Goal: Task Accomplishment & Management: Manage account settings

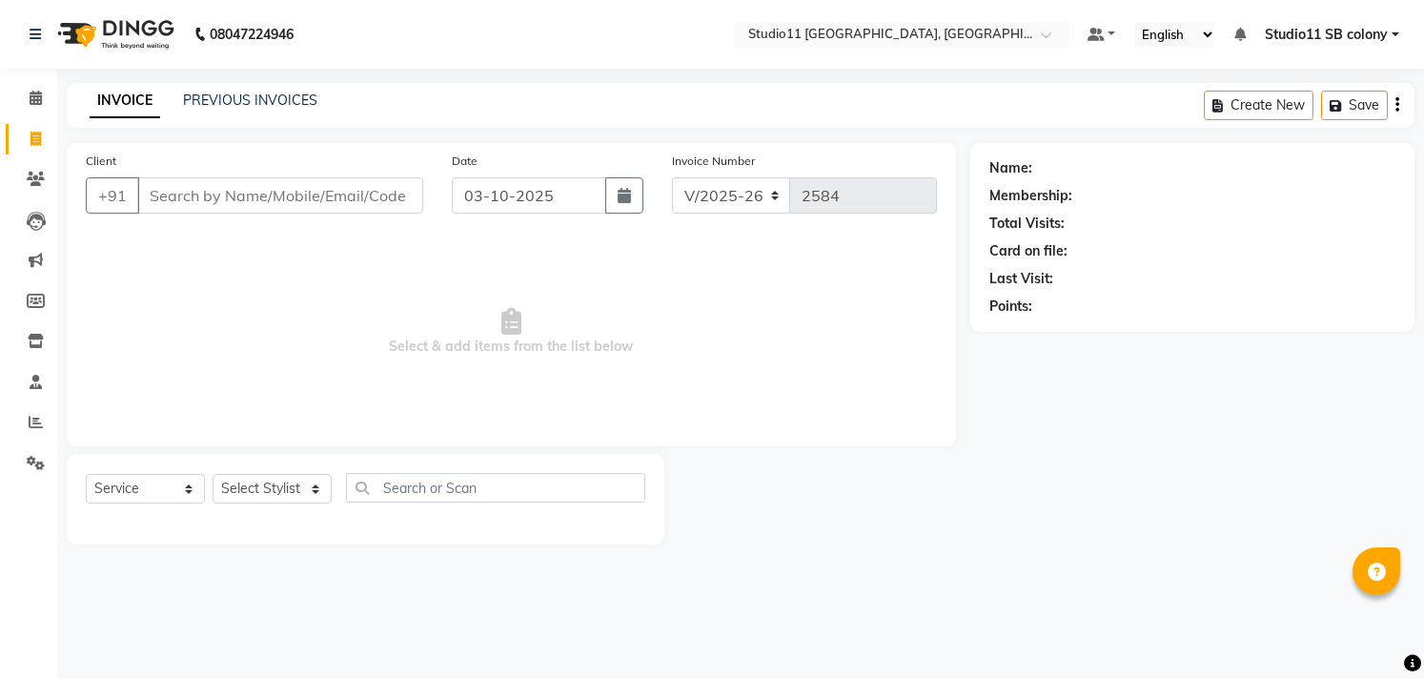
select select "7717"
select select "service"
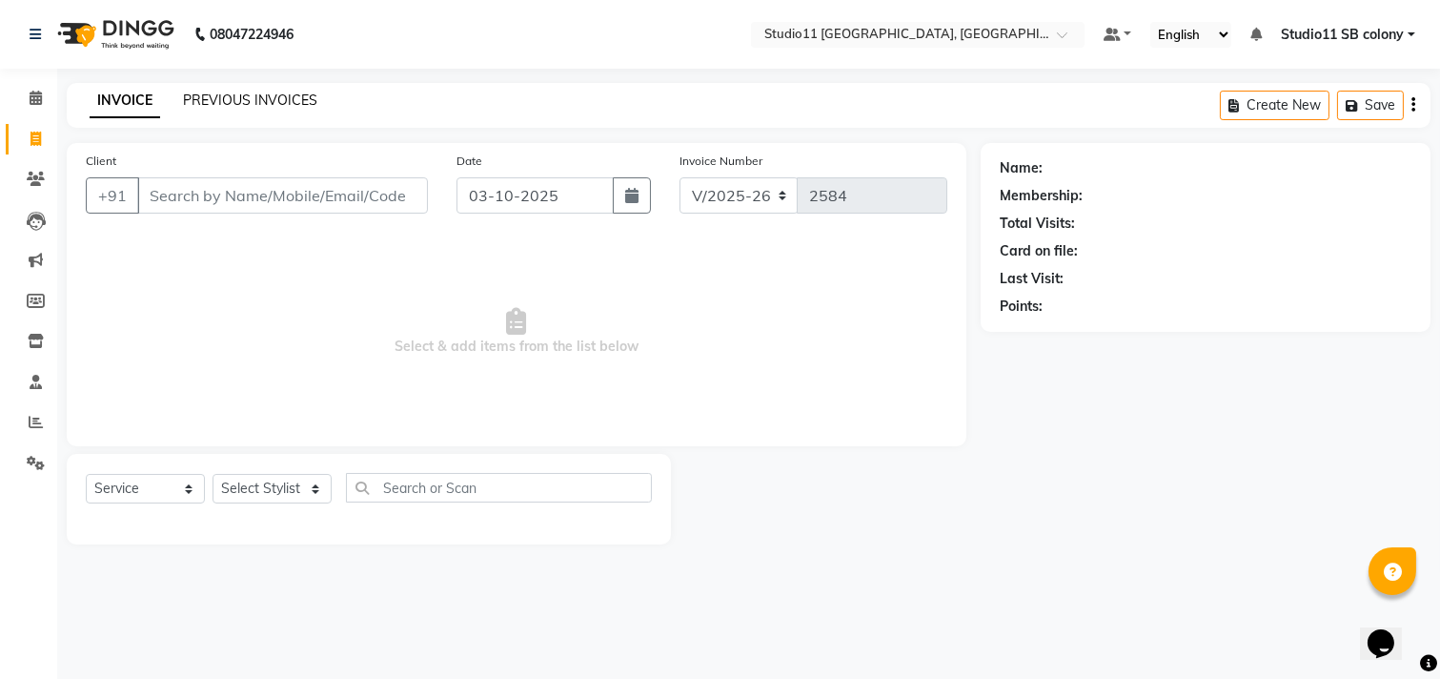
click at [295, 98] on link "PREVIOUS INVOICES" at bounding box center [250, 100] width 134 height 17
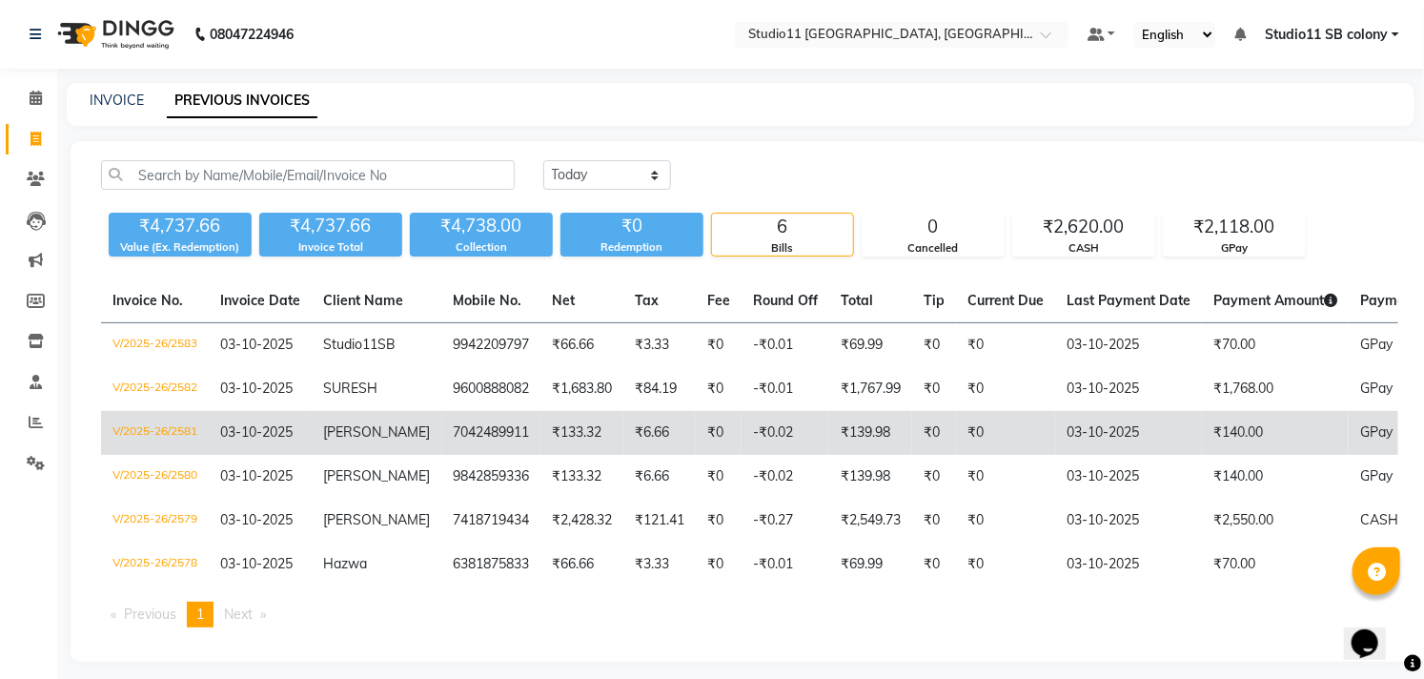
click at [1259, 448] on td "₹140.00" at bounding box center [1275, 433] width 147 height 44
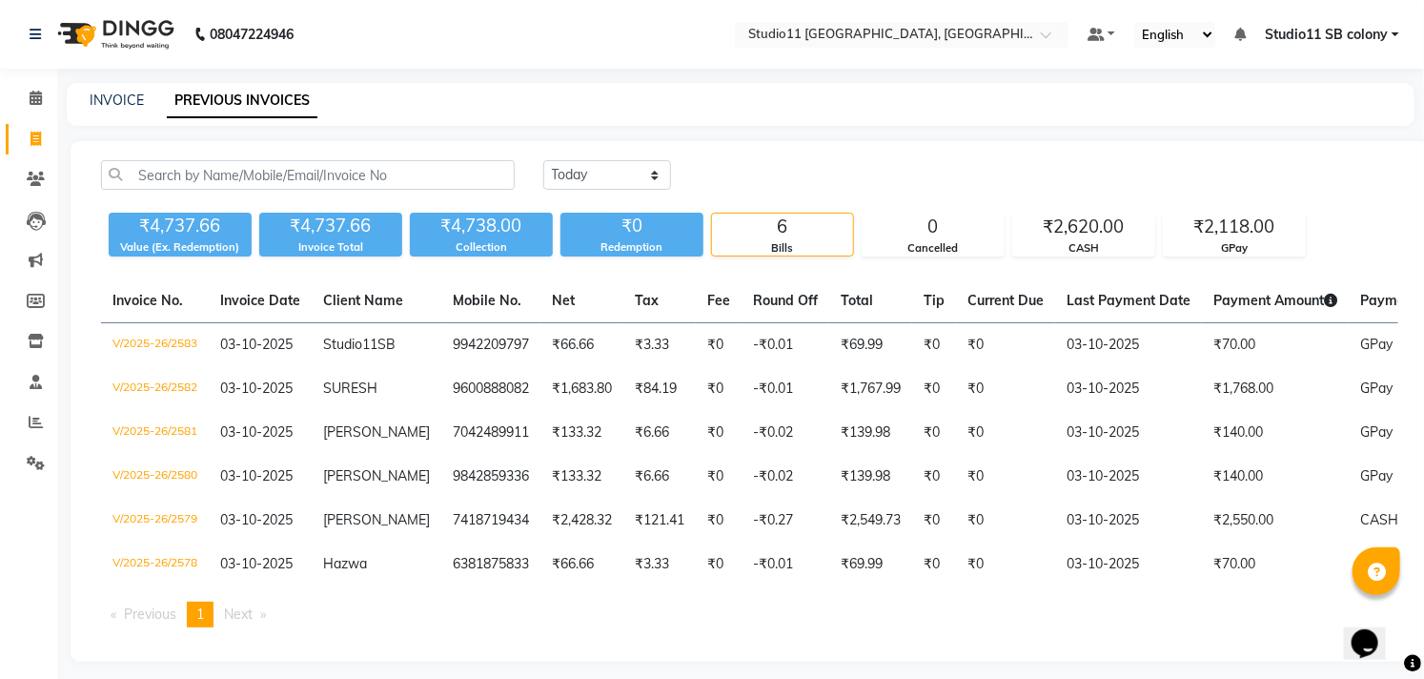
scroll to position [25, 0]
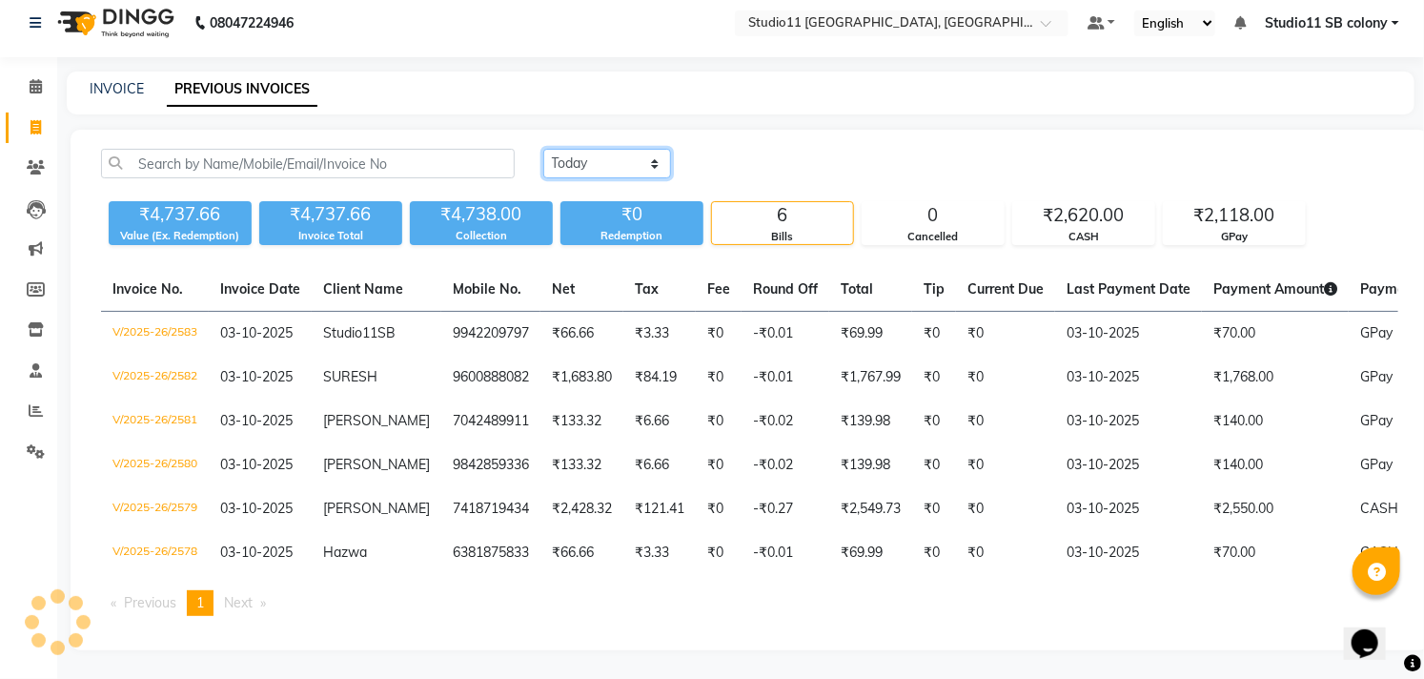
click at [617, 149] on select "Today Yesterday Custom Range" at bounding box center [607, 164] width 128 height 30
select select "yesterday"
click at [543, 149] on select "Today Yesterday Custom Range" at bounding box center [607, 164] width 128 height 30
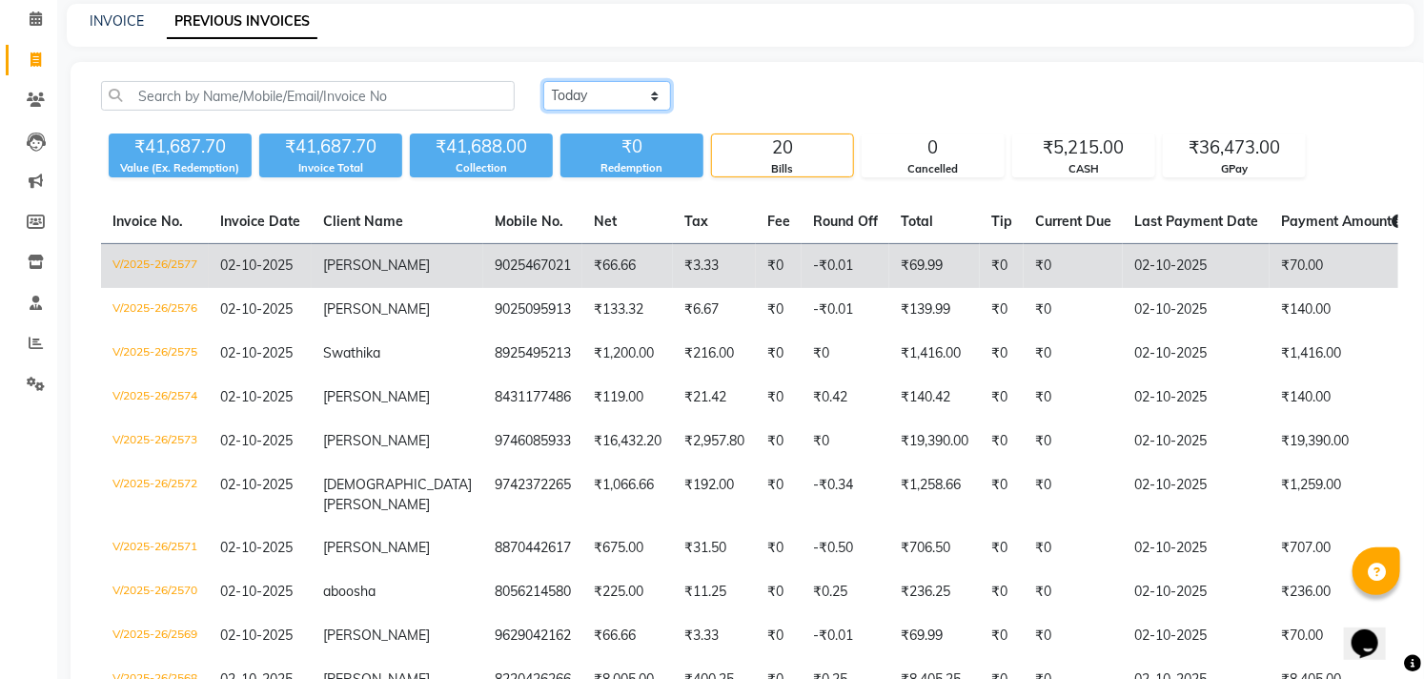
scroll to position [131, 0]
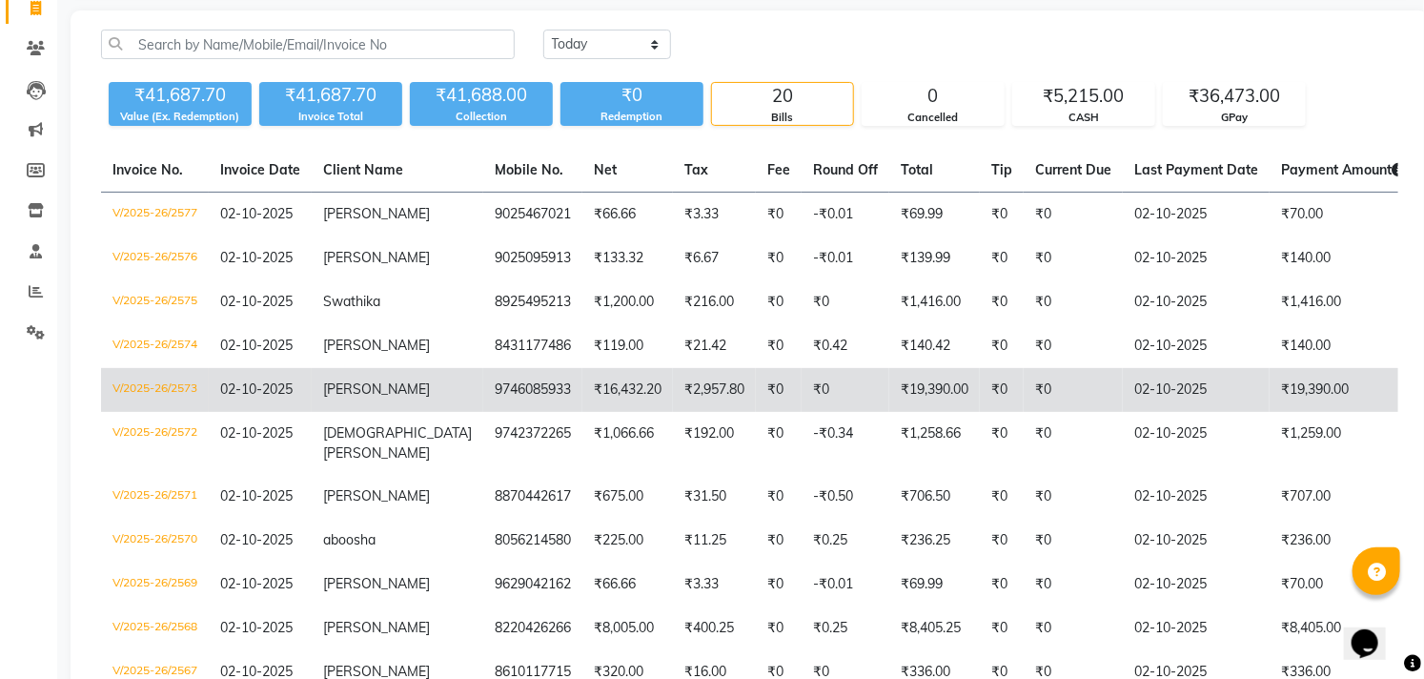
click at [1270, 404] on td "₹19,390.00" at bounding box center [1343, 390] width 147 height 44
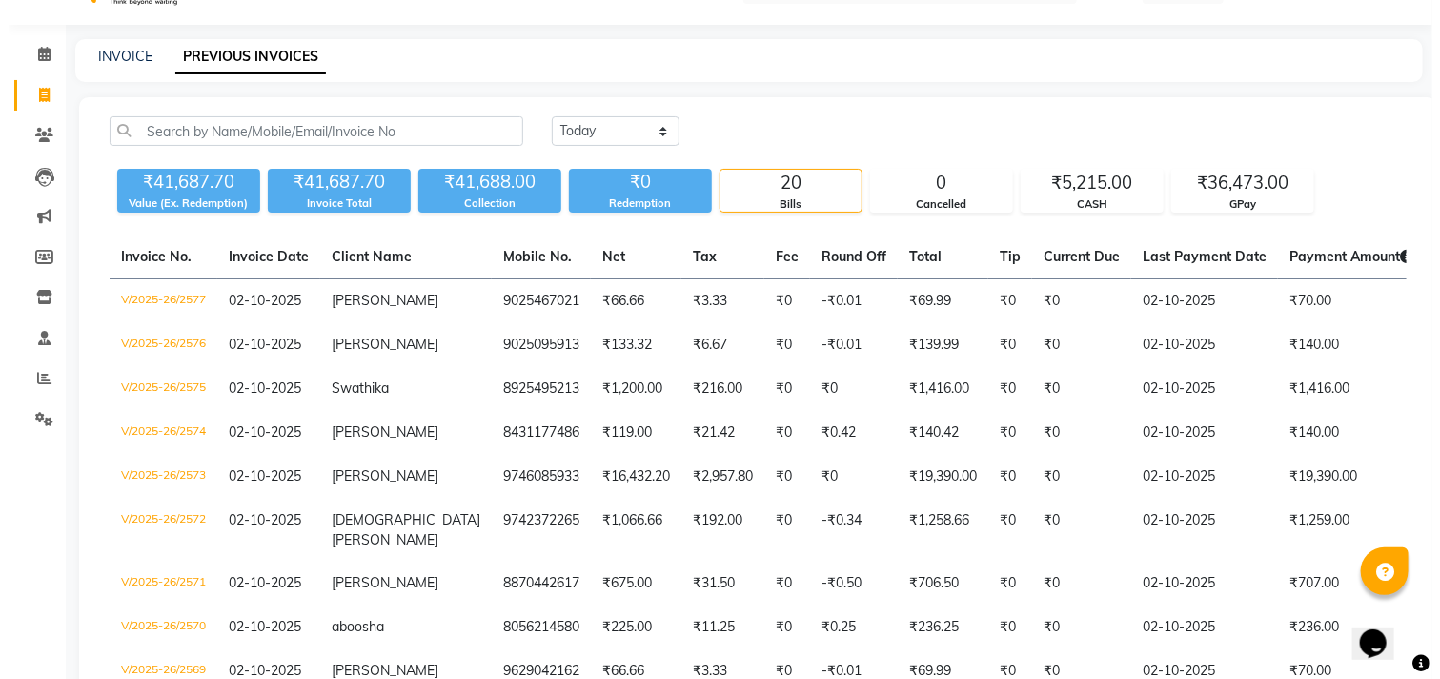
scroll to position [0, 0]
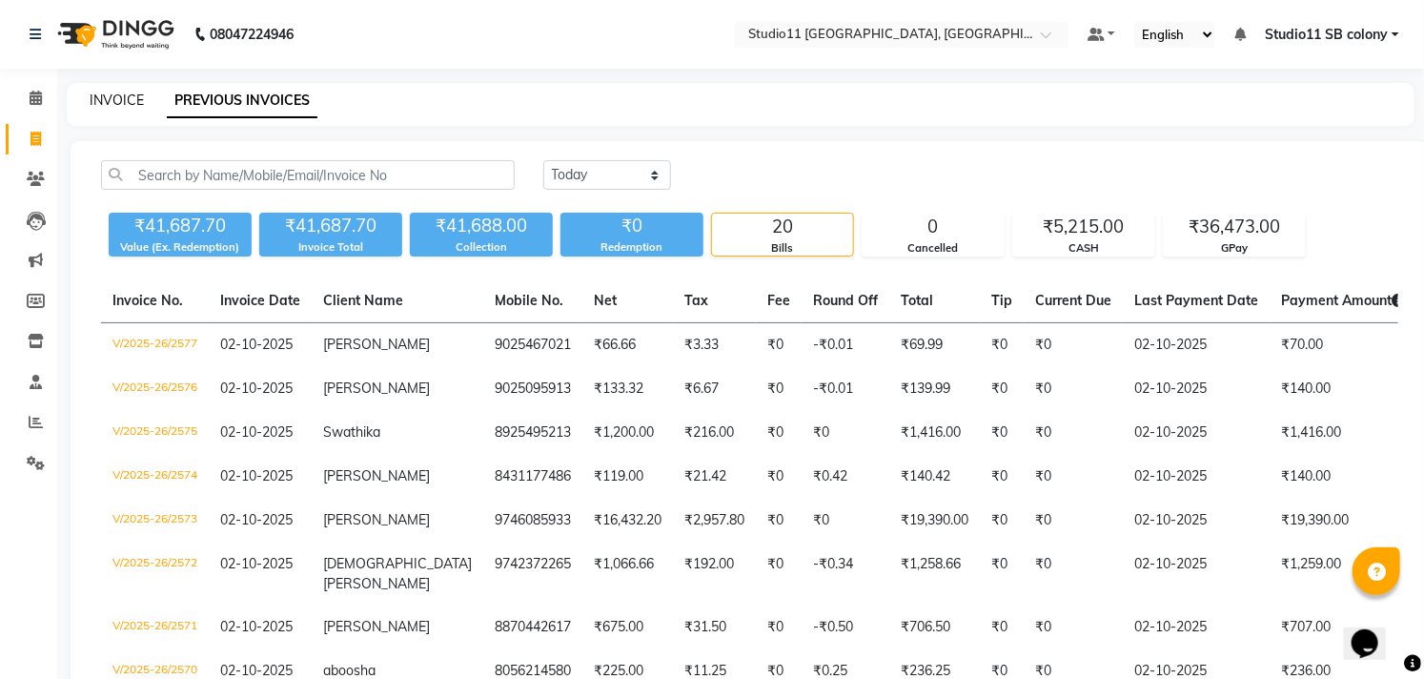
click at [108, 99] on link "INVOICE" at bounding box center [117, 100] width 54 height 17
select select "service"
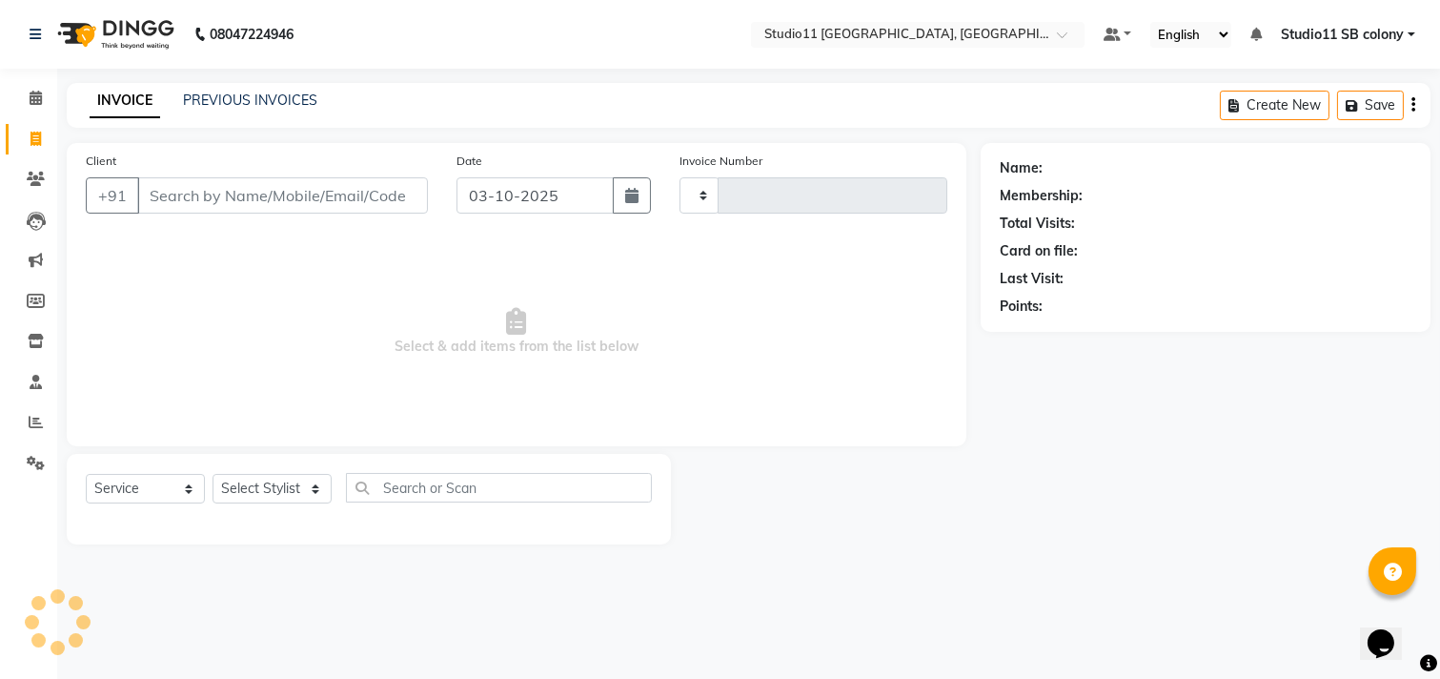
type input "2584"
select select "7717"
click at [279, 114] on div "INVOICE PREVIOUS INVOICES Create New Save" at bounding box center [749, 105] width 1364 height 45
click at [274, 99] on link "PREVIOUS INVOICES" at bounding box center [250, 100] width 134 height 17
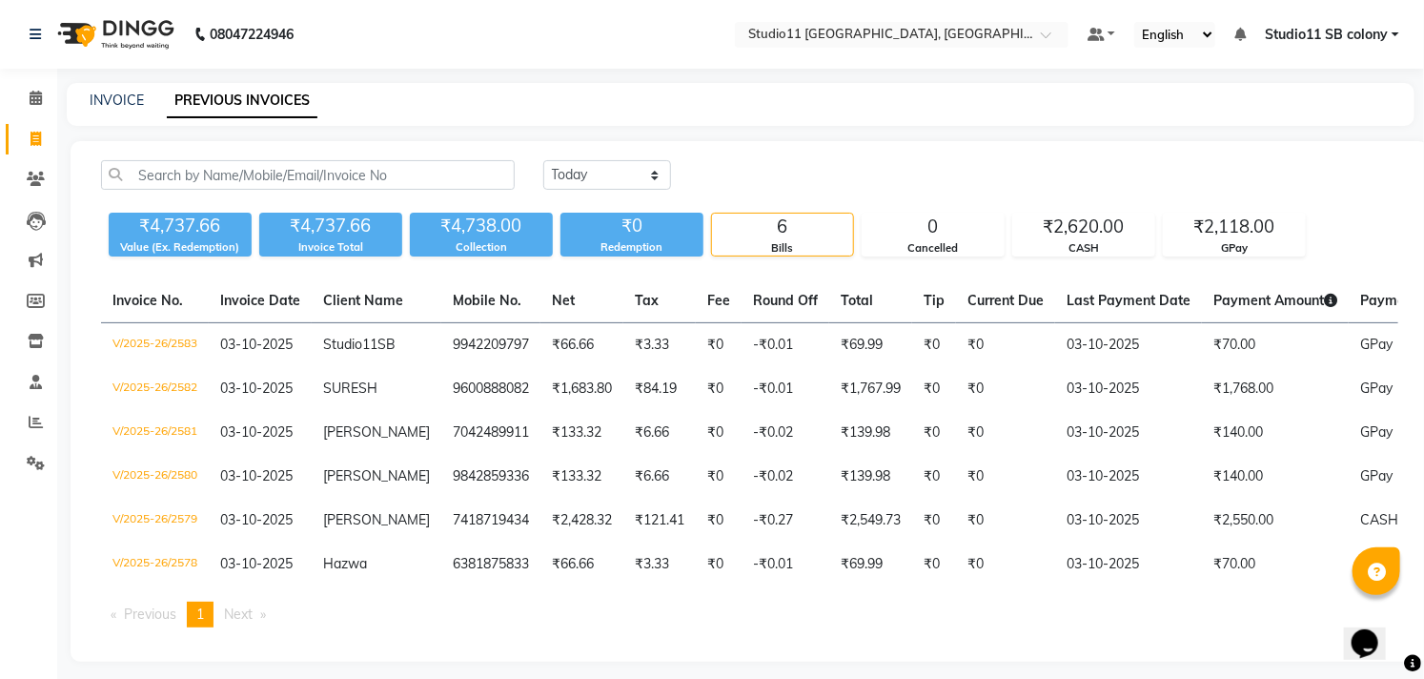
click at [153, 95] on div "INVOICE PREVIOUS INVOICES" at bounding box center [729, 101] width 1325 height 20
click at [121, 95] on link "INVOICE" at bounding box center [117, 100] width 54 height 17
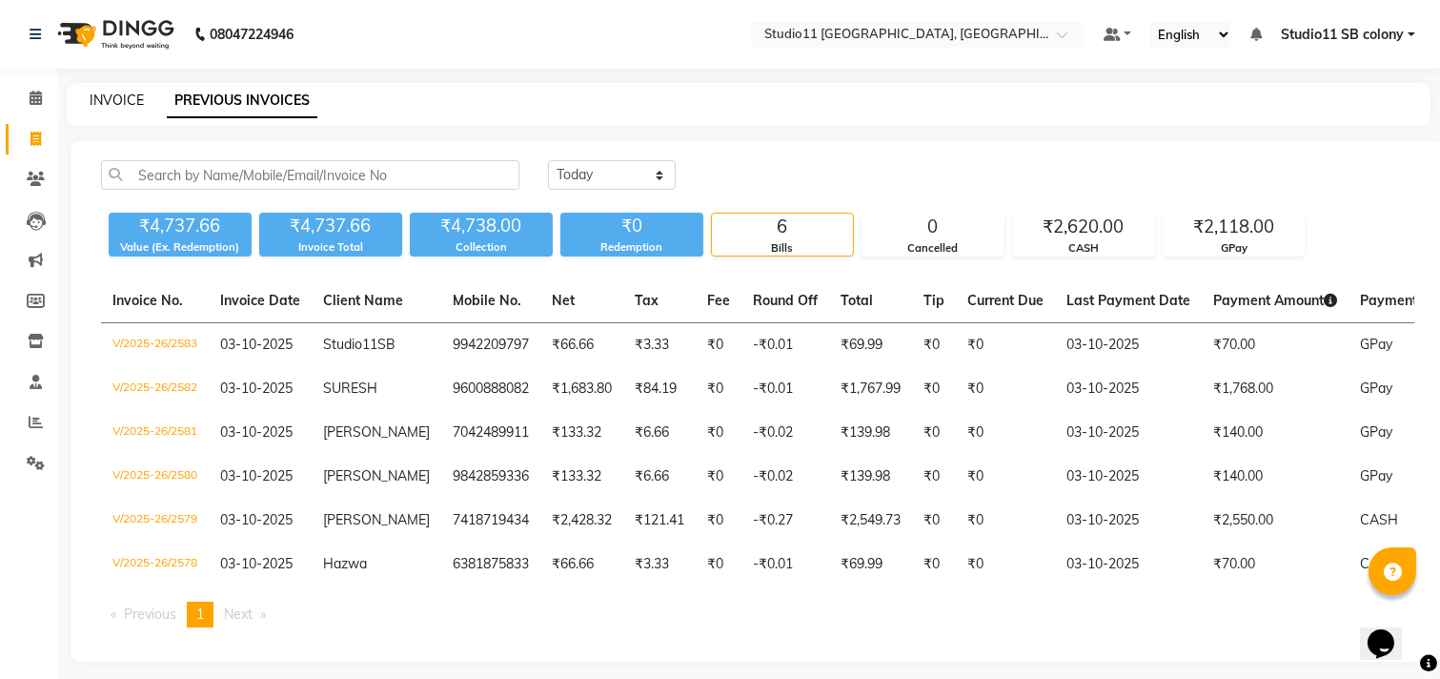
select select "7717"
select select "service"
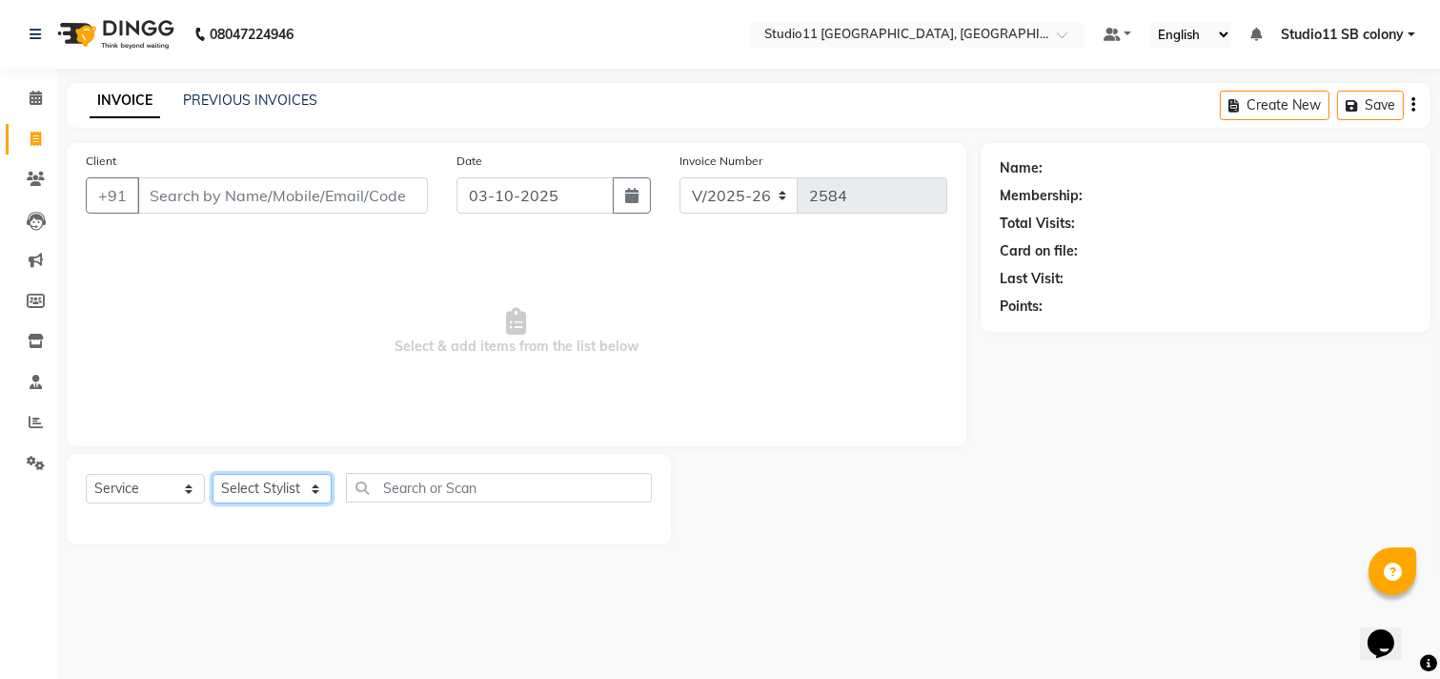
click at [303, 492] on select "Select Stylist Afzal Akbar Dani Jeni Josna kaif lavanya manimekalai Praveen Son…" at bounding box center [272, 489] width 119 height 30
select select "69390"
click at [213, 475] on select "Select Stylist Afzal Akbar Dani Jeni Josna kaif lavanya manimekalai Praveen Son…" at bounding box center [272, 489] width 119 height 30
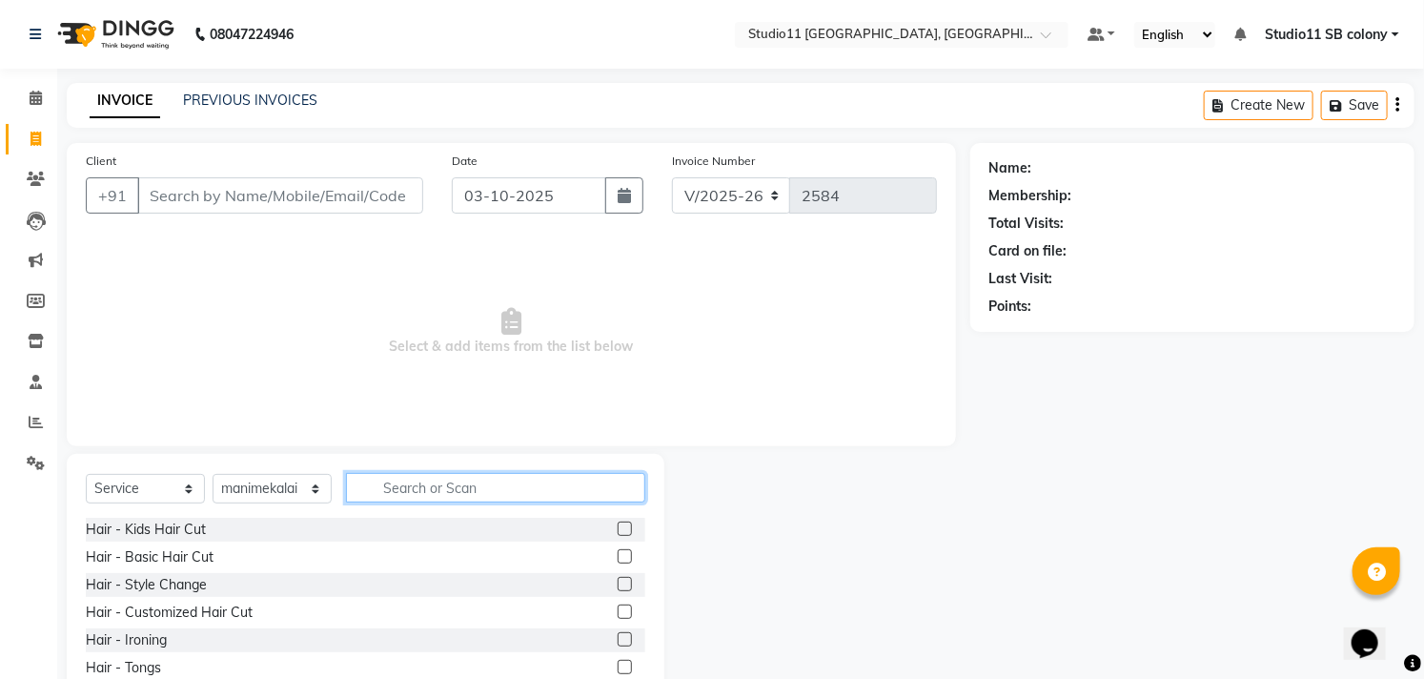
click at [443, 486] on input "text" at bounding box center [495, 488] width 299 height 30
type input "threa"
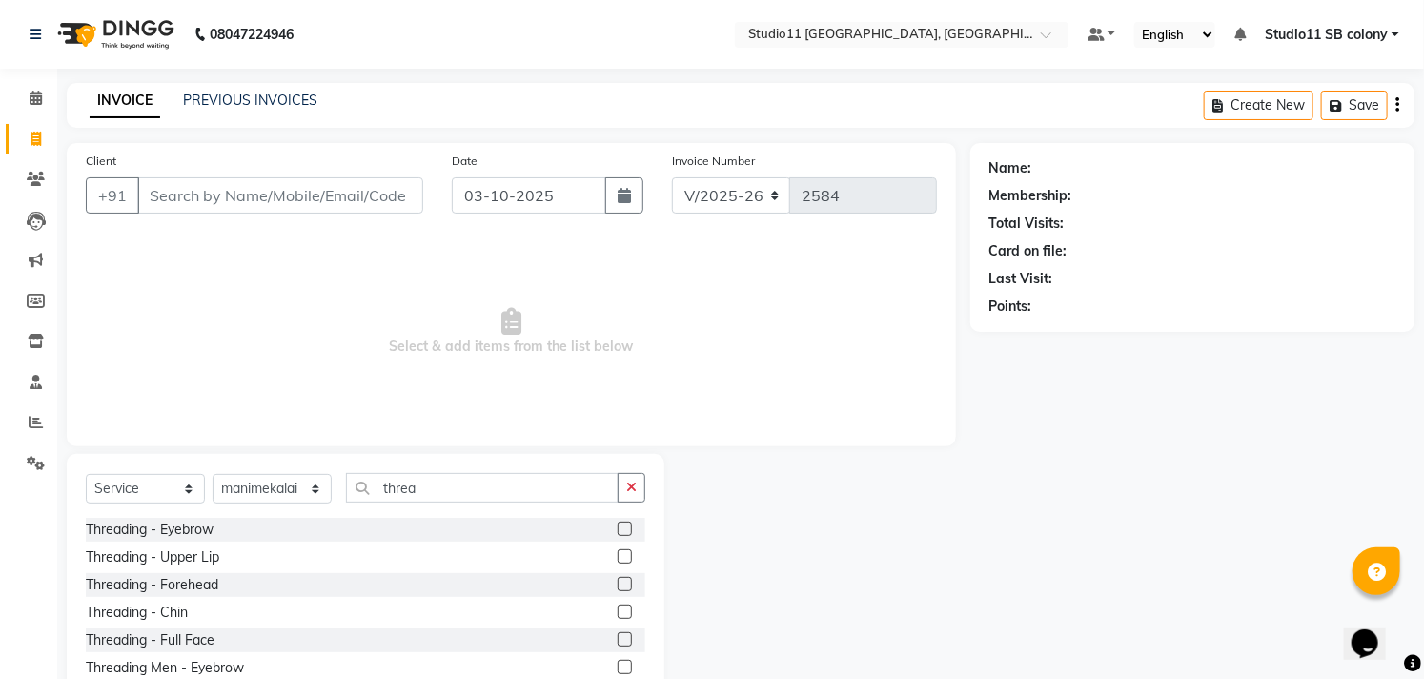
click at [618, 524] on label at bounding box center [625, 528] width 14 height 14
click at [618, 524] on input "checkbox" at bounding box center [624, 529] width 12 height 12
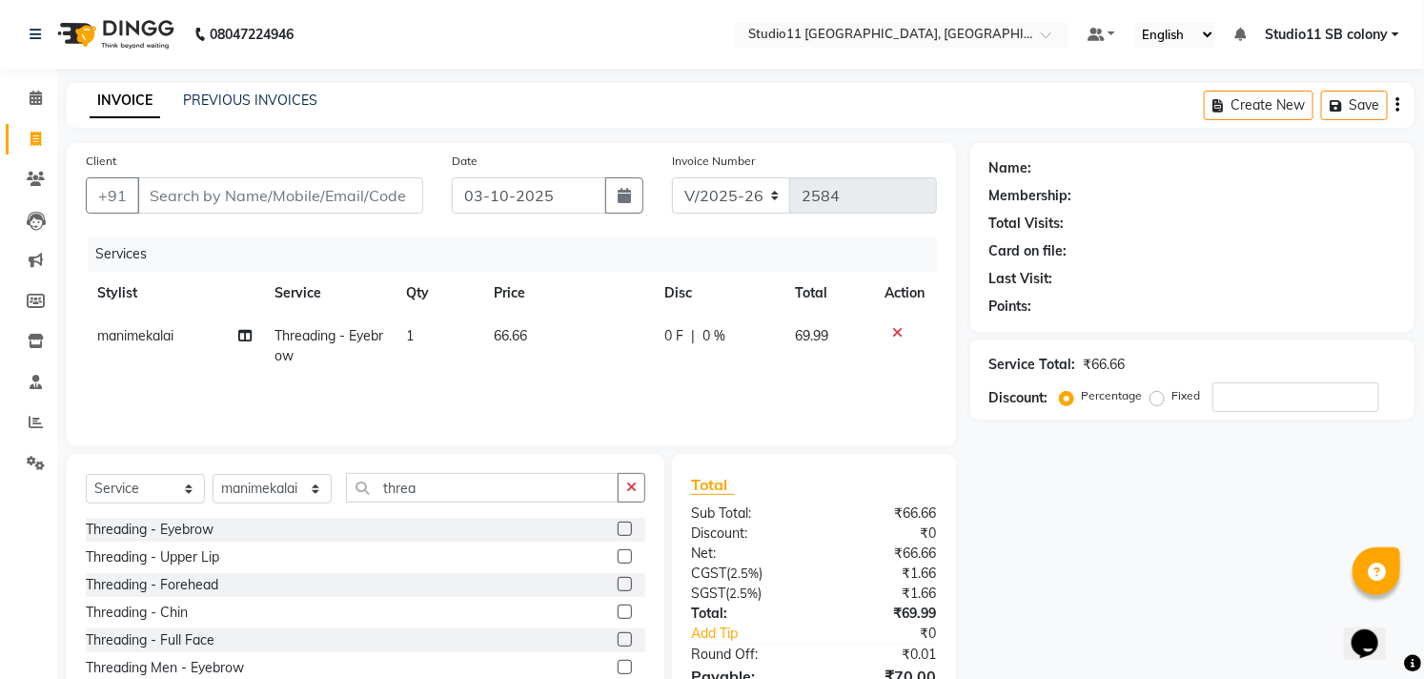
checkbox input "false"
click at [529, 280] on th "Price" at bounding box center [567, 293] width 171 height 43
click at [1060, 517] on div "Name: Membership: Total Visits: Card on file: Last Visit: Points: Service Total…" at bounding box center [1199, 448] width 458 height 611
click at [374, 186] on input "Client" at bounding box center [280, 195] width 286 height 36
type input "9"
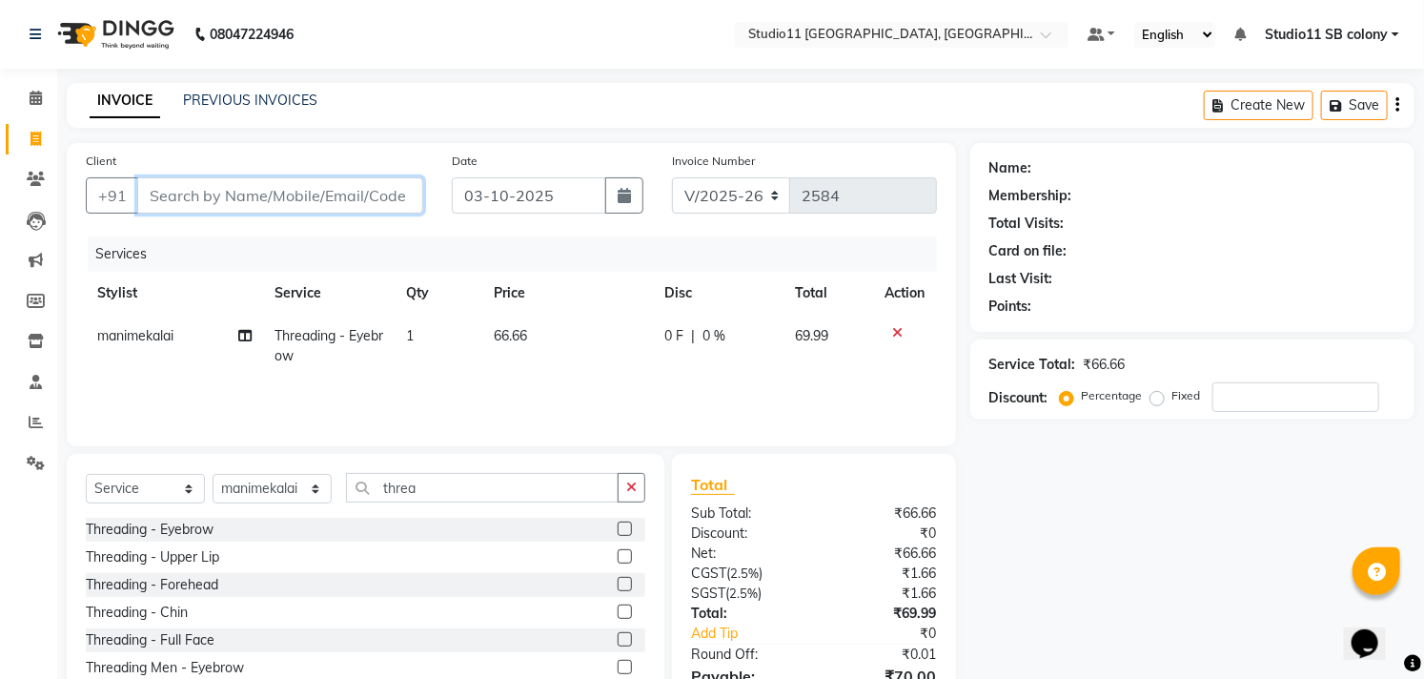
type input "0"
type input "9790583968"
click at [374, 186] on span "Add Client" at bounding box center [373, 195] width 75 height 19
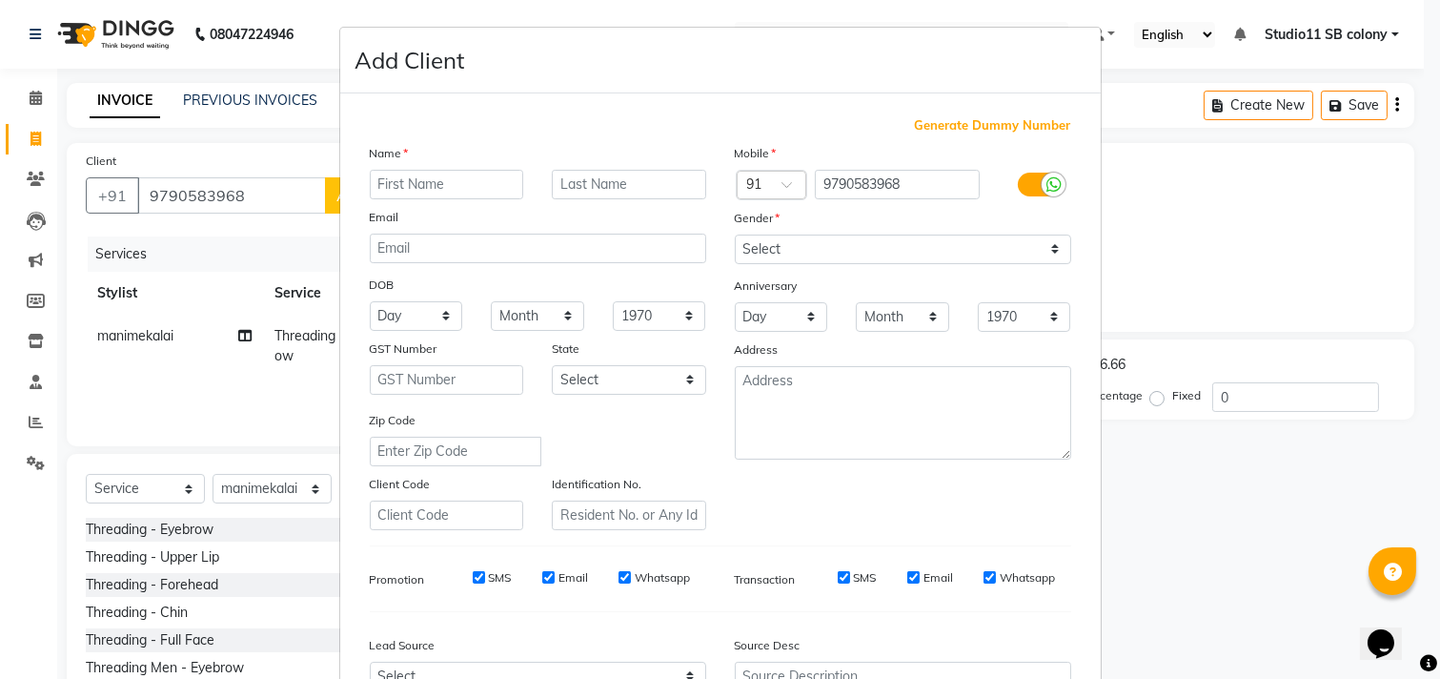
click at [455, 189] on input "text" at bounding box center [447, 185] width 154 height 30
type input "Kavitha"
click at [779, 262] on select "Select Male Female Other Prefer Not To Say" at bounding box center [903, 249] width 336 height 30
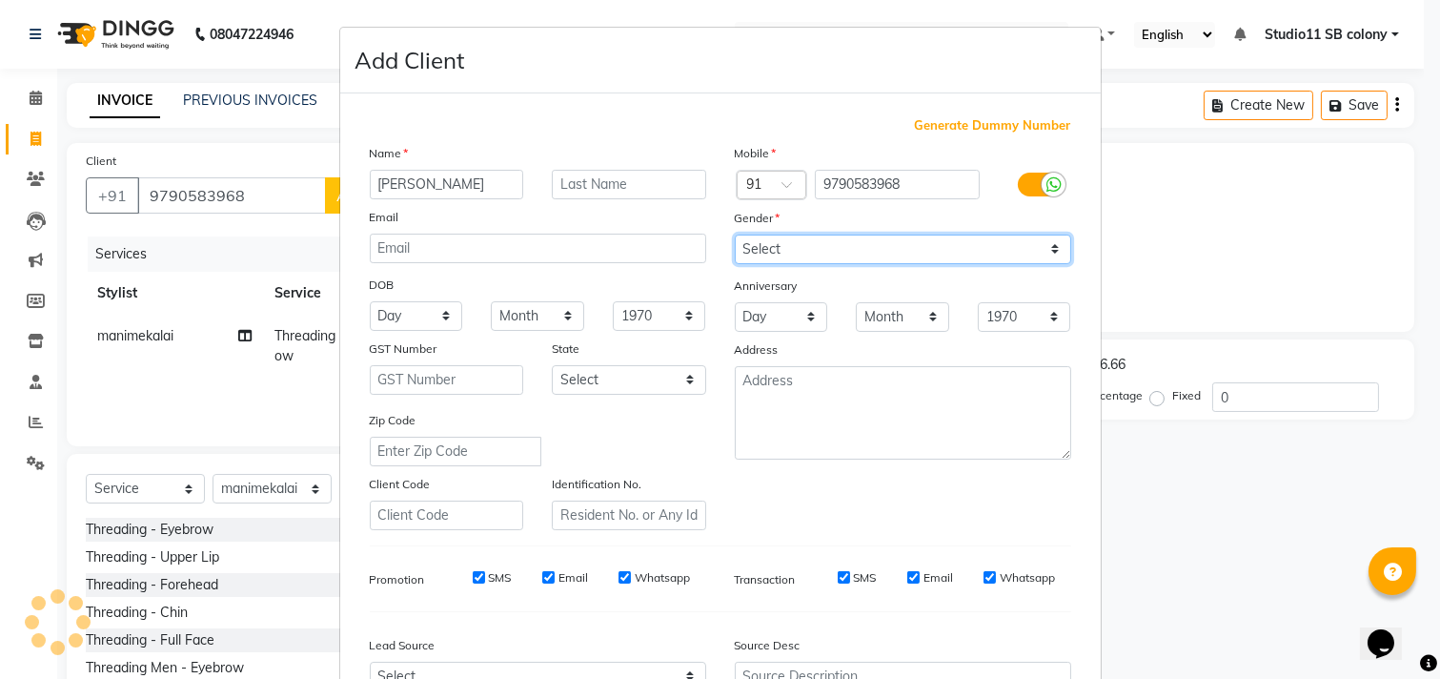
select select "female"
click at [735, 234] on select "Select Male Female Other Prefer Not To Say" at bounding box center [903, 249] width 336 height 30
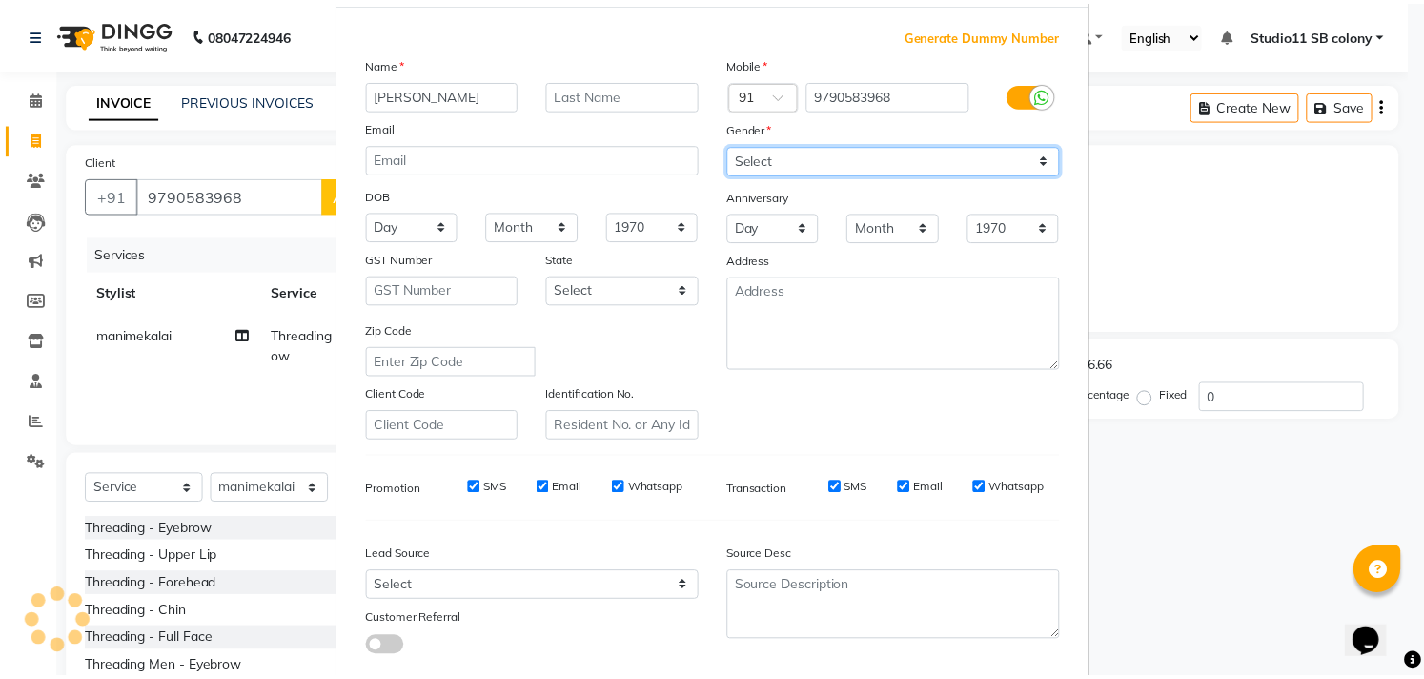
scroll to position [202, 0]
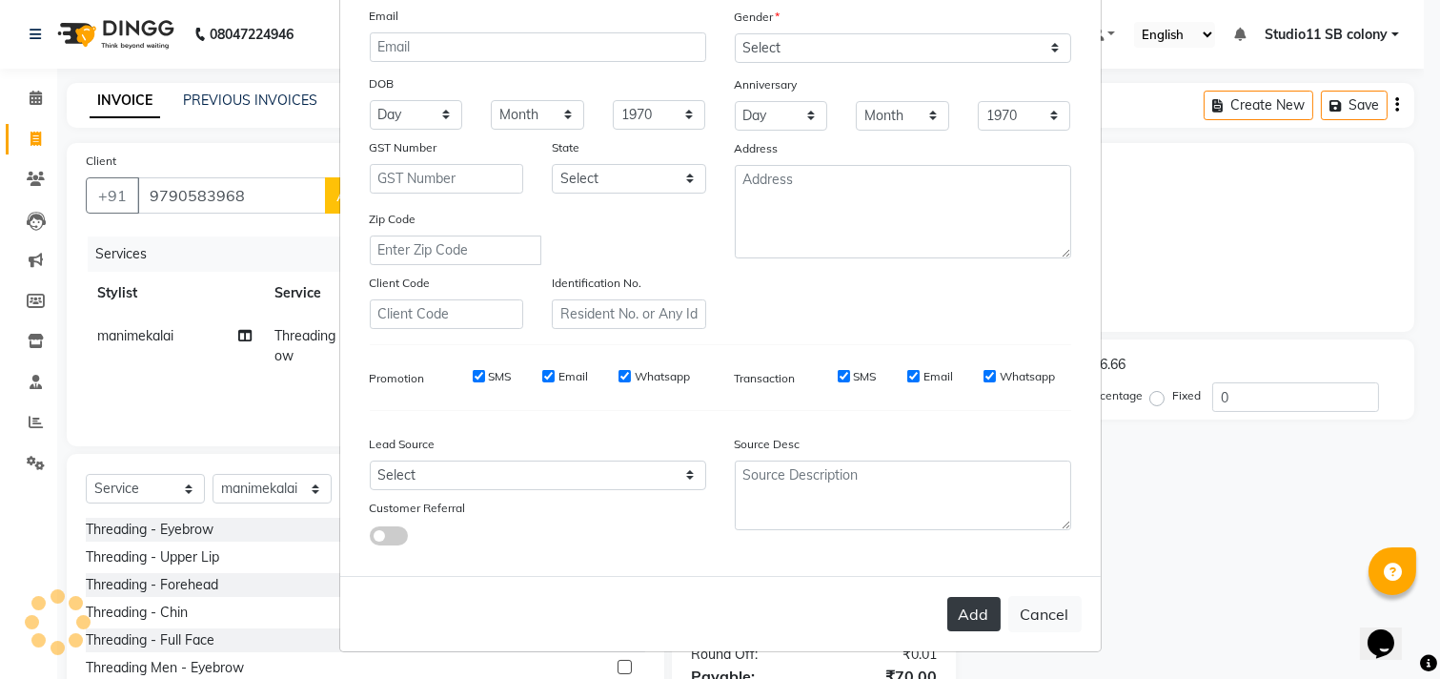
click at [970, 606] on button "Add" at bounding box center [973, 614] width 53 height 34
select select
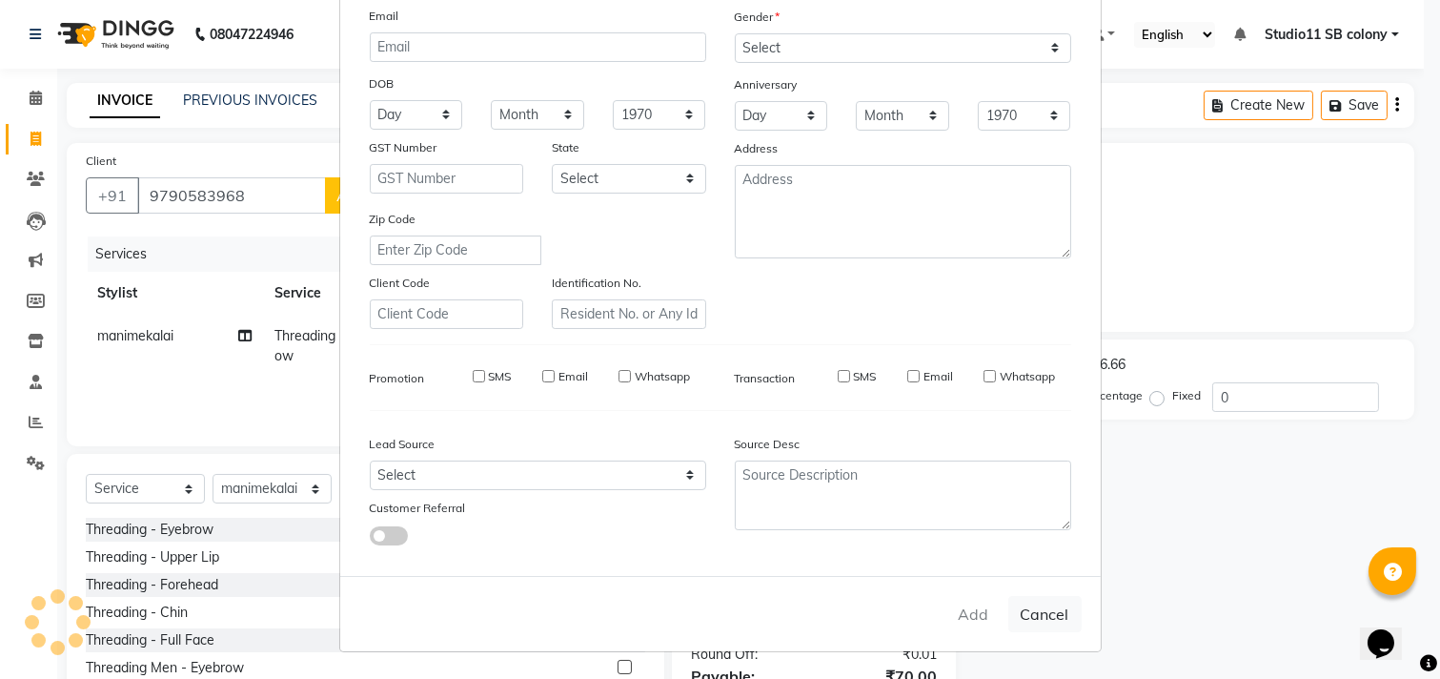
select select
checkbox input "false"
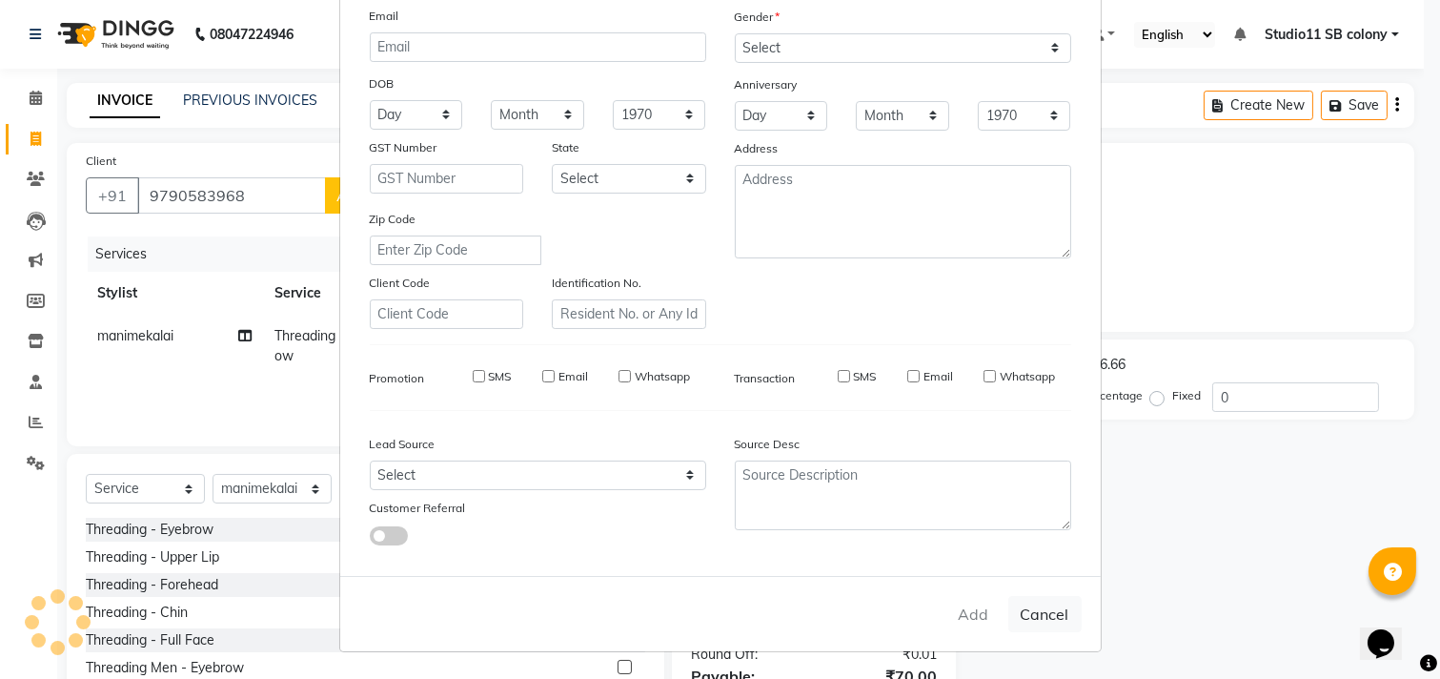
checkbox input "false"
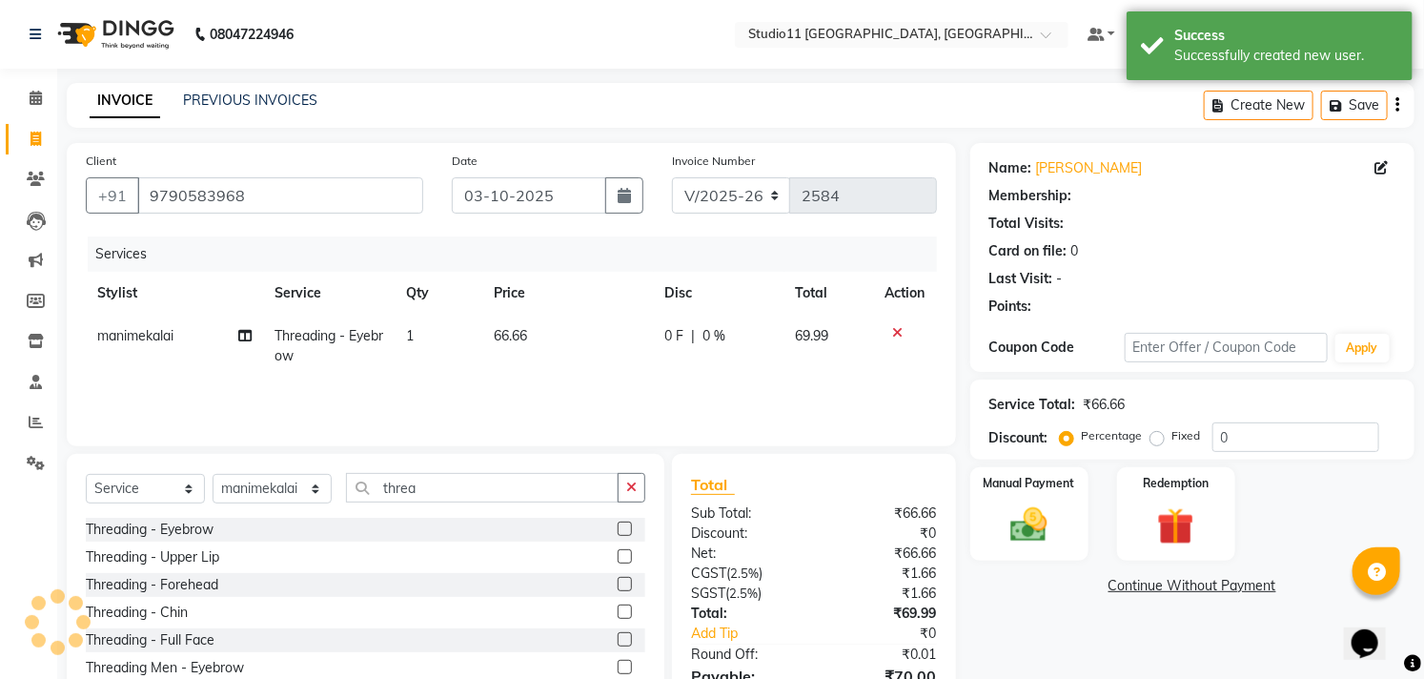
scroll to position [103, 0]
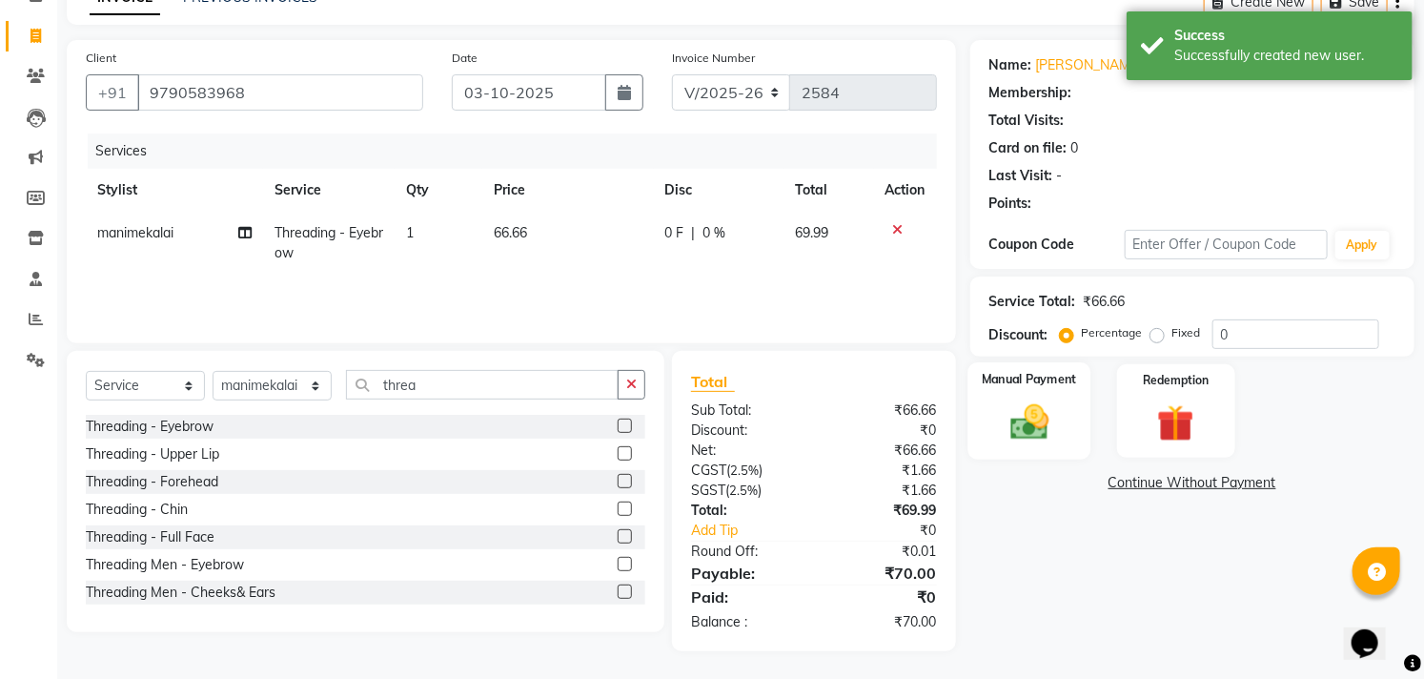
drag, startPoint x: 1007, startPoint y: 415, endPoint x: 1072, endPoint y: 437, distance: 69.3
click at [1008, 415] on img at bounding box center [1029, 422] width 63 height 44
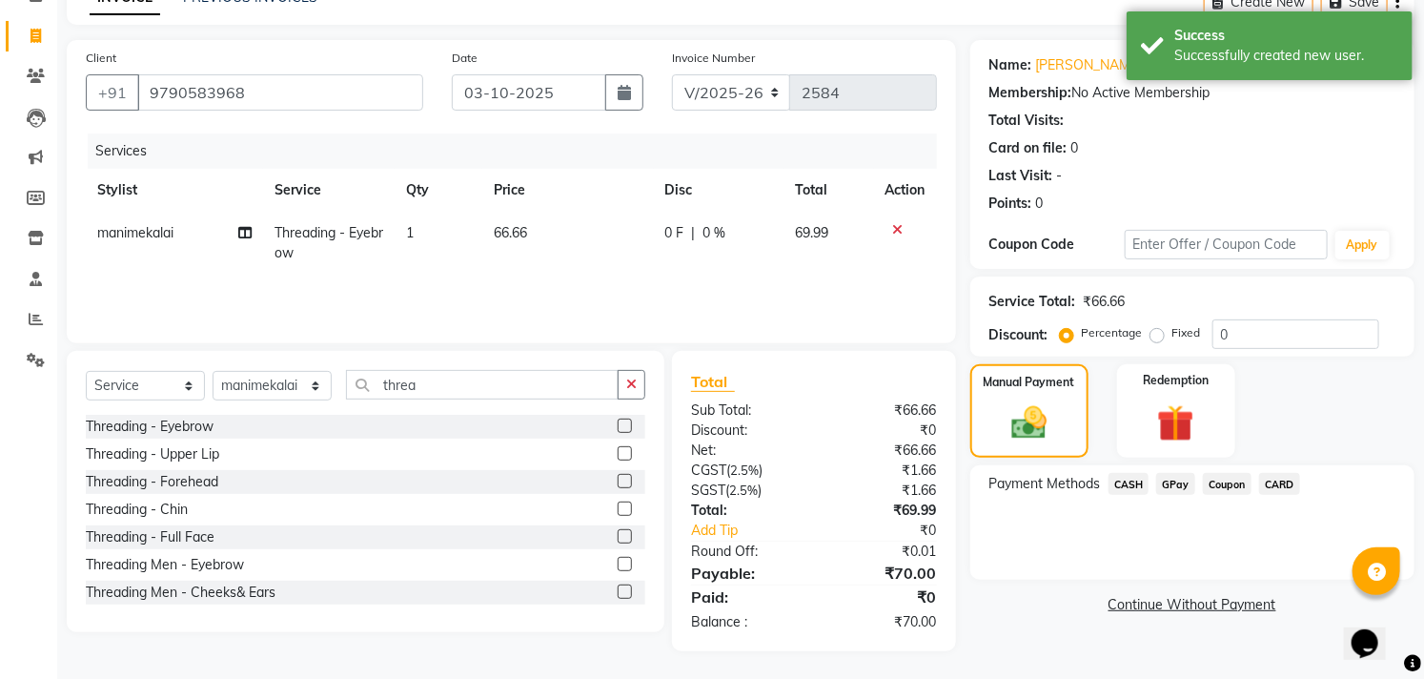
click at [1138, 490] on span "CASH" at bounding box center [1129, 484] width 41 height 22
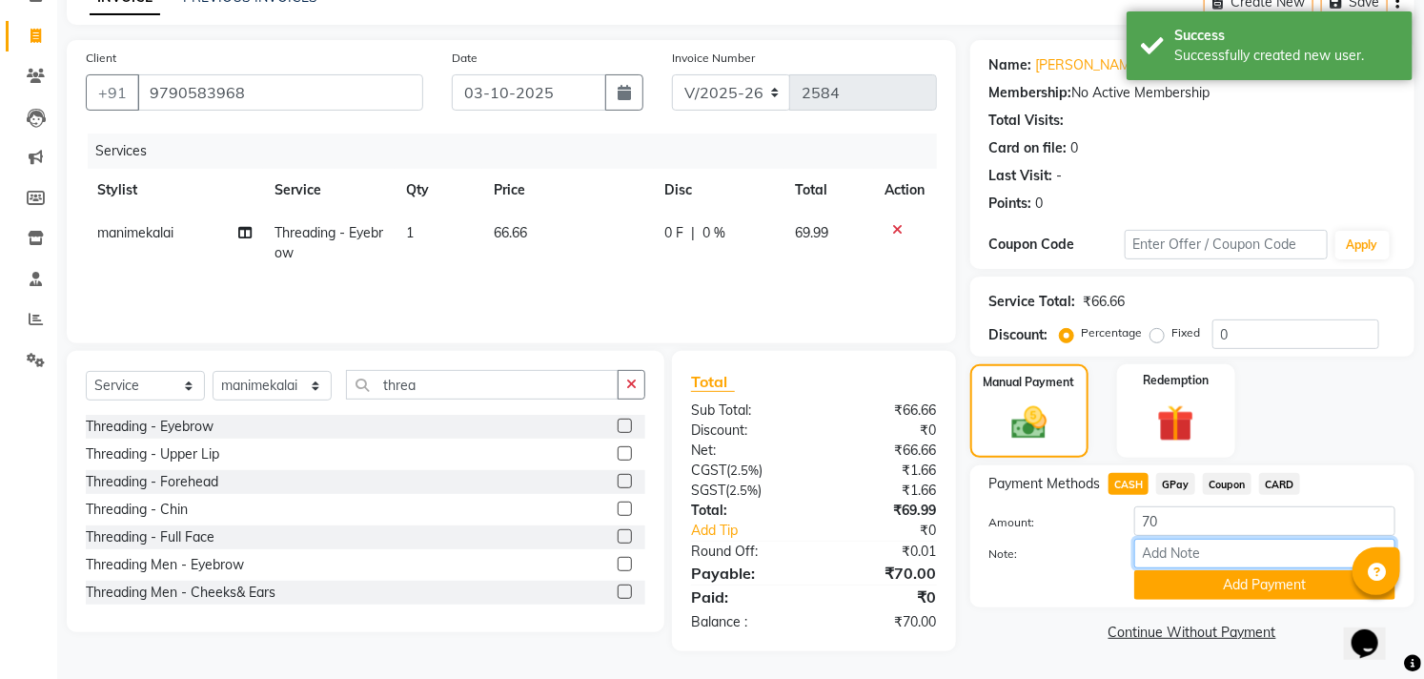
click at [1156, 566] on input "Note:" at bounding box center [1264, 554] width 261 height 30
click at [1157, 585] on button "Add Payment" at bounding box center [1264, 585] width 261 height 30
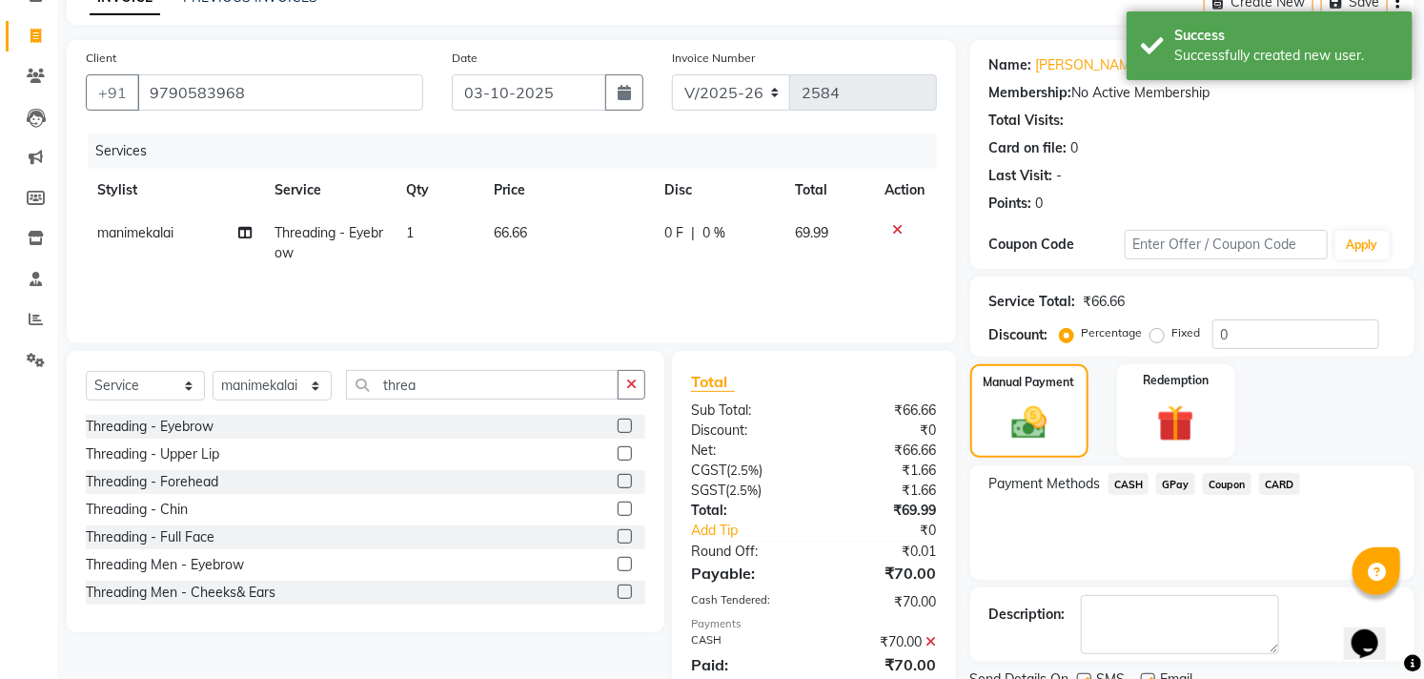
scroll to position [178, 0]
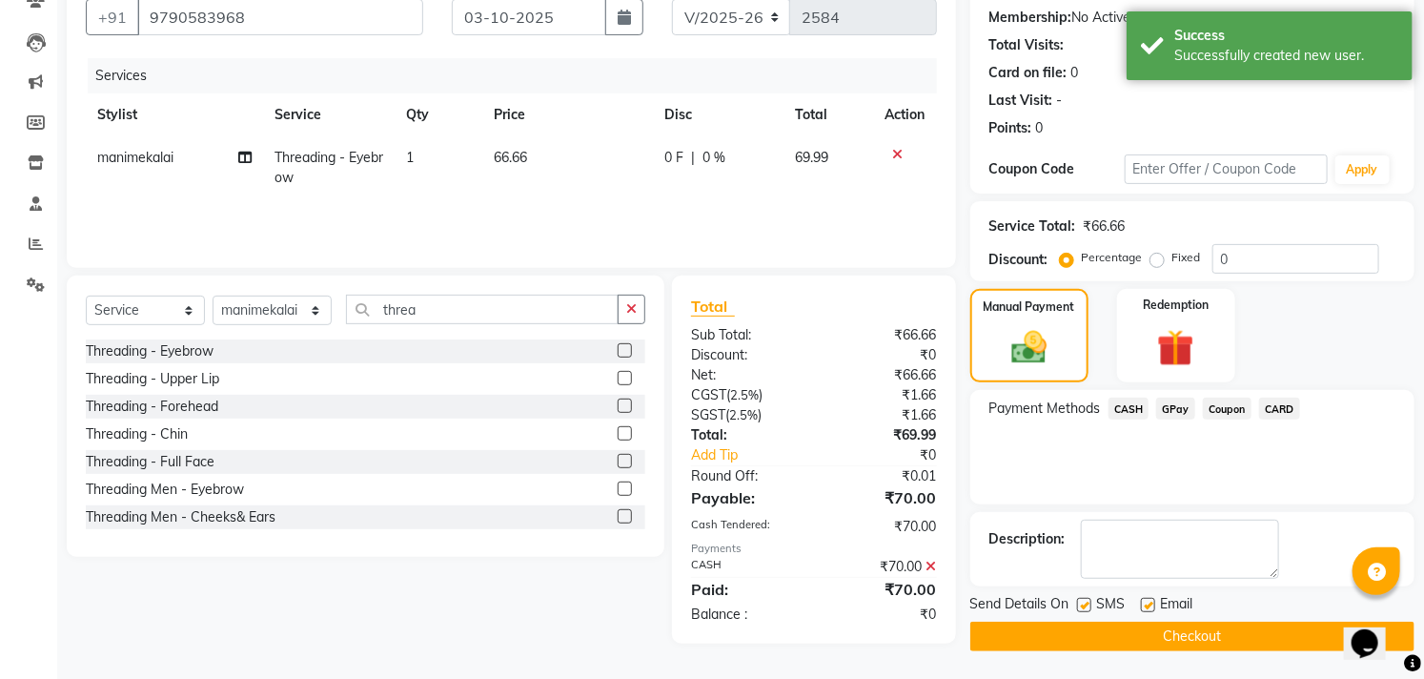
click at [1145, 598] on label at bounding box center [1148, 605] width 14 height 14
click at [1145, 600] on input "checkbox" at bounding box center [1147, 606] width 12 height 12
checkbox input "false"
click at [1081, 605] on label at bounding box center [1084, 605] width 14 height 14
click at [1081, 605] on input "checkbox" at bounding box center [1083, 606] width 12 height 12
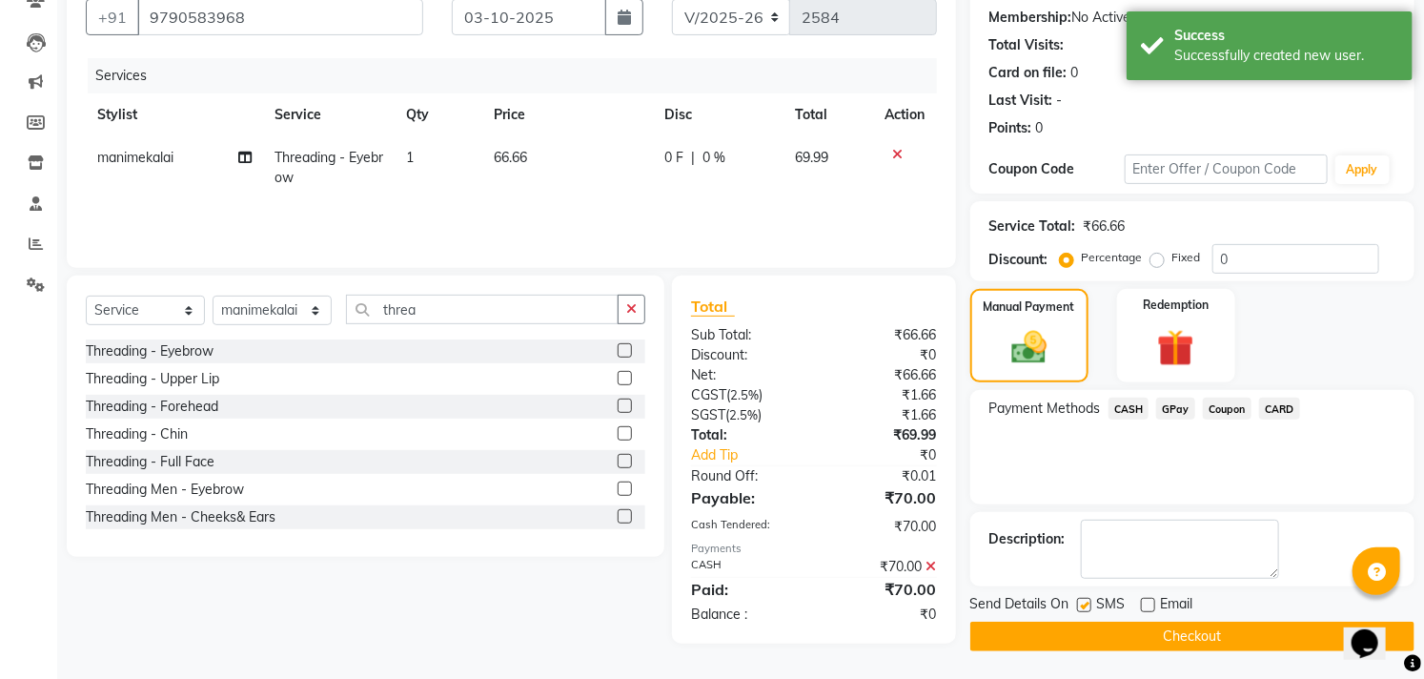
checkbox input "false"
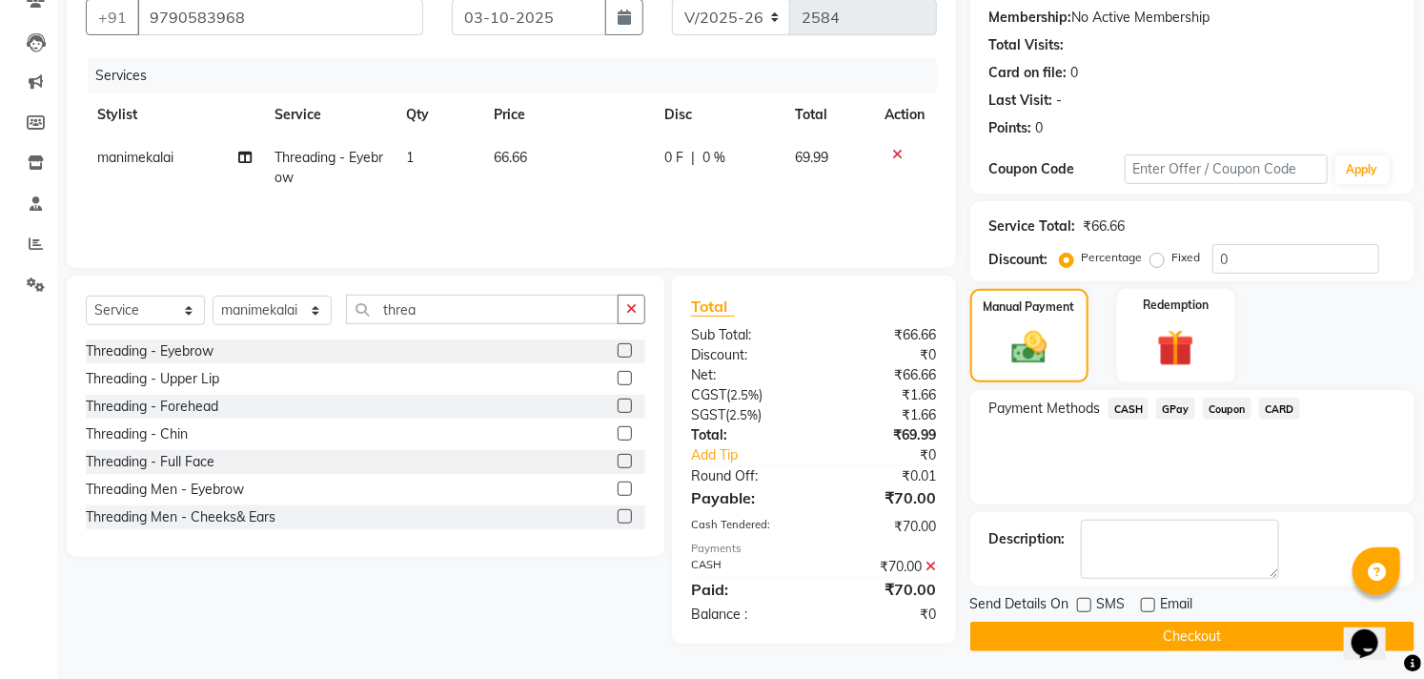
click at [1075, 624] on button "Checkout" at bounding box center [1192, 636] width 444 height 30
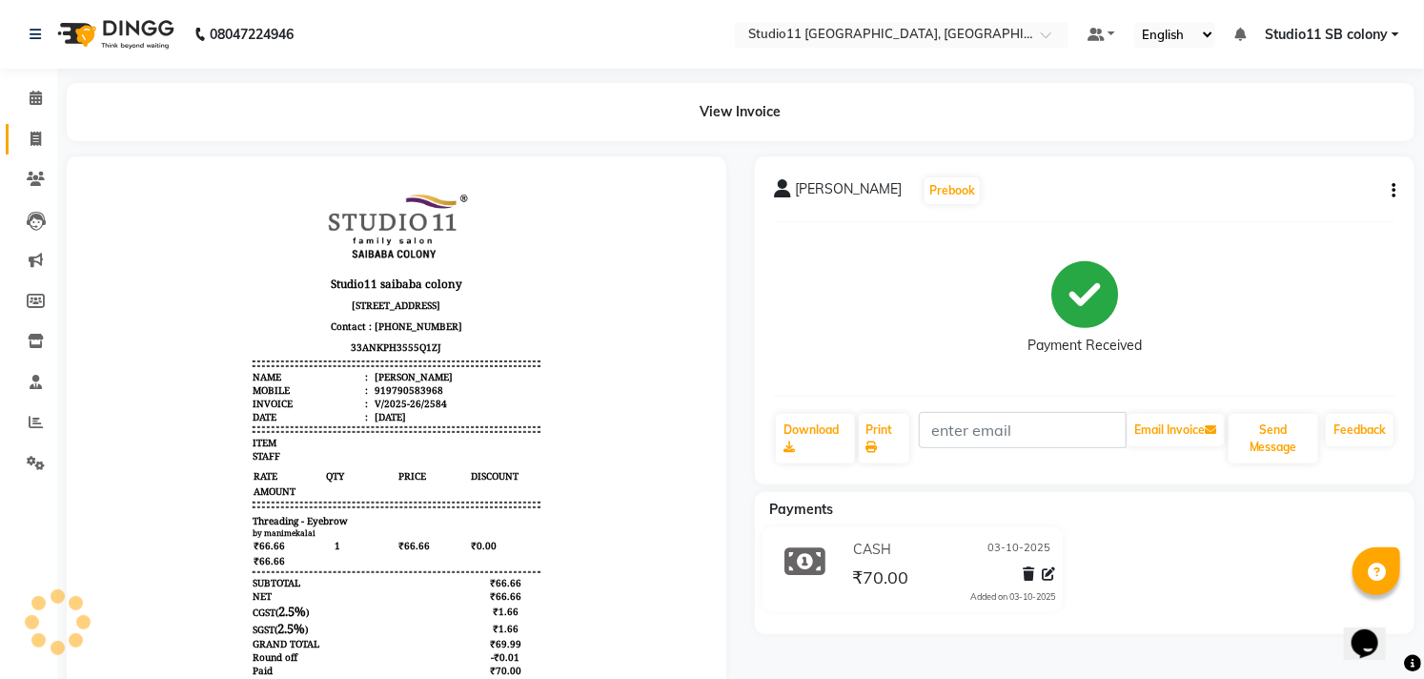
click at [31, 125] on link "Invoice" at bounding box center [29, 139] width 46 height 31
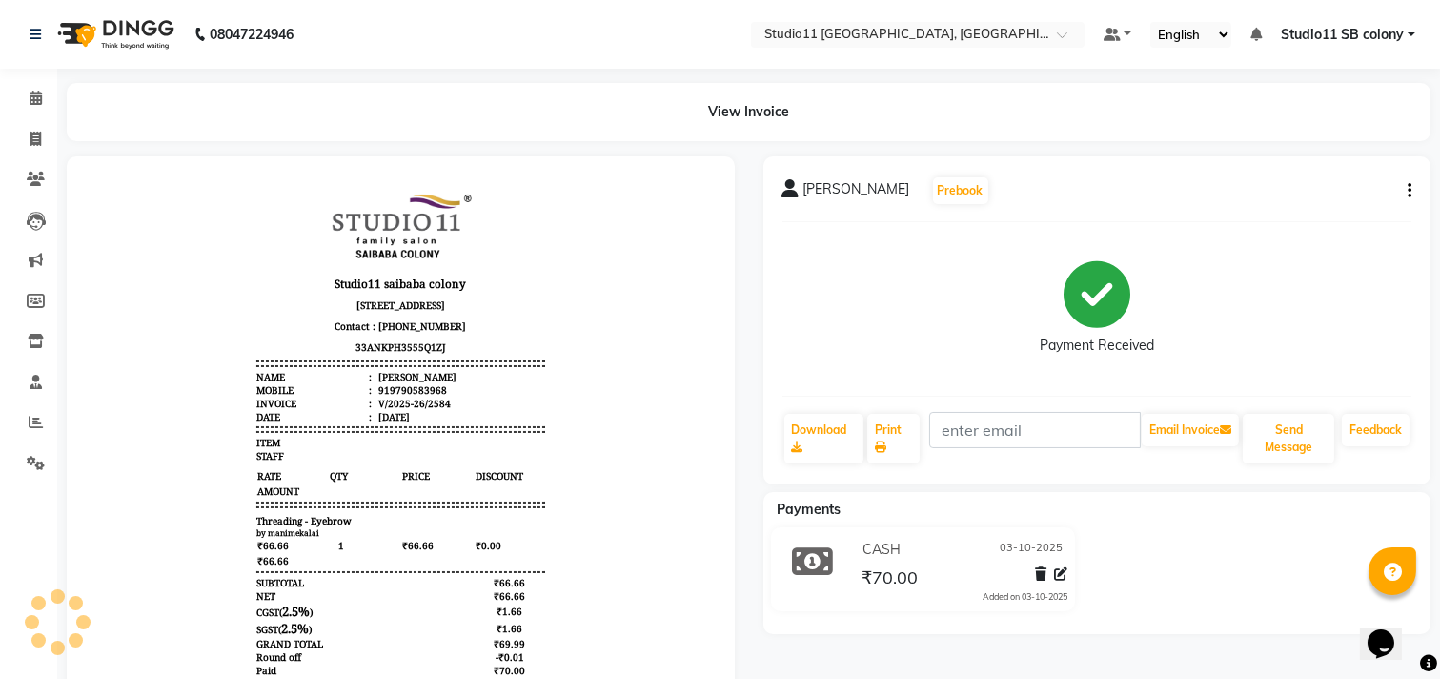
select select "service"
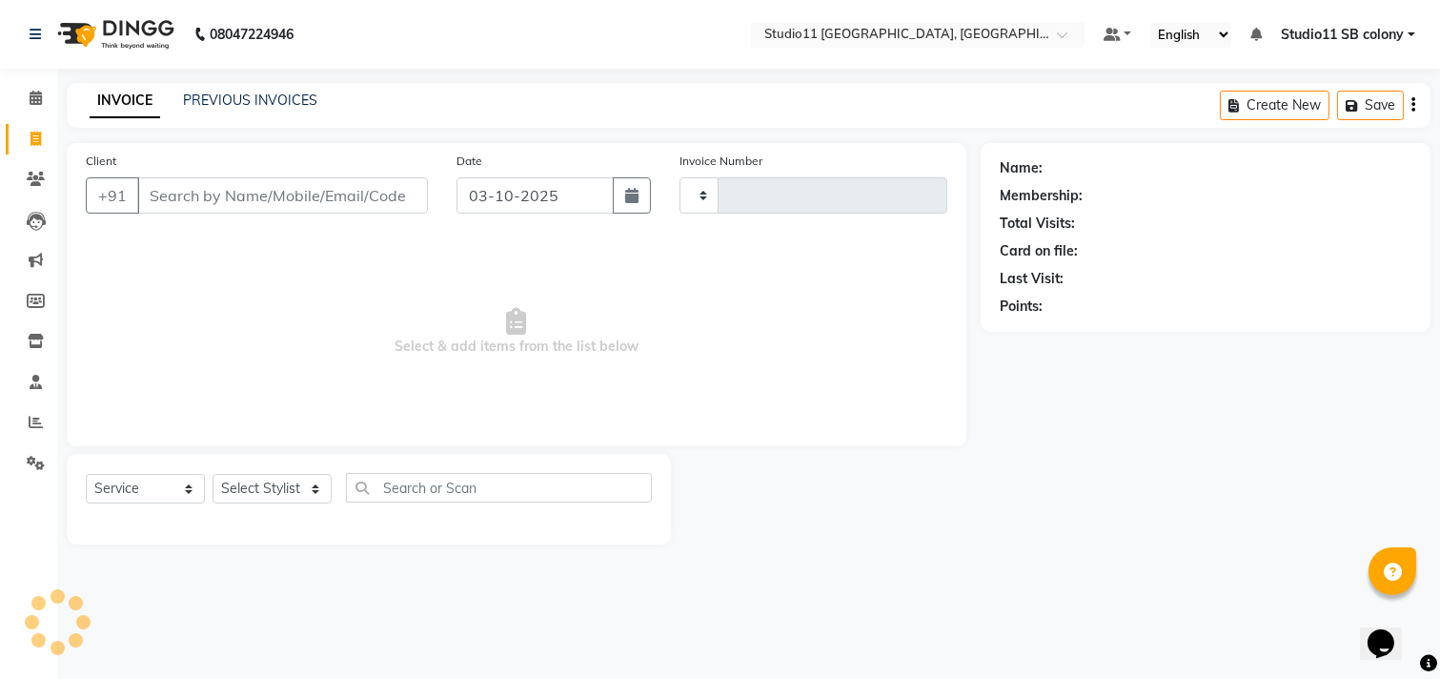
click at [259, 83] on div "INVOICE PREVIOUS INVOICES Create New Save" at bounding box center [749, 105] width 1364 height 45
click at [263, 105] on link "PREVIOUS INVOICES" at bounding box center [250, 100] width 134 height 17
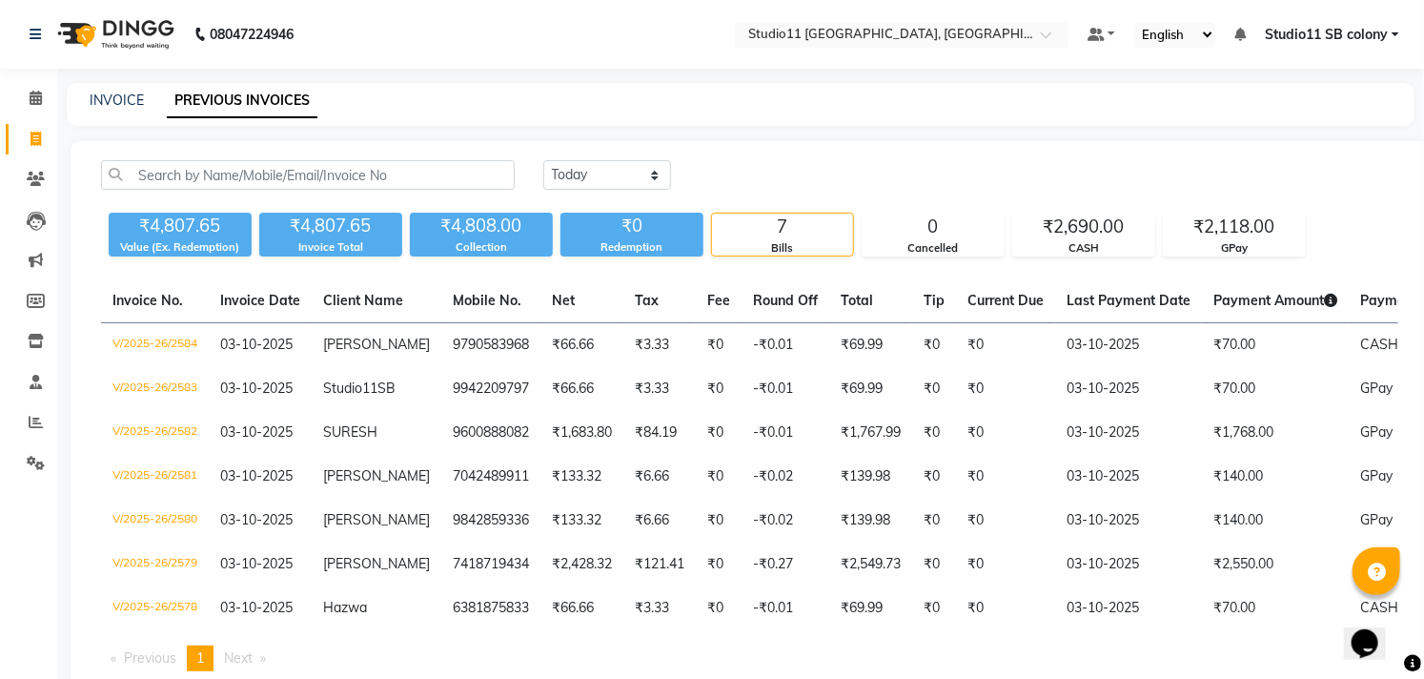
click at [118, 91] on div "INVOICE" at bounding box center [117, 101] width 54 height 20
click at [130, 99] on link "INVOICE" at bounding box center [117, 100] width 54 height 17
select select "service"
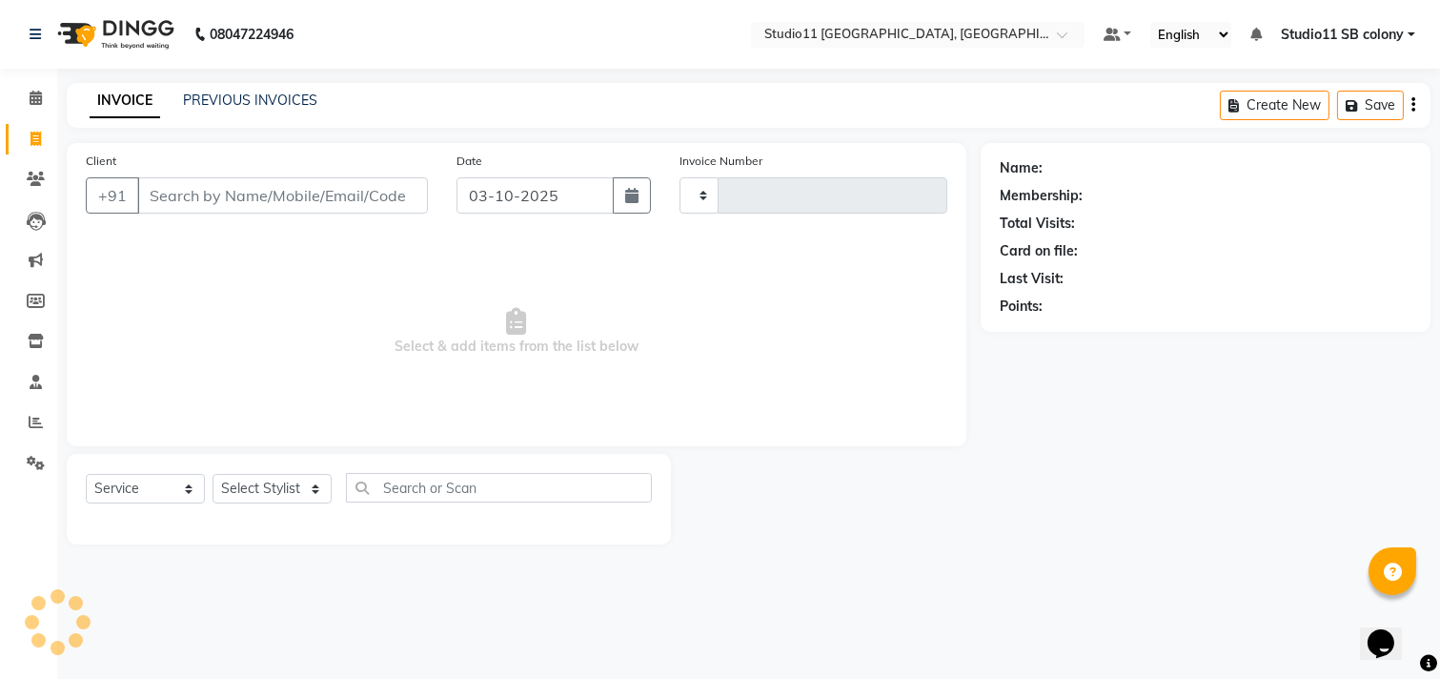
type input "2585"
select select "7717"
click at [179, 203] on input "Client" at bounding box center [282, 195] width 291 height 36
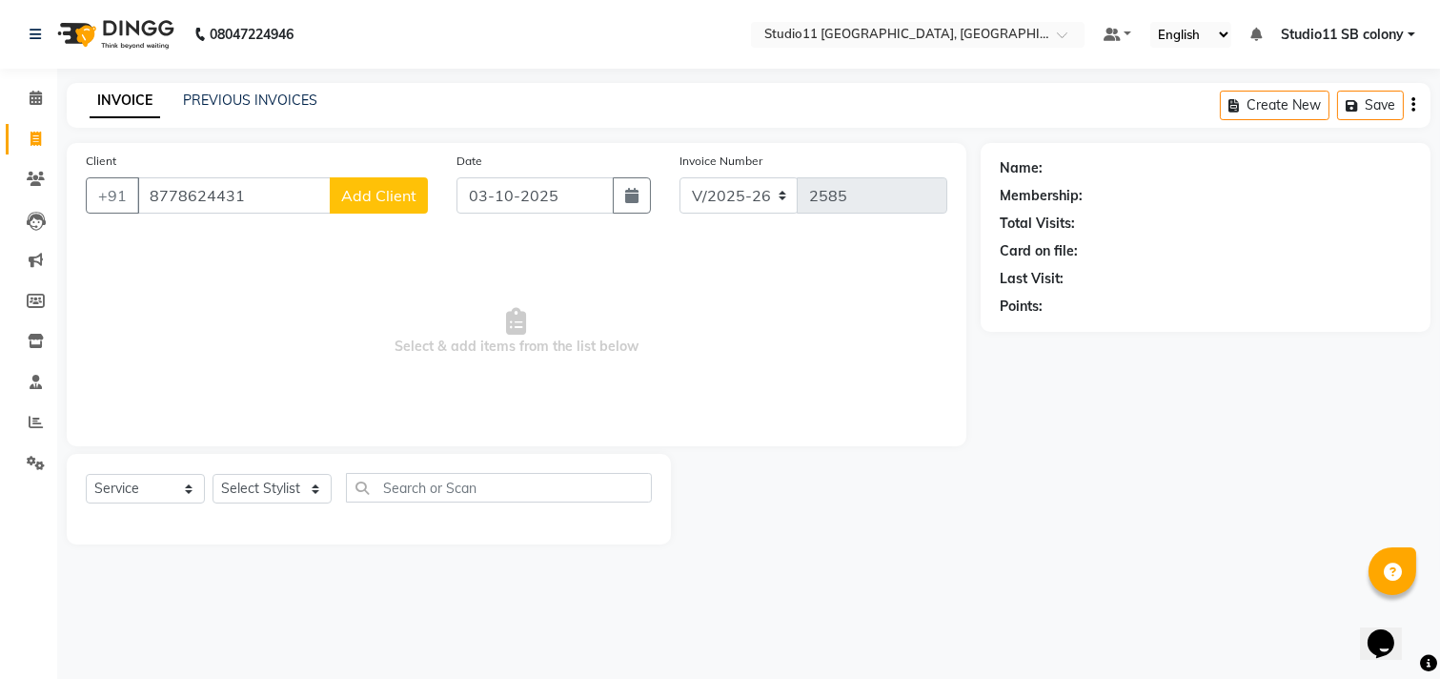
type input "8778624431"
click at [367, 202] on span "Add Client" at bounding box center [378, 195] width 75 height 19
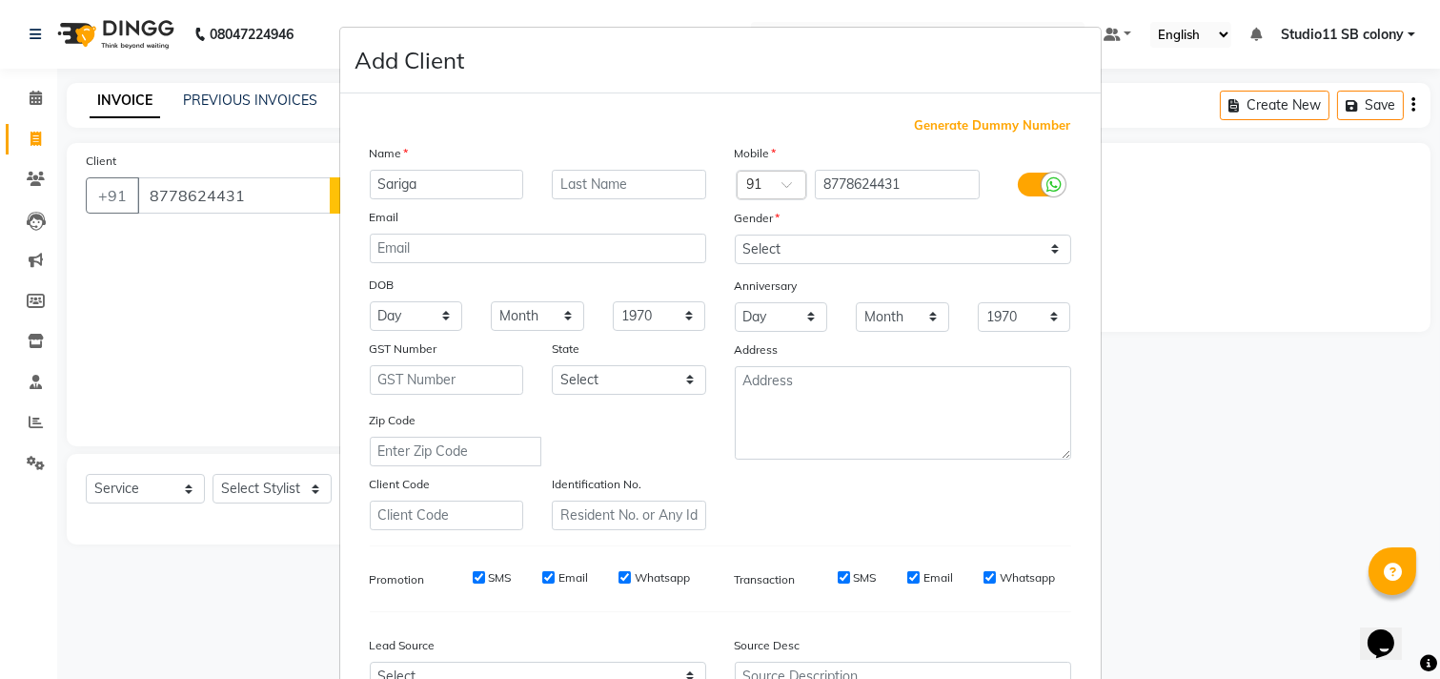
type input "Sariga"
drag, startPoint x: 739, startPoint y: 242, endPoint x: 755, endPoint y: 255, distance: 21.0
click at [739, 242] on select "Select Male Female Other Prefer Not To Say" at bounding box center [903, 249] width 336 height 30
select select "female"
click at [735, 234] on select "Select Male Female Other Prefer Not To Say" at bounding box center [903, 249] width 336 height 30
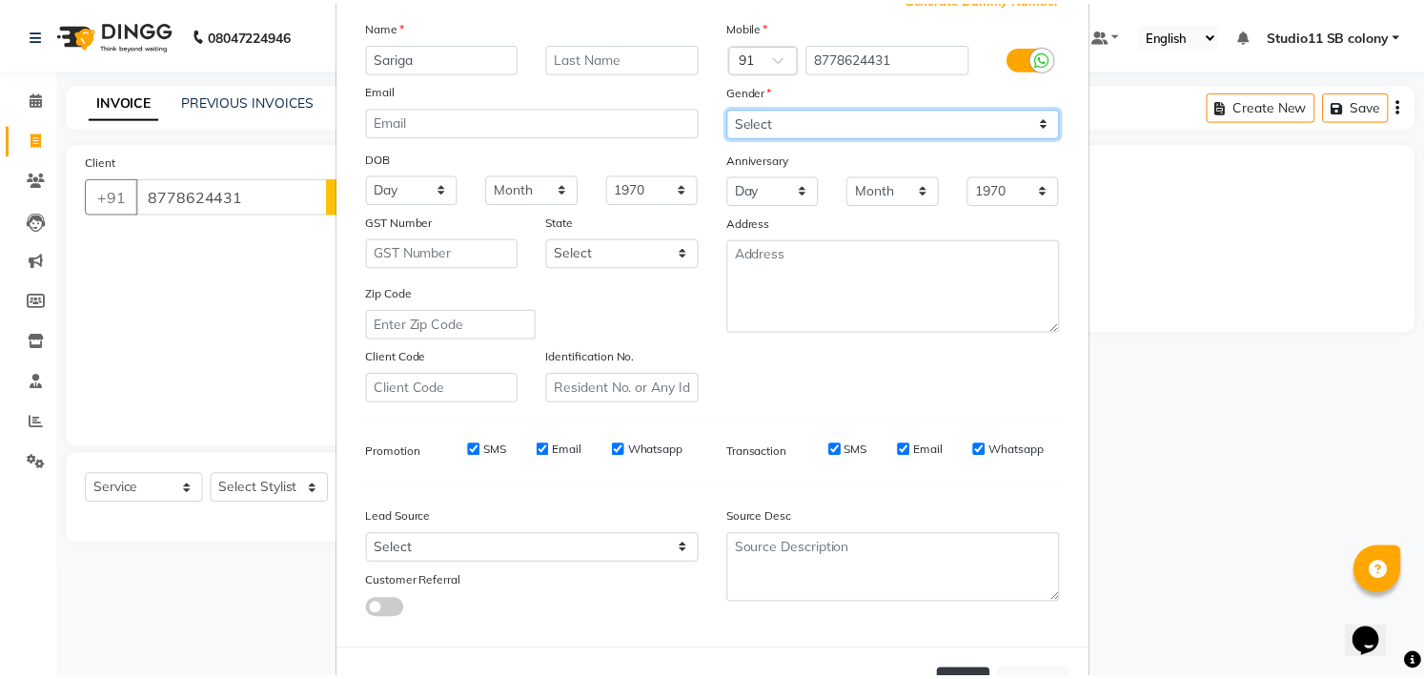
scroll to position [202, 0]
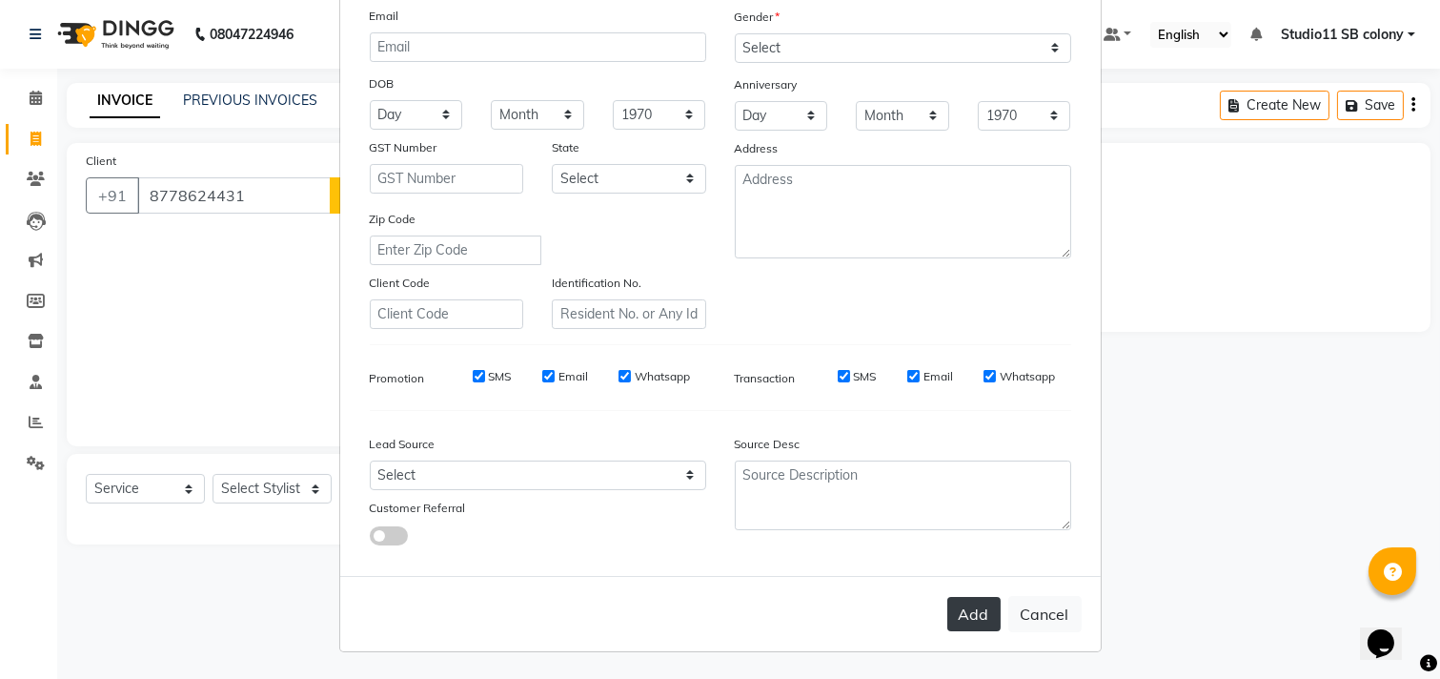
click at [959, 614] on button "Add" at bounding box center [973, 614] width 53 height 34
select select
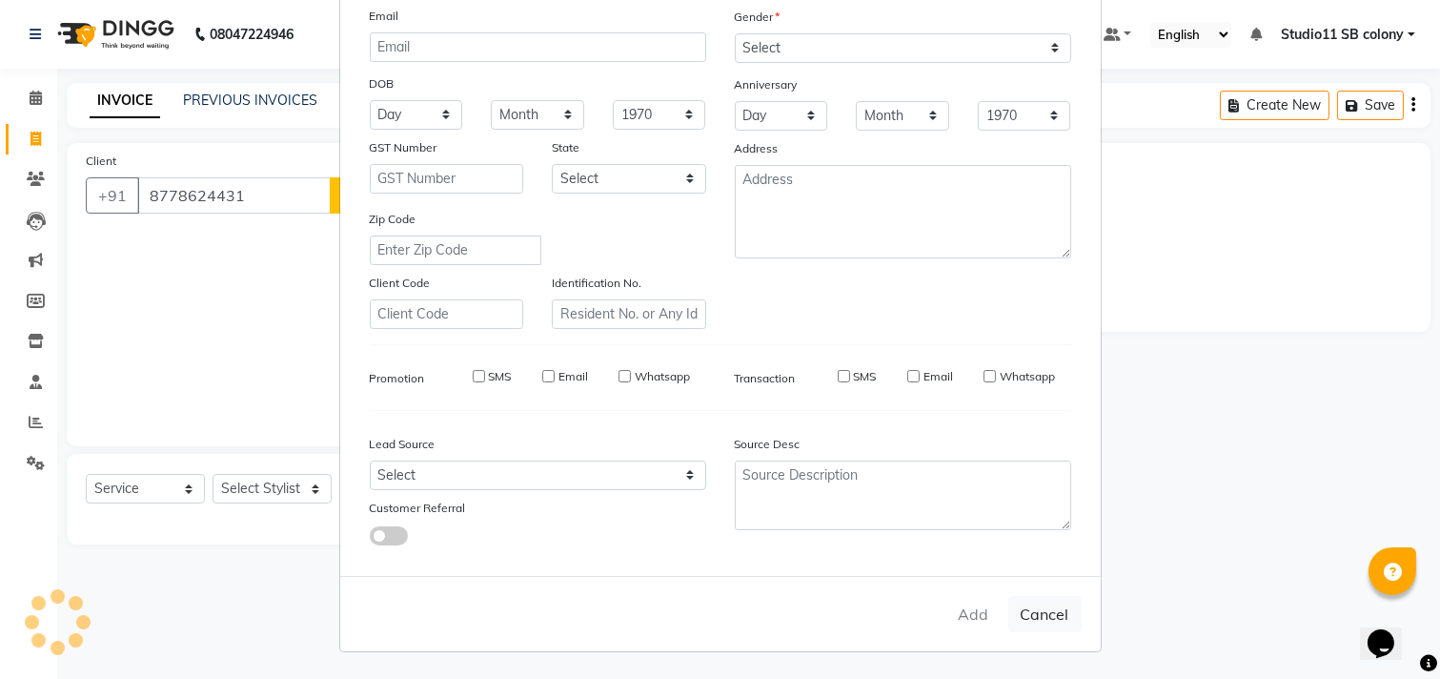
select select
checkbox input "false"
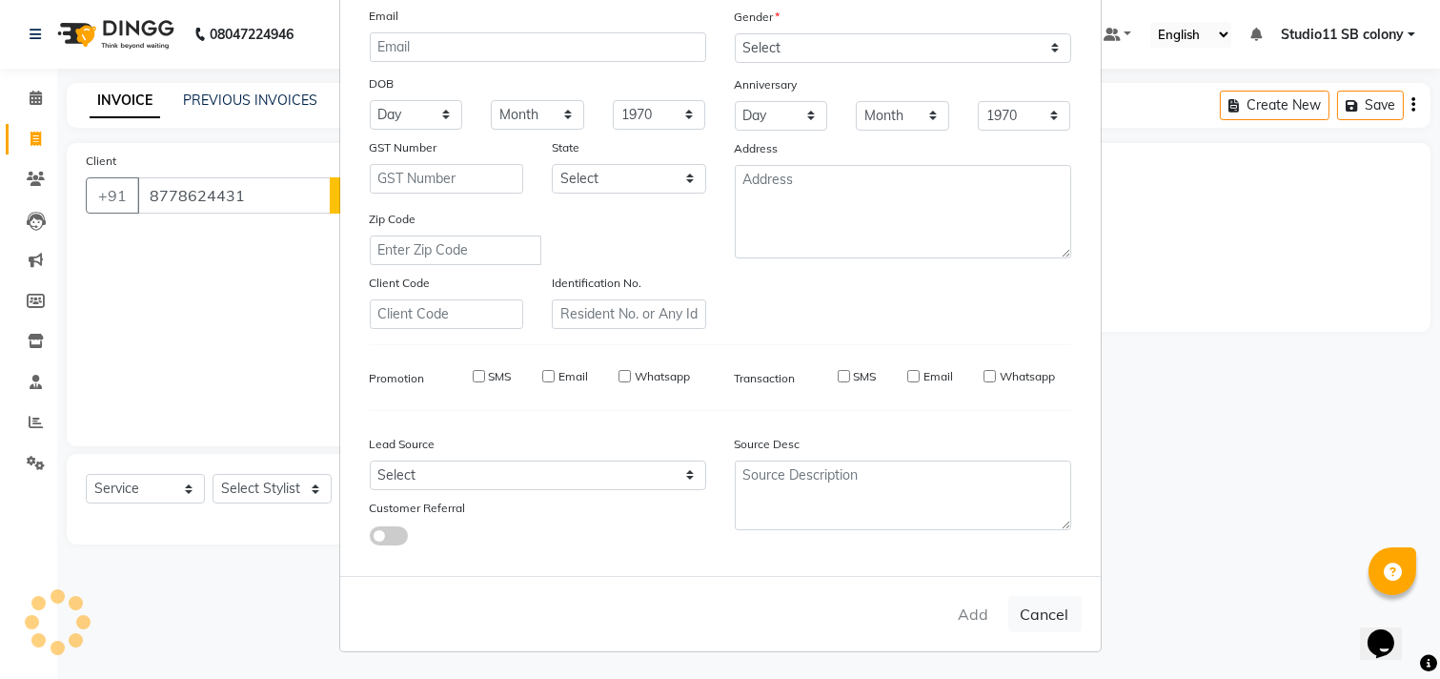
checkbox input "false"
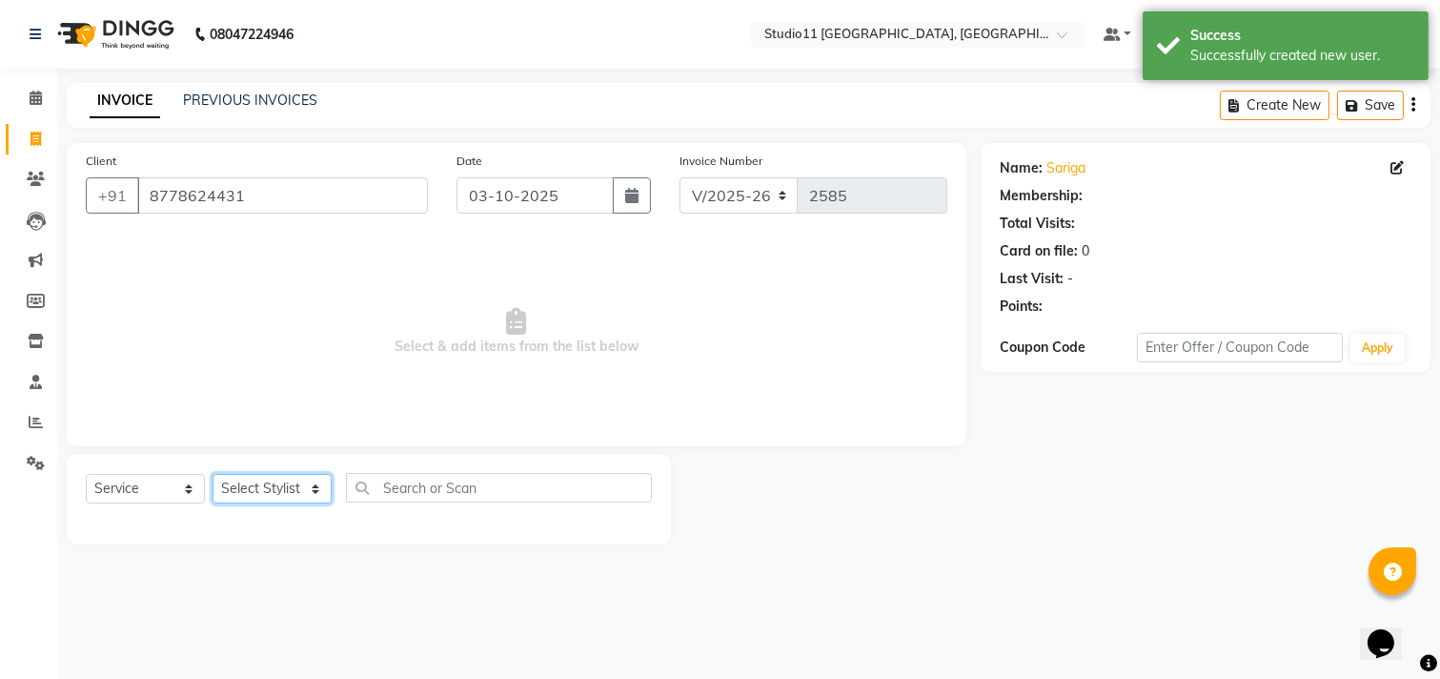
click at [229, 478] on select "Select Stylist Afzal Akbar Dani Jeni Josna kaif lavanya manimekalai Praveen Son…" at bounding box center [272, 489] width 119 height 30
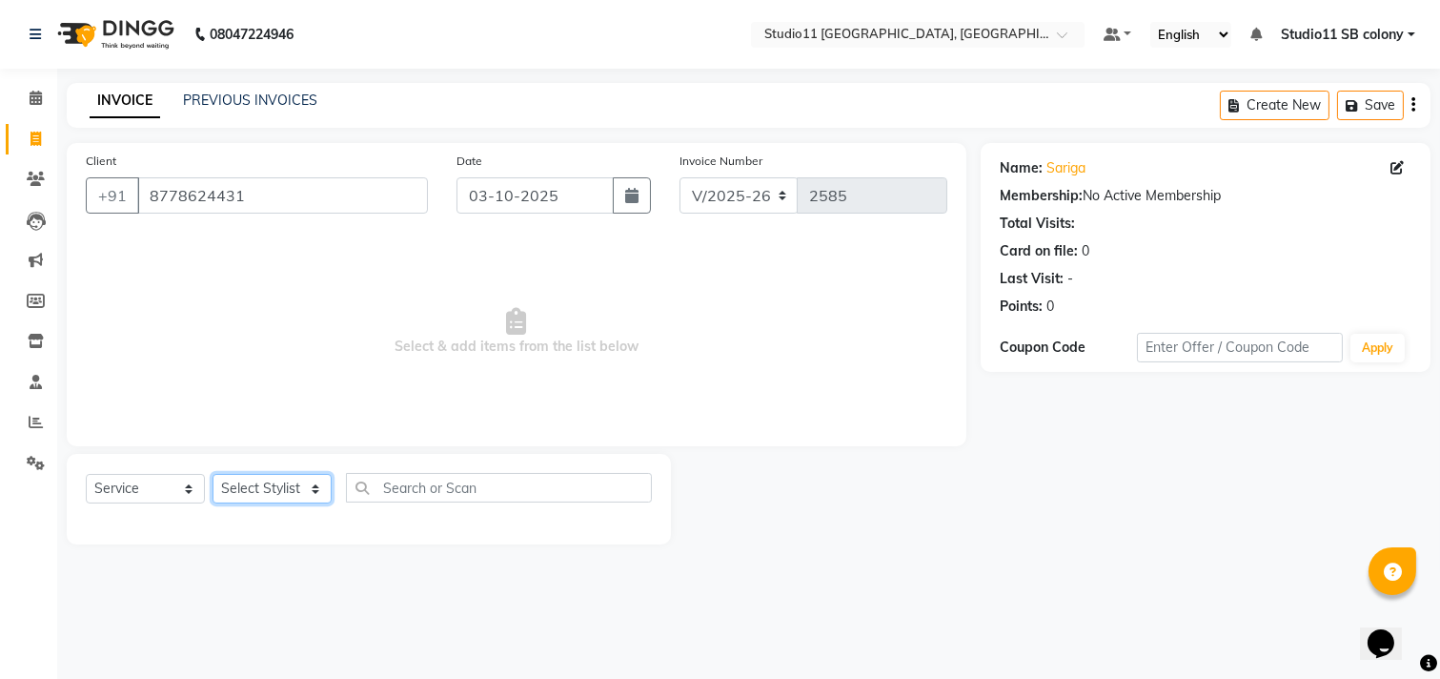
select select "69390"
click at [213, 475] on select "Select Stylist Afzal Akbar Dani Jeni Josna kaif lavanya manimekalai Praveen Son…" at bounding box center [272, 489] width 119 height 30
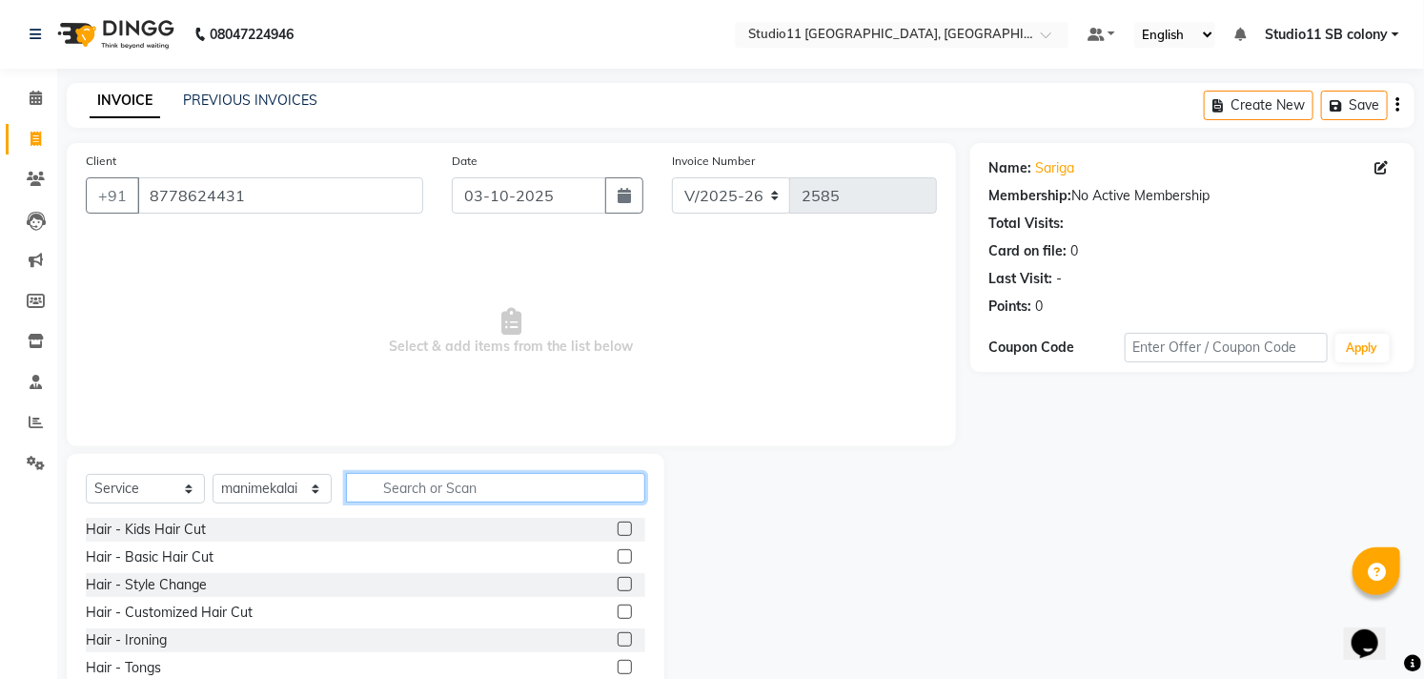
click at [444, 489] on input "text" at bounding box center [495, 488] width 299 height 30
type input "threa"
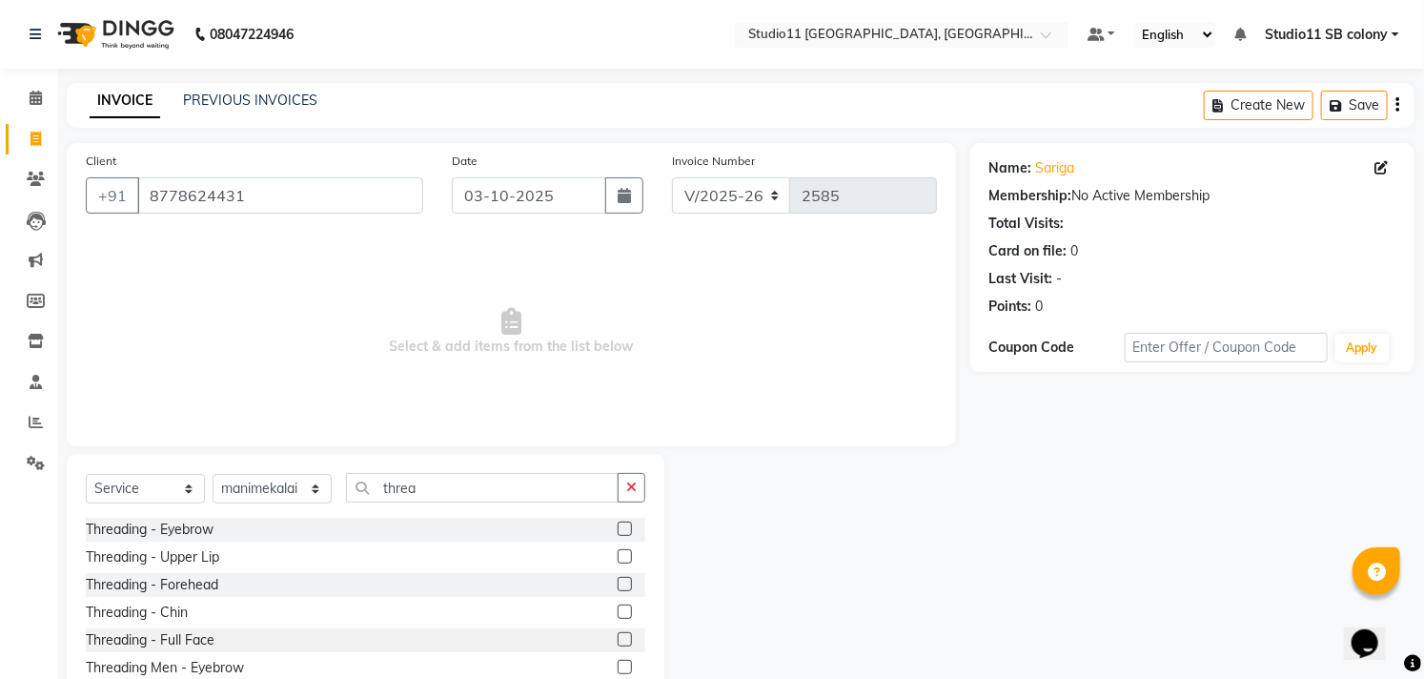
click at [621, 536] on div at bounding box center [632, 530] width 28 height 24
click at [618, 527] on label at bounding box center [625, 528] width 14 height 14
click at [618, 527] on input "checkbox" at bounding box center [624, 529] width 12 height 12
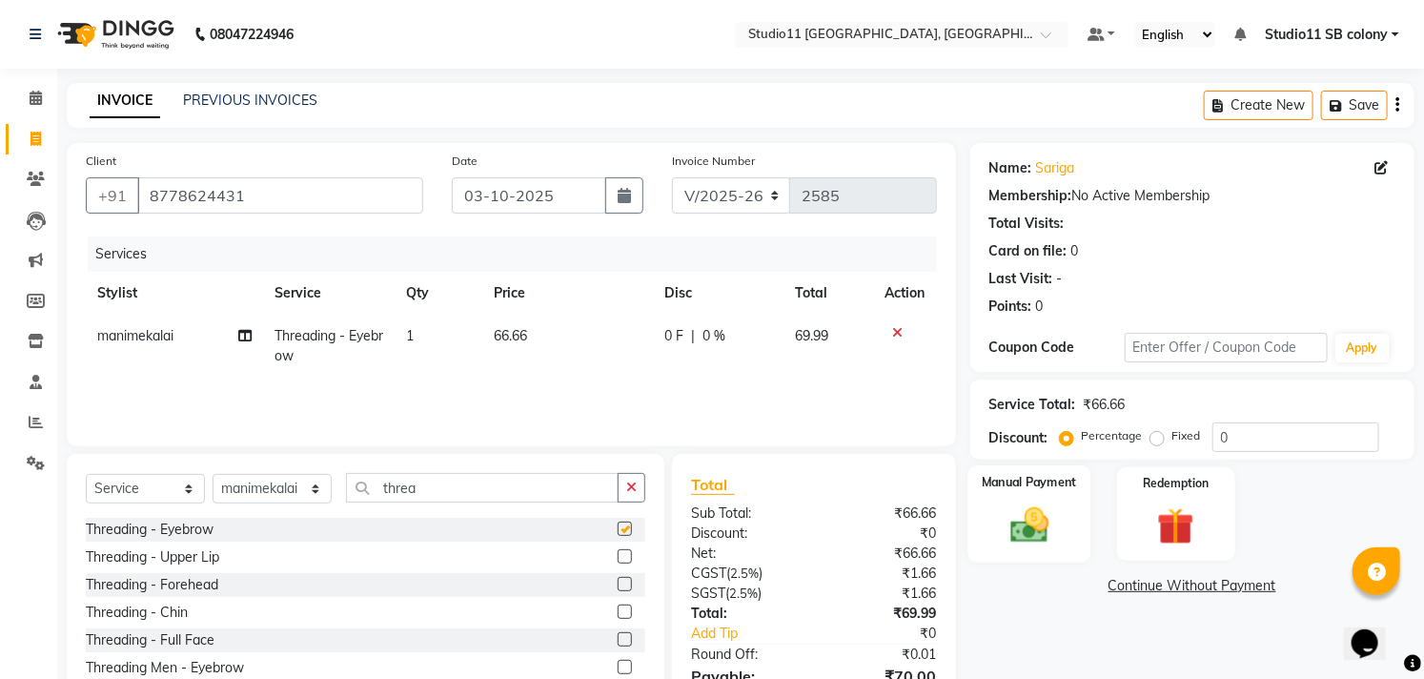
checkbox input "false"
click at [1014, 530] on img at bounding box center [1029, 525] width 63 height 44
click at [1128, 592] on span "CASH" at bounding box center [1129, 587] width 41 height 22
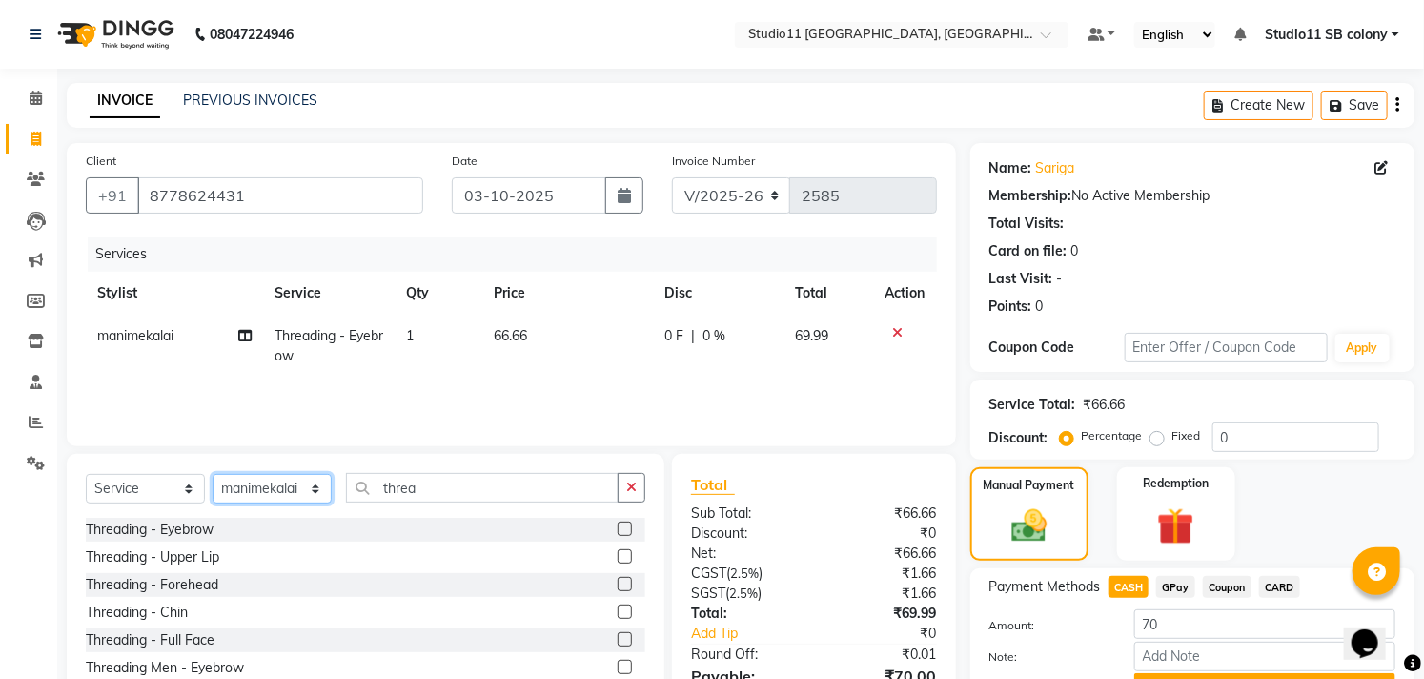
click at [214, 499] on select "Select Stylist Afzal Akbar Dani Jeni Josna kaif lavanya manimekalai Praveen Son…" at bounding box center [272, 489] width 119 height 30
click at [213, 475] on select "Select Stylist Afzal Akbar Dani Jeni Josna kaif lavanya manimekalai Praveen Son…" at bounding box center [272, 489] width 119 height 30
click at [249, 492] on select "Select Stylist Afzal Akbar Dani Jeni Josna kaif lavanya manimekalai Praveen Son…" at bounding box center [272, 489] width 119 height 30
click at [254, 483] on select "Select Stylist Afzal Akbar Dani Jeni Josna kaif lavanya manimekalai Praveen Son…" at bounding box center [272, 489] width 119 height 30
click at [260, 484] on select "Select Stylist Afzal Akbar Dani Jeni Josna kaif lavanya manimekalai Praveen Son…" at bounding box center [272, 489] width 119 height 30
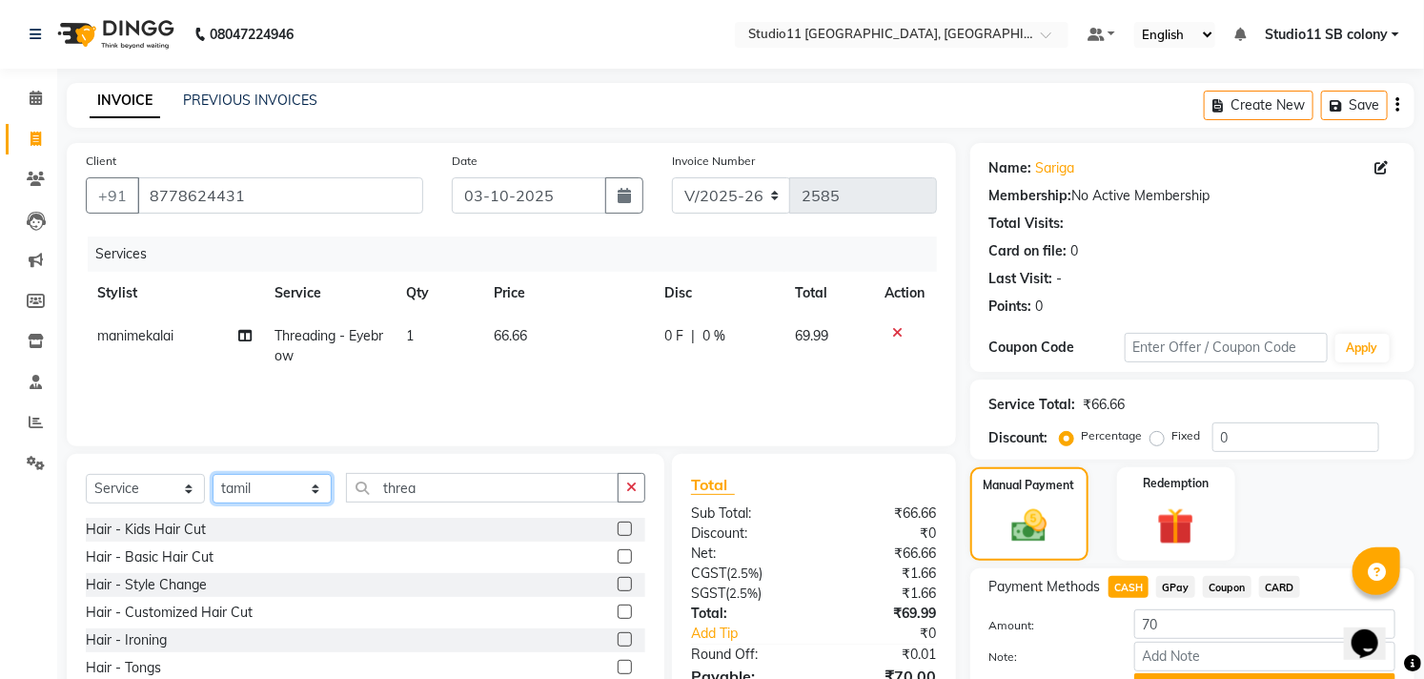
click at [303, 479] on select "Select Stylist Afzal Akbar Dani Jeni Josna kaif lavanya manimekalai Praveen Son…" at bounding box center [272, 489] width 119 height 30
click at [309, 491] on select "Select Stylist Afzal Akbar Dani Jeni Josna kaif lavanya manimekalai Praveen Son…" at bounding box center [272, 489] width 119 height 30
click at [293, 505] on div "Select Service Product Membership Package Voucher Prepaid Gift Card Select Styl…" at bounding box center [366, 495] width 560 height 45
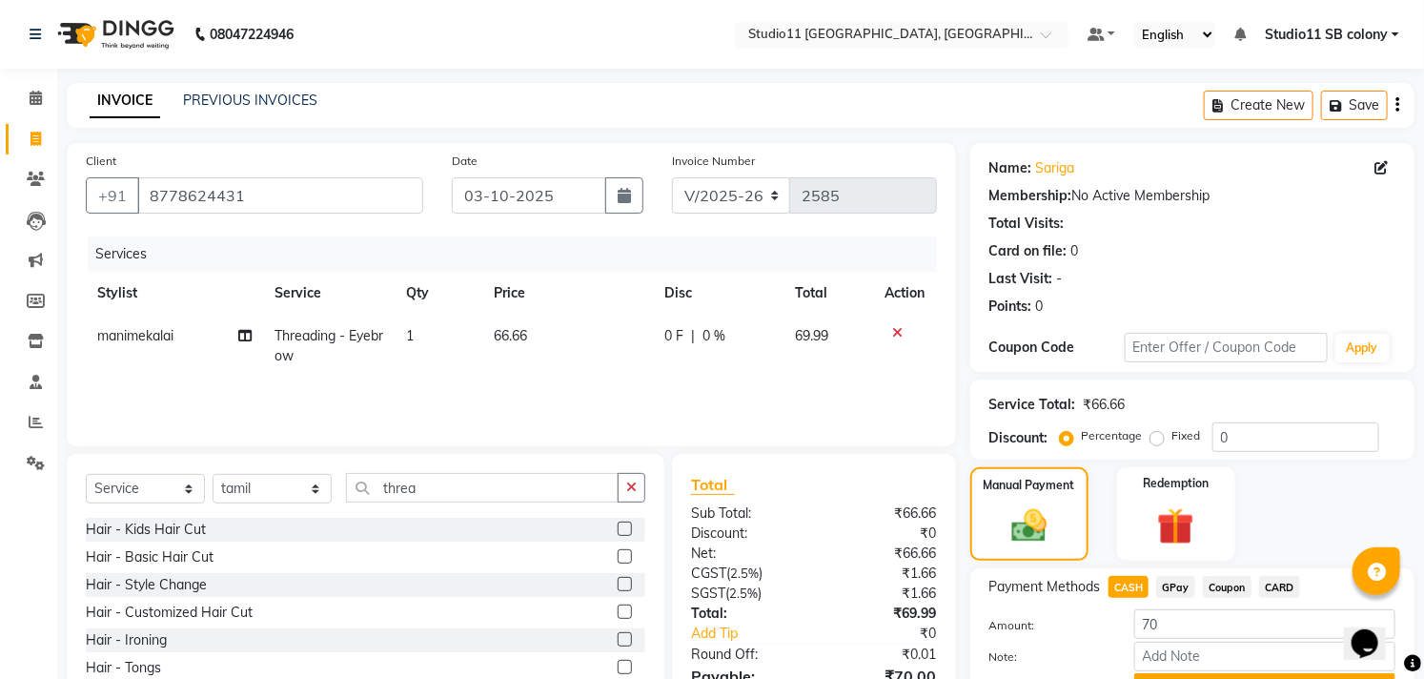
click at [293, 505] on div "Select Service Product Membership Package Voucher Prepaid Gift Card Select Styl…" at bounding box center [366, 495] width 560 height 45
drag, startPoint x: 273, startPoint y: 187, endPoint x: 149, endPoint y: 214, distance: 126.8
click at [149, 214] on div "+91 8778624431" at bounding box center [254, 195] width 337 height 36
click at [283, 496] on select "Select Stylist Afzal Akbar Dani Jeni Josna kaif lavanya manimekalai Praveen Son…" at bounding box center [272, 489] width 119 height 30
select select "70879"
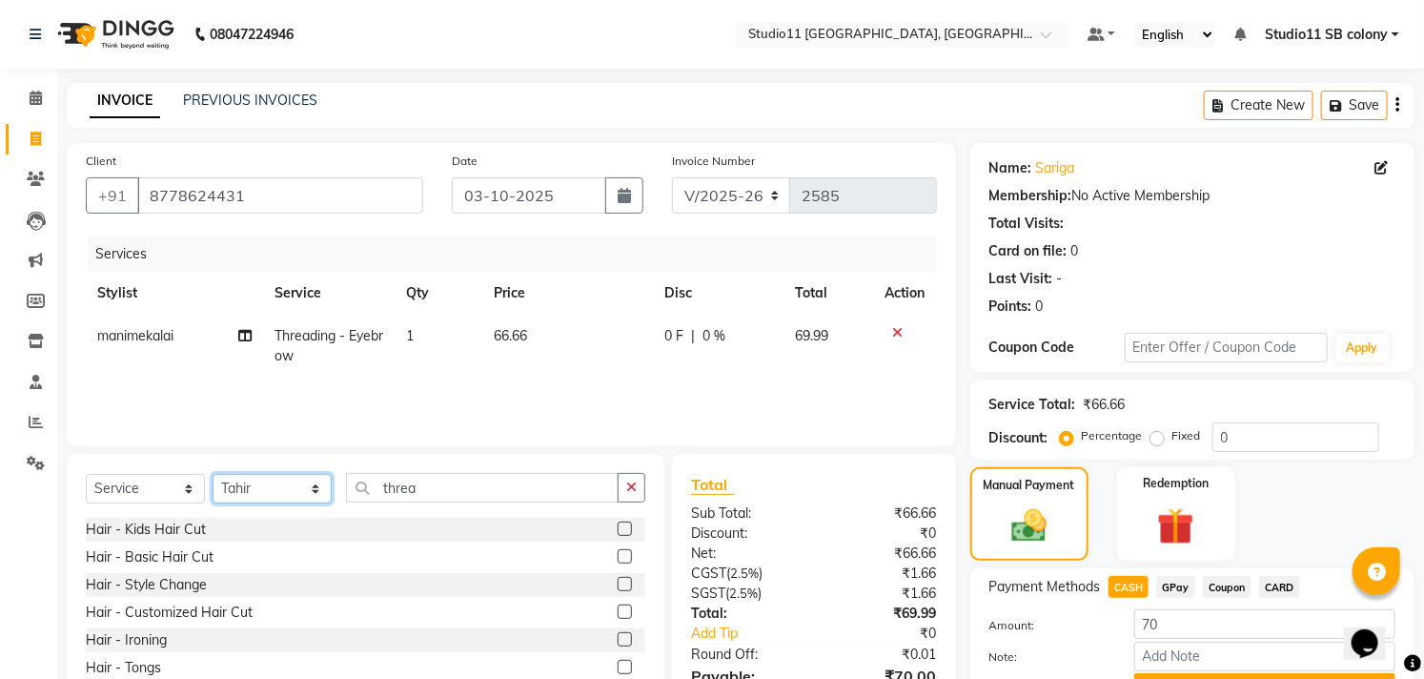
click at [213, 475] on select "Select Stylist Afzal Akbar Dani Jeni Josna kaif lavanya manimekalai Praveen Son…" at bounding box center [272, 489] width 119 height 30
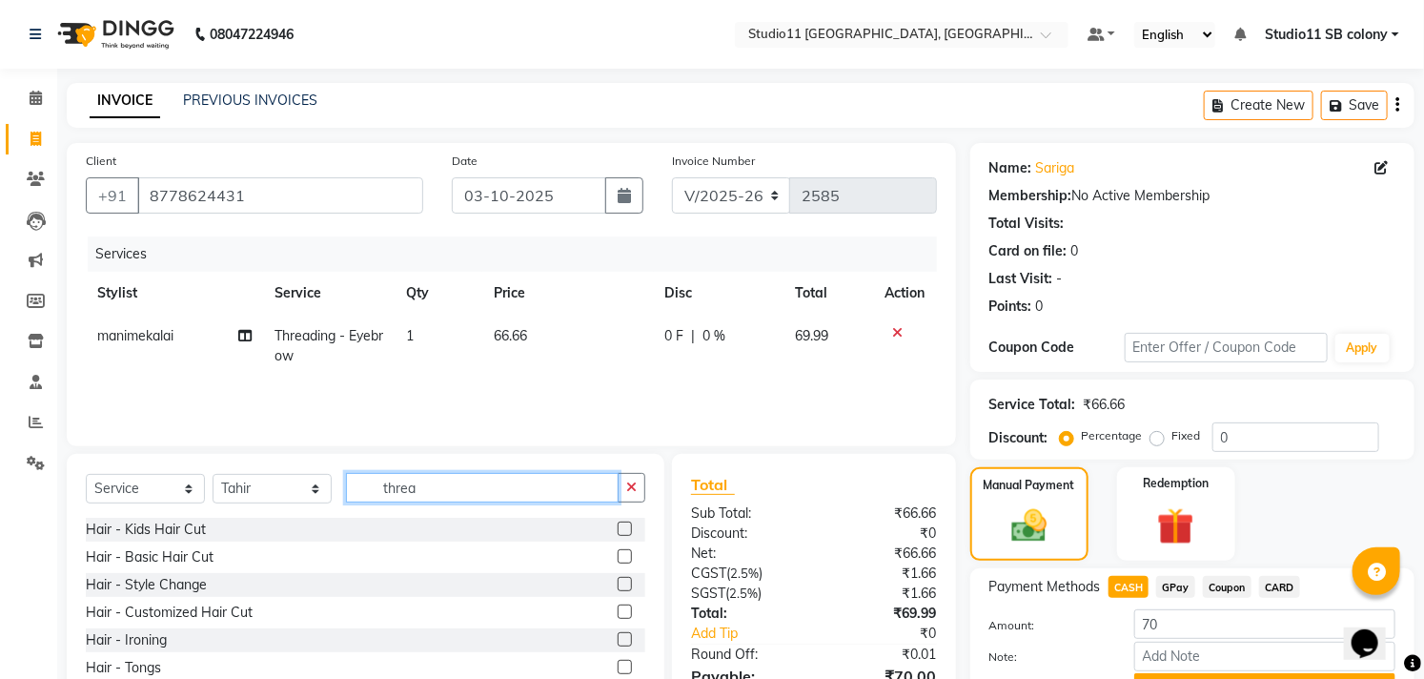
click at [458, 488] on input "threa" at bounding box center [482, 488] width 273 height 30
type input "t"
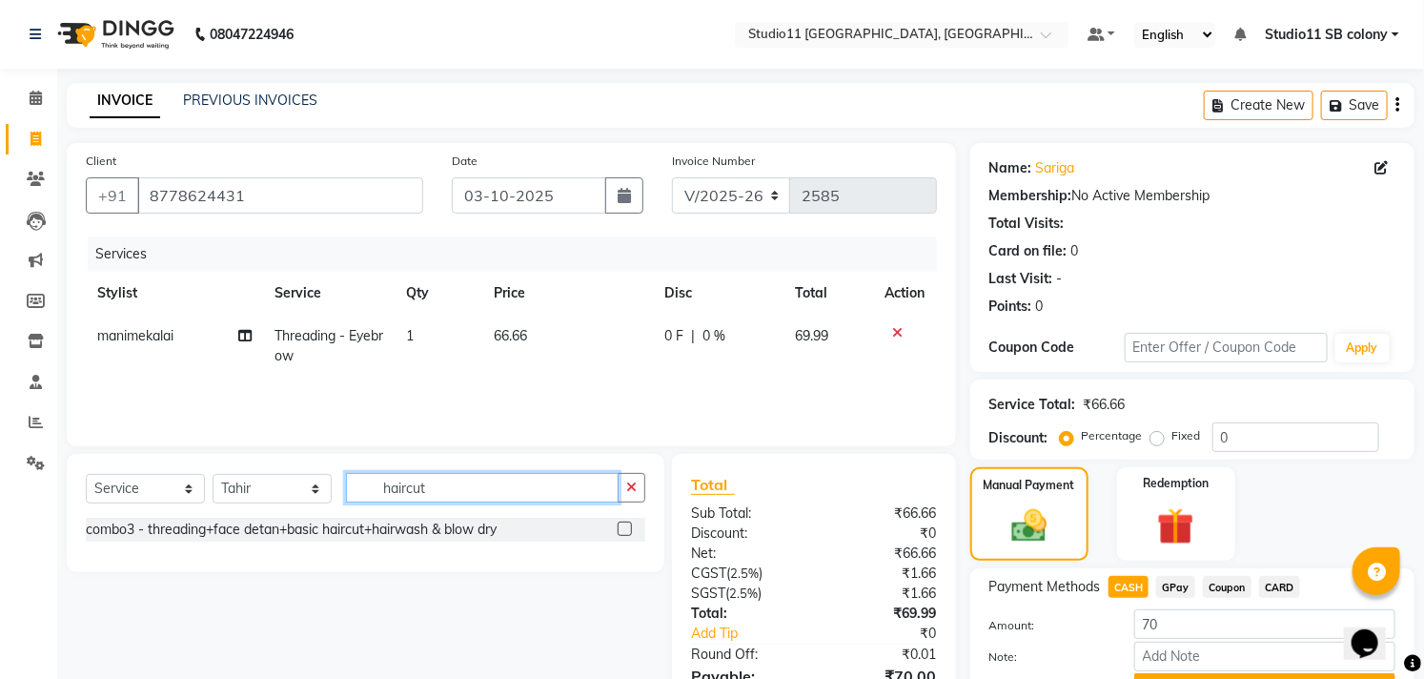
click at [404, 487] on input "haircut" at bounding box center [482, 488] width 273 height 30
click at [412, 491] on input "haircut" at bounding box center [482, 488] width 273 height 30
click at [402, 491] on input "haircut" at bounding box center [482, 488] width 273 height 30
click at [406, 492] on input "haircut" at bounding box center [482, 488] width 273 height 30
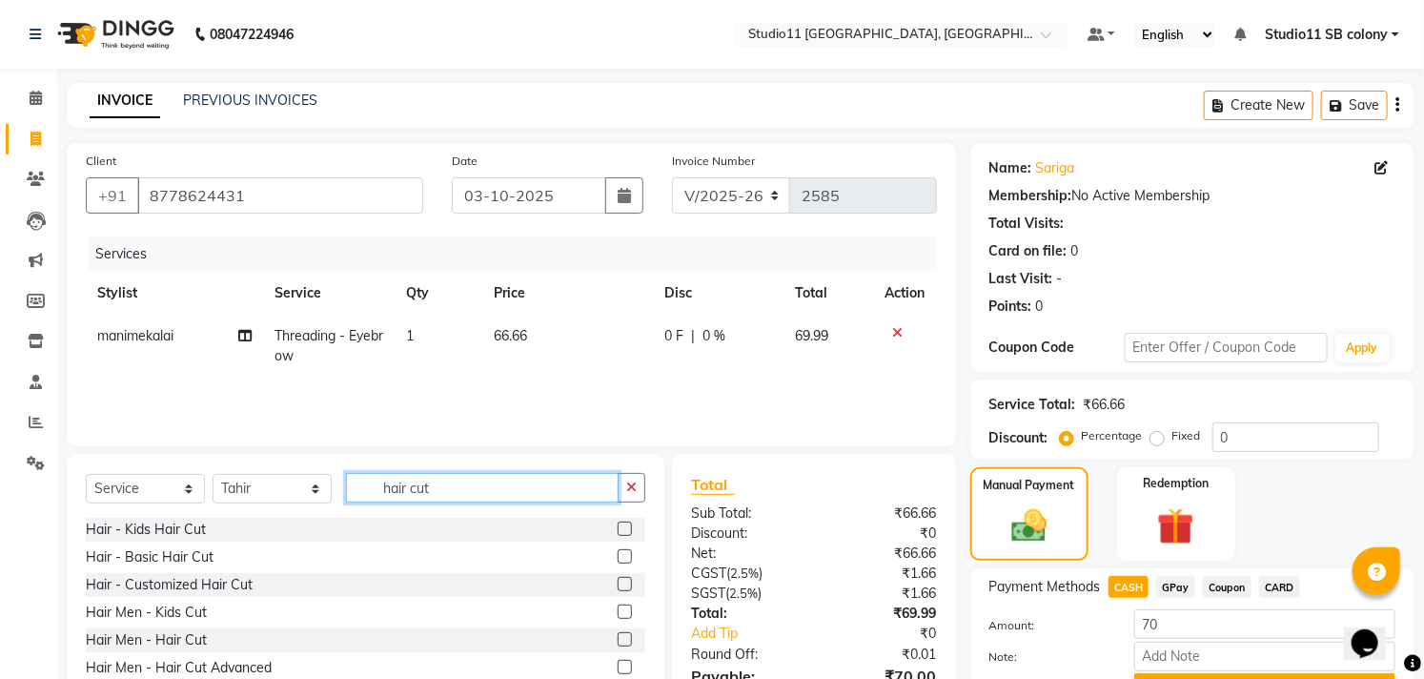
type input "hair cut"
click at [618, 645] on label at bounding box center [625, 639] width 14 height 14
click at [618, 645] on input "checkbox" at bounding box center [624, 640] width 12 height 12
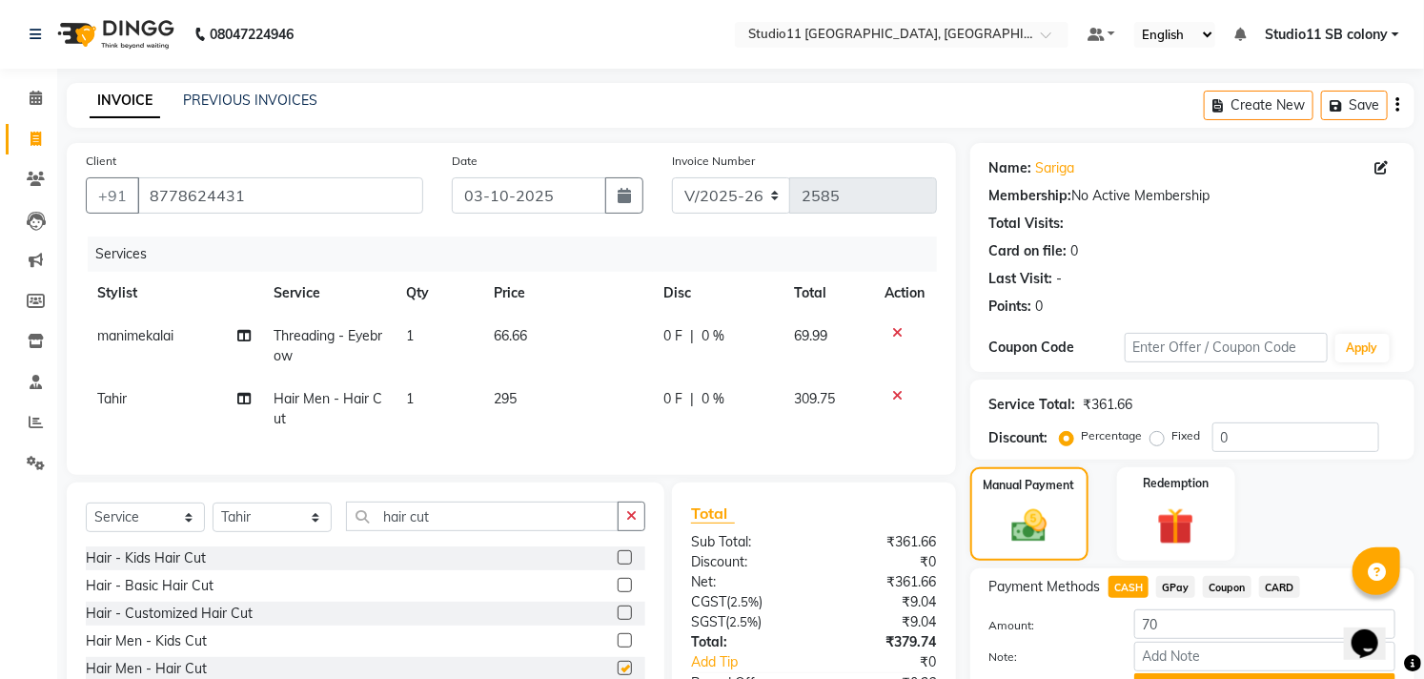
checkbox input "false"
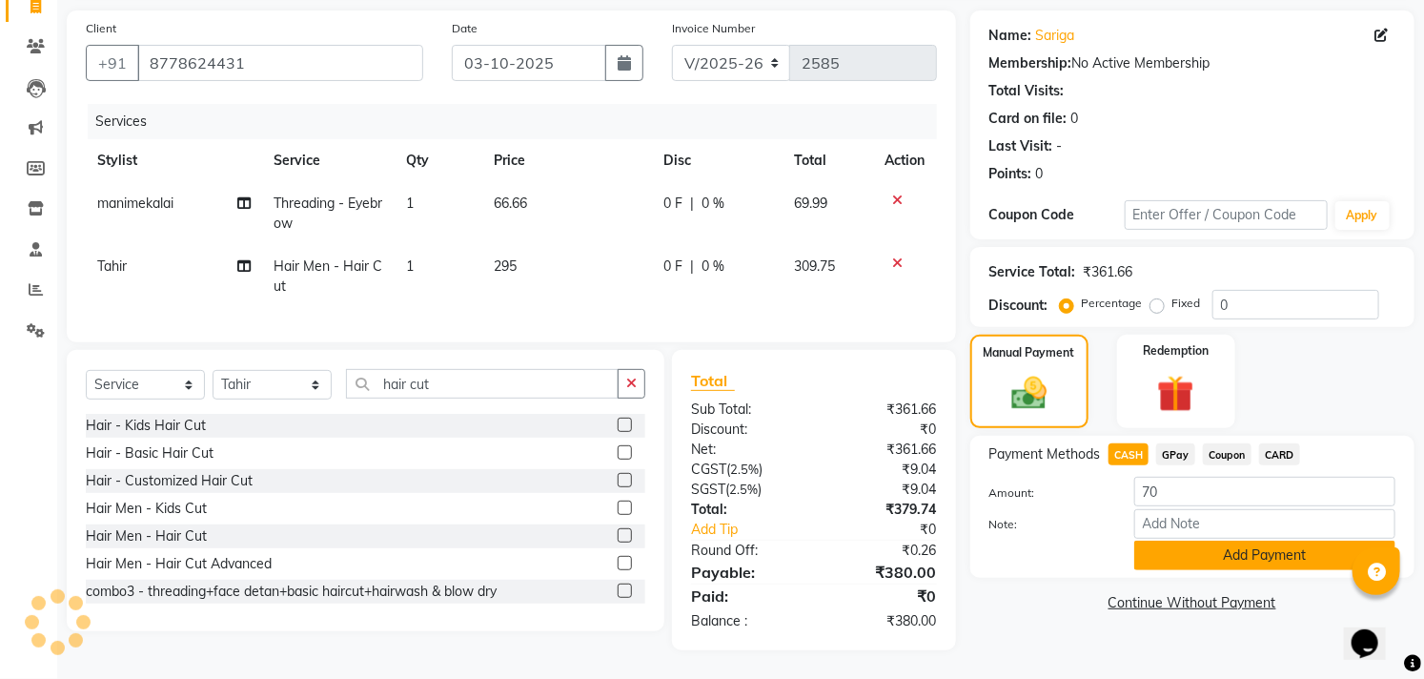
click at [1180, 540] on button "Add Payment" at bounding box center [1264, 555] width 261 height 30
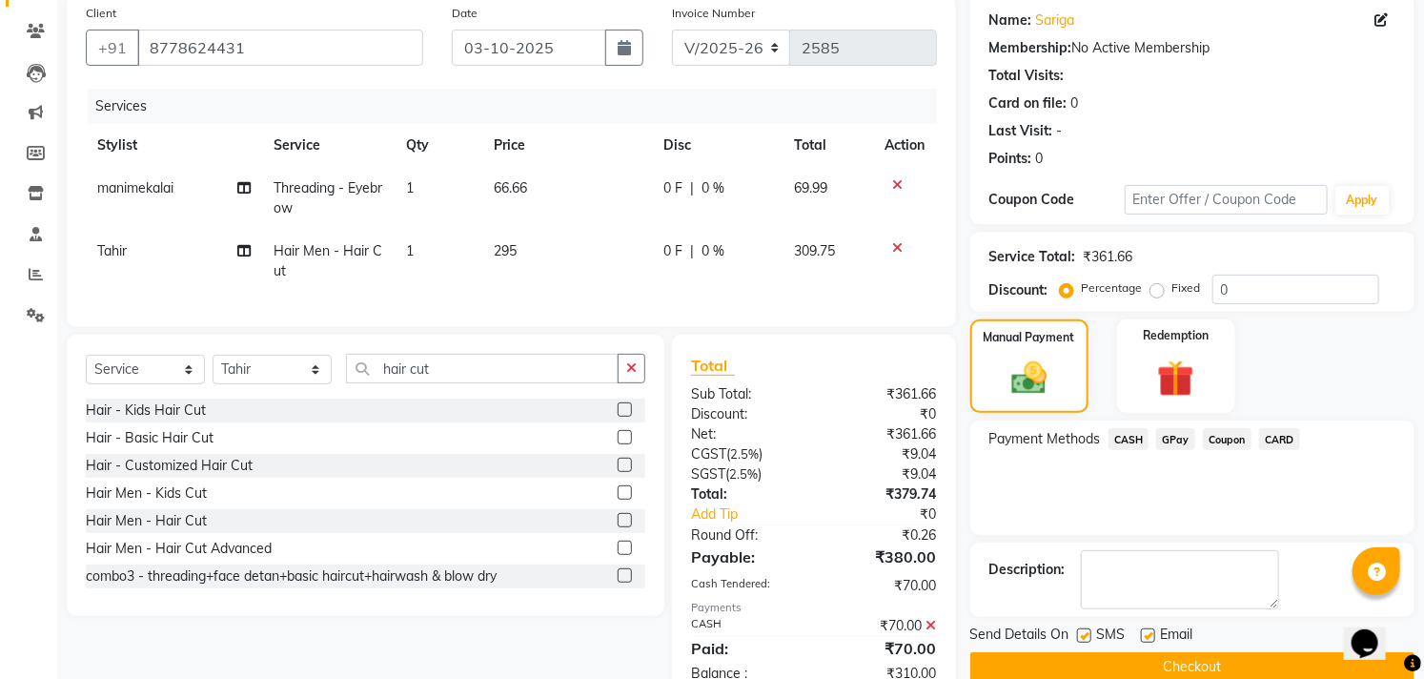
scroll to position [215, 0]
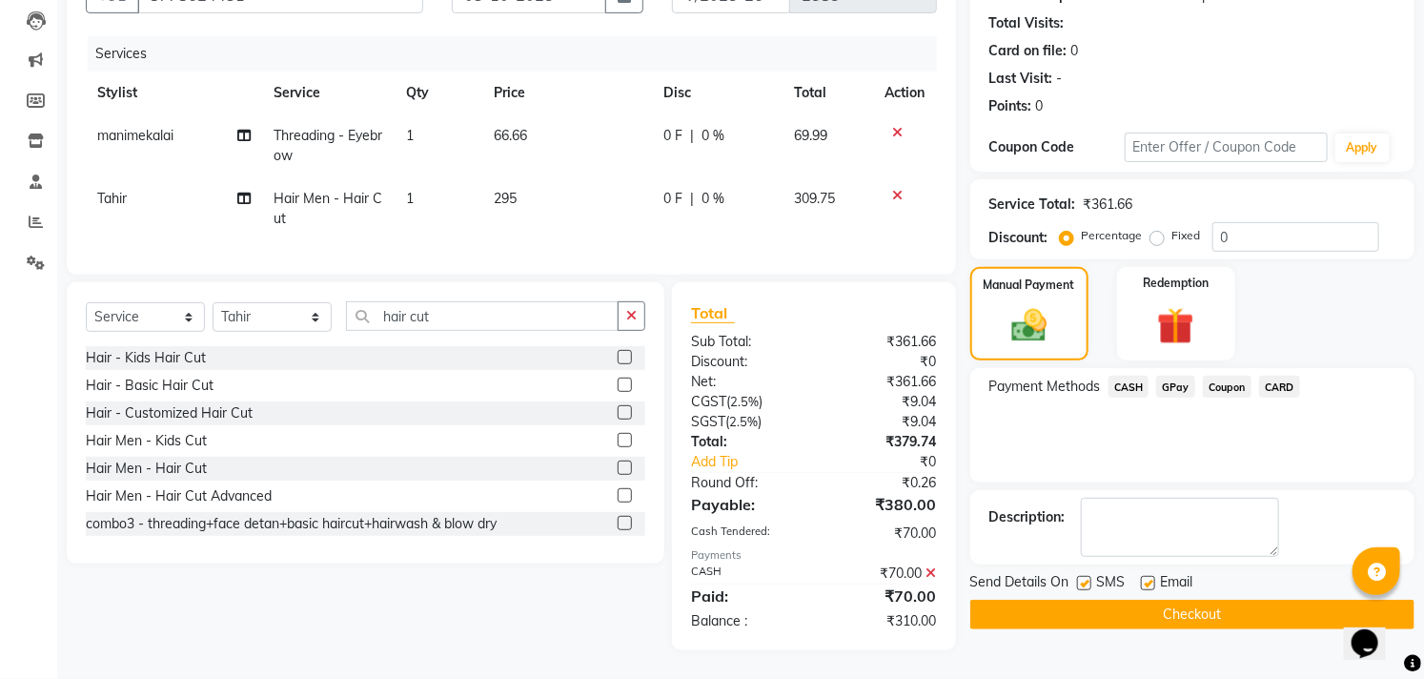
click at [929, 575] on icon at bounding box center [931, 572] width 10 height 13
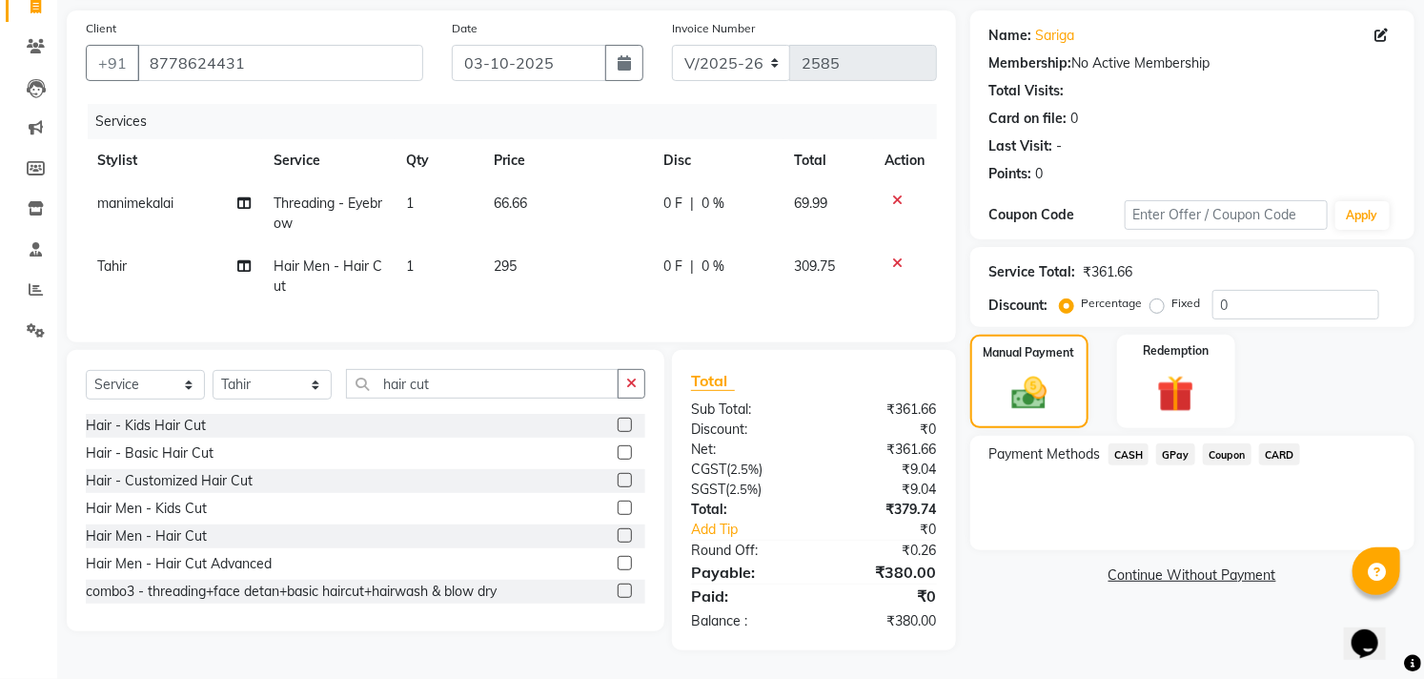
scroll to position [148, 0]
click at [1117, 443] on span "CASH" at bounding box center [1129, 454] width 41 height 22
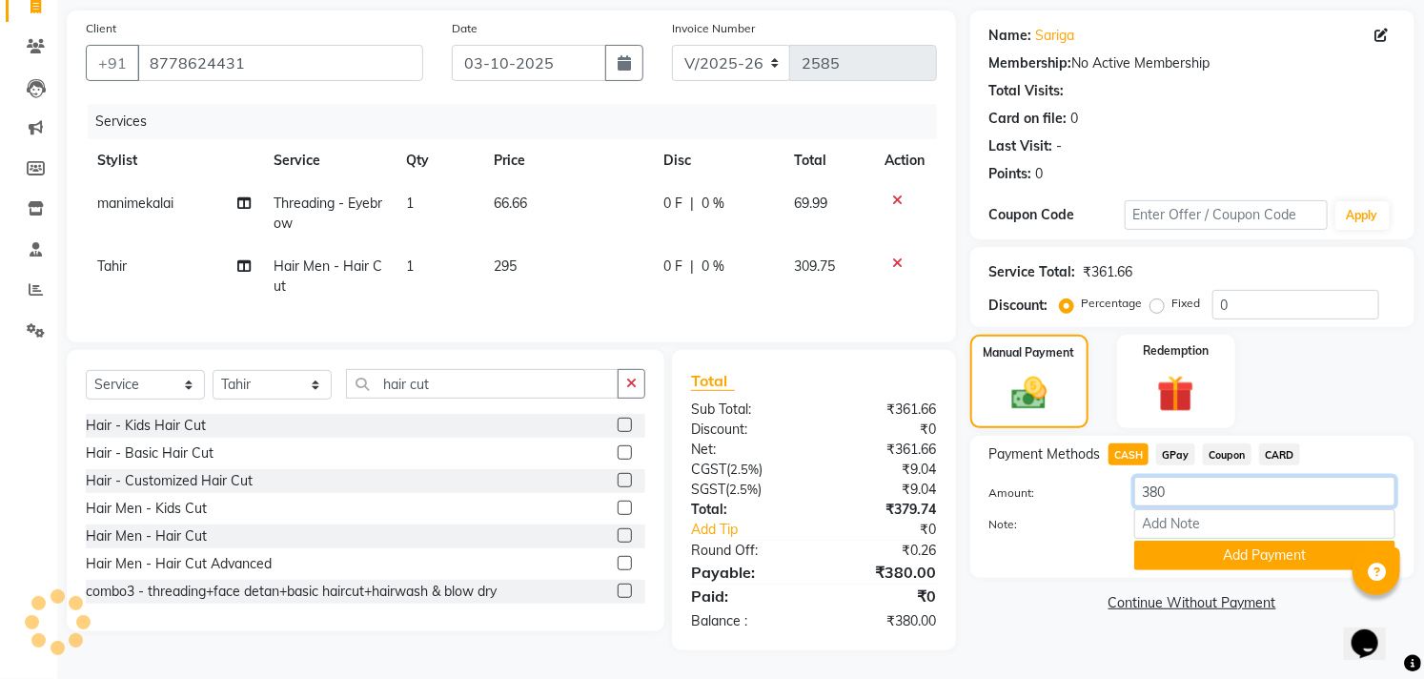
click at [1204, 477] on input "380" at bounding box center [1264, 492] width 261 height 30
type input "3"
type input "70"
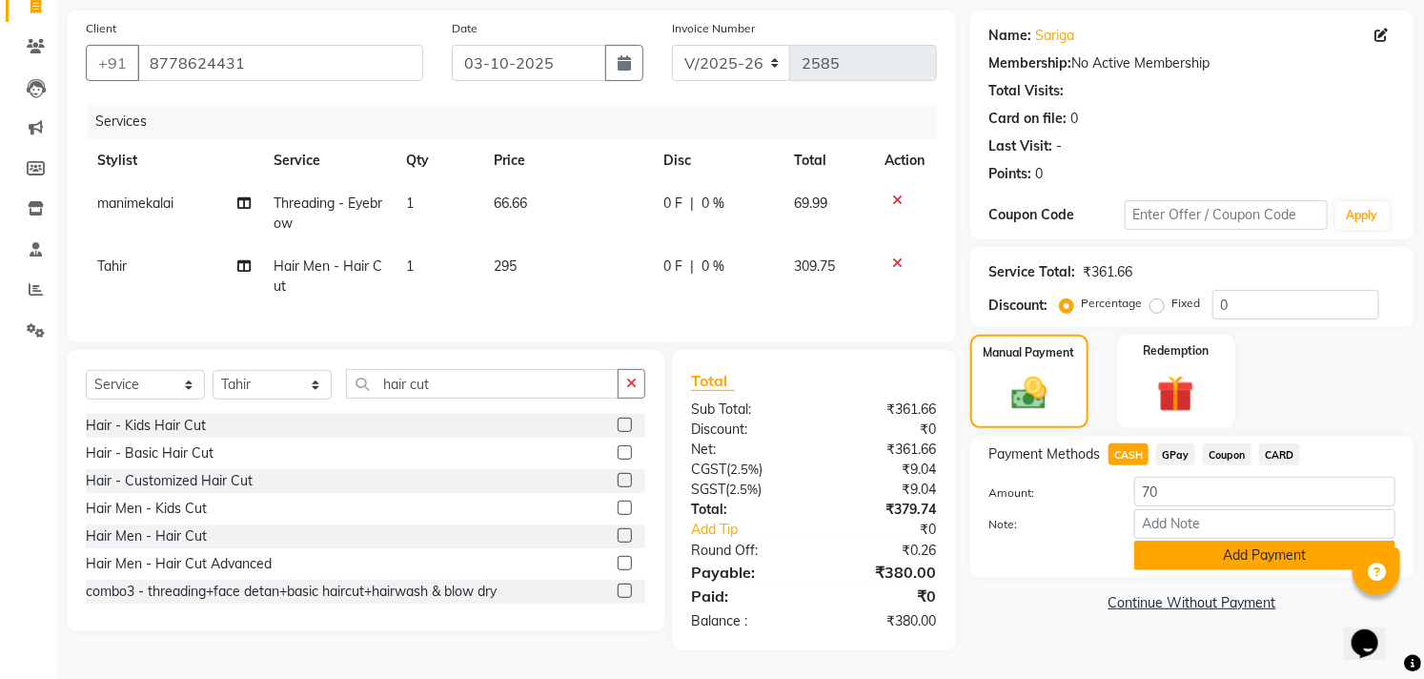
click at [1273, 547] on button "Add Payment" at bounding box center [1264, 555] width 261 height 30
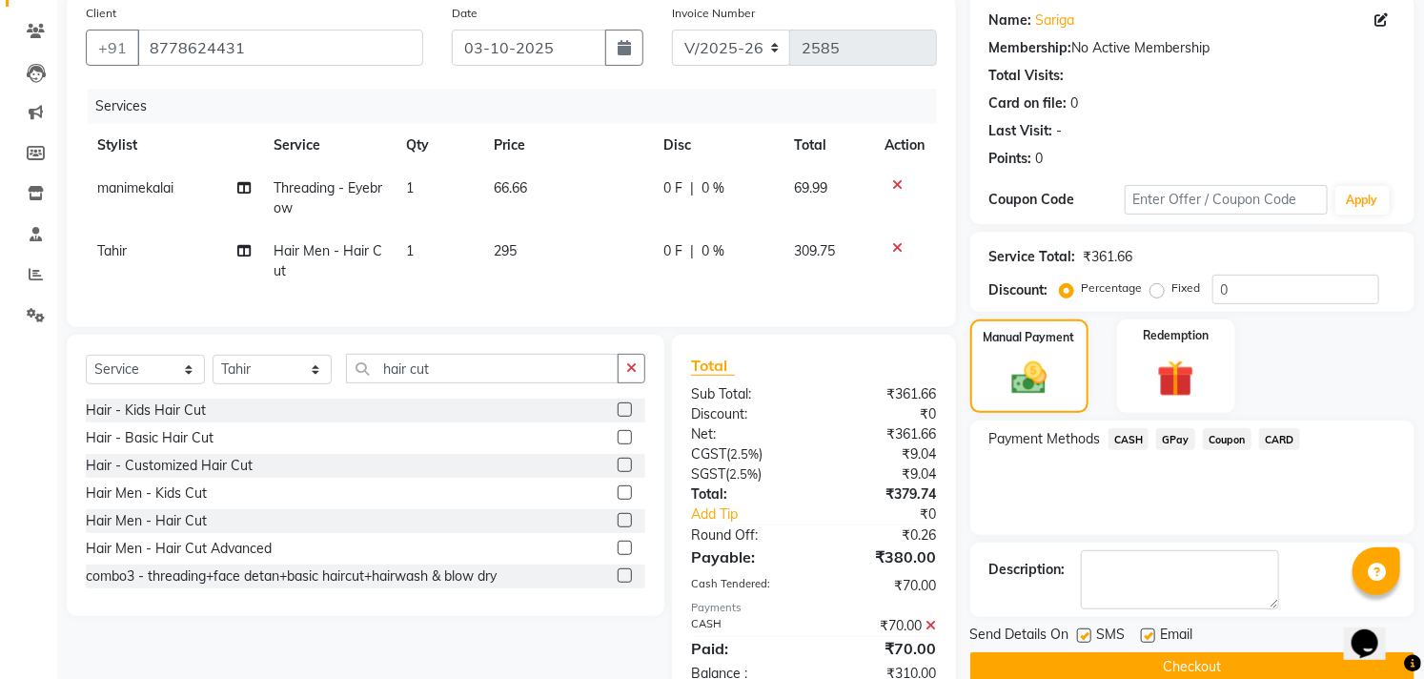
click at [1175, 440] on span "GPay" at bounding box center [1175, 439] width 39 height 22
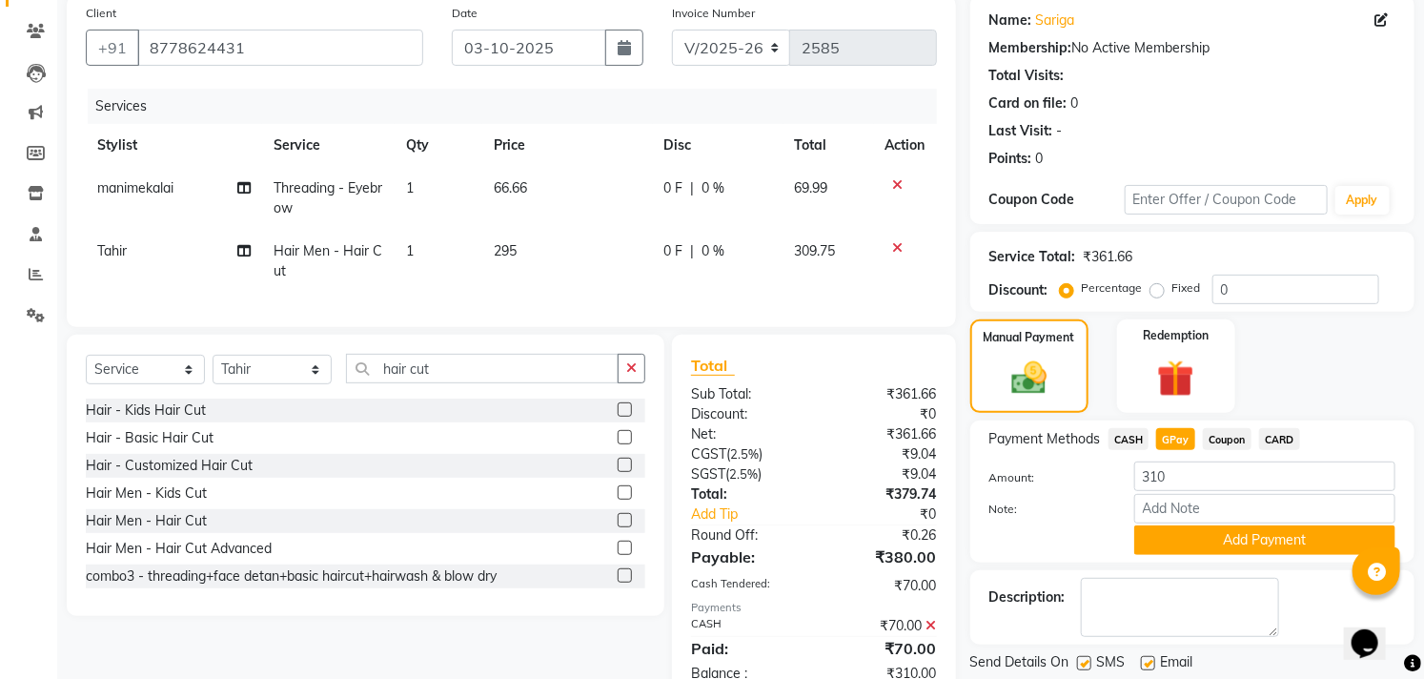
click at [1082, 659] on label at bounding box center [1084, 663] width 14 height 14
click at [1082, 659] on input "checkbox" at bounding box center [1083, 664] width 12 height 12
checkbox input "false"
click at [1146, 665] on label at bounding box center [1148, 663] width 14 height 14
click at [1146, 665] on input "checkbox" at bounding box center [1147, 664] width 12 height 12
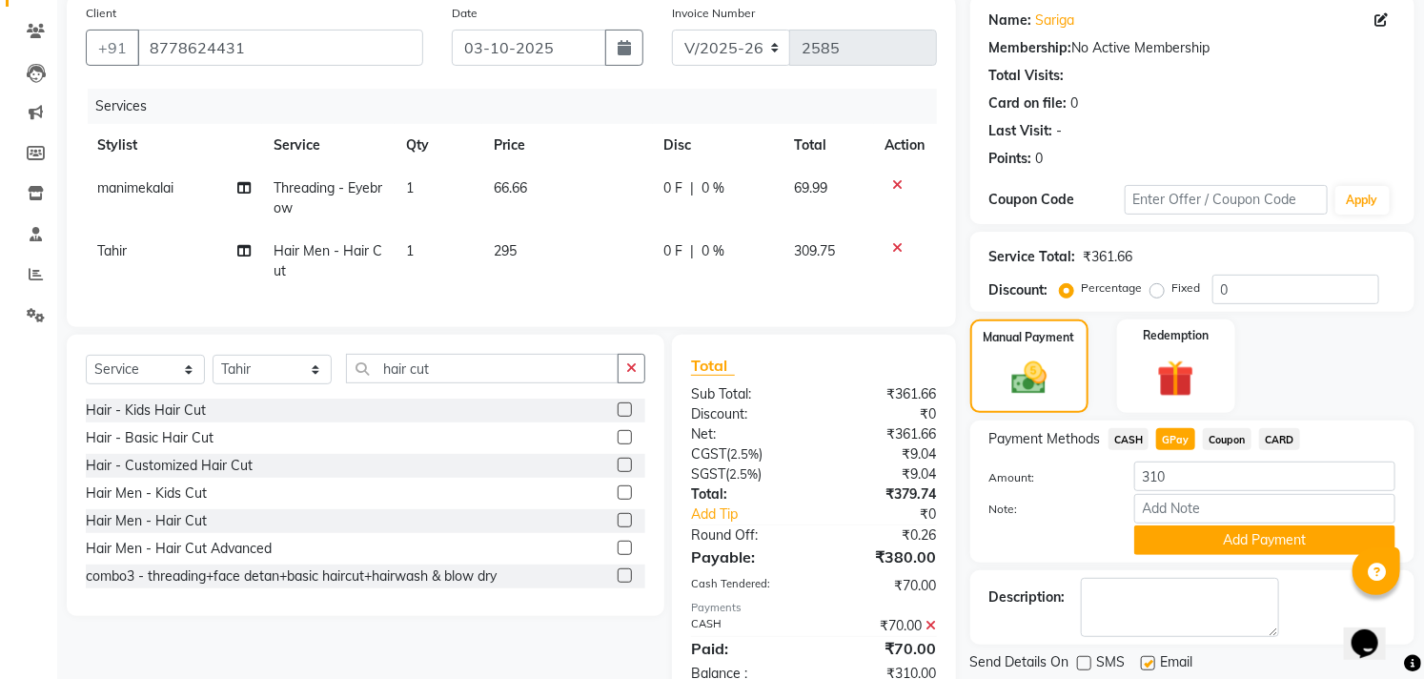
checkbox input "false"
drag, startPoint x: 500, startPoint y: 377, endPoint x: 329, endPoint y: 373, distance: 171.6
click at [329, 373] on div "Select Service Product Membership Package Voucher Prepaid Gift Card Select Styl…" at bounding box center [366, 376] width 560 height 45
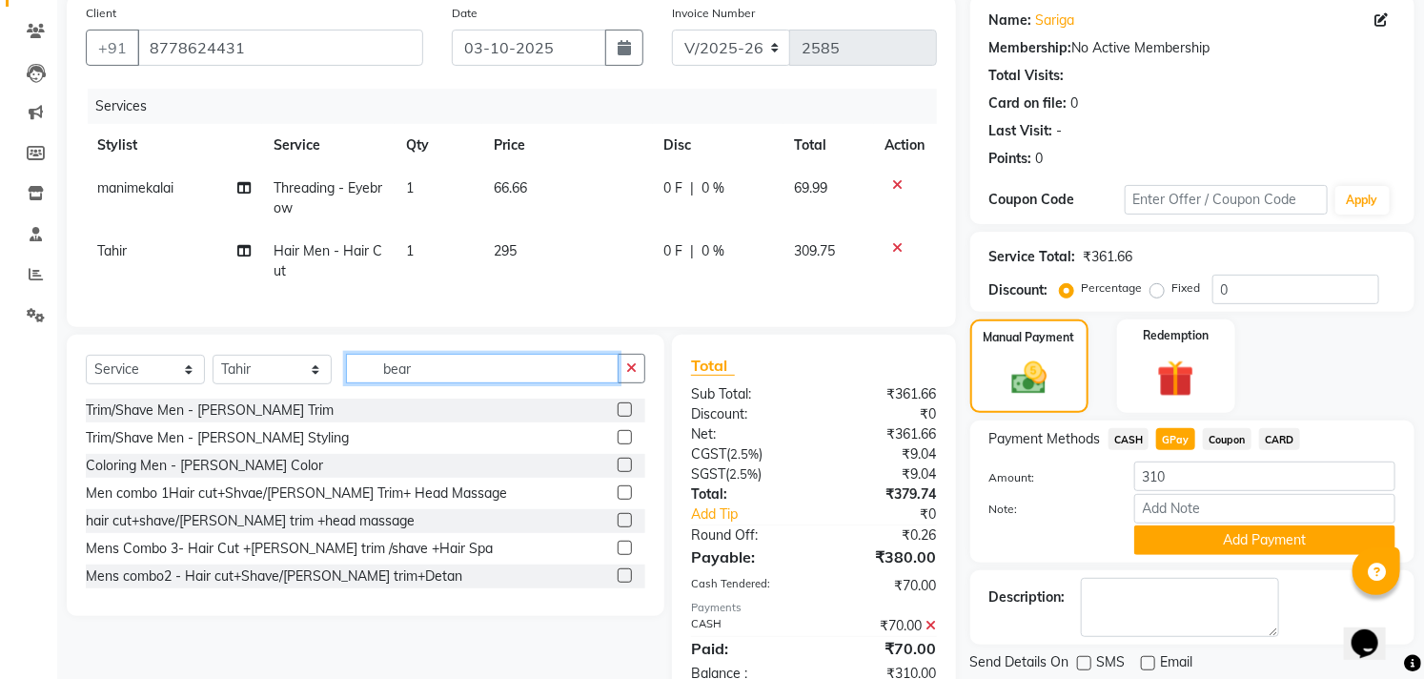
type input "bear"
click at [618, 417] on label at bounding box center [625, 409] width 14 height 14
click at [618, 417] on input "checkbox" at bounding box center [624, 410] width 12 height 12
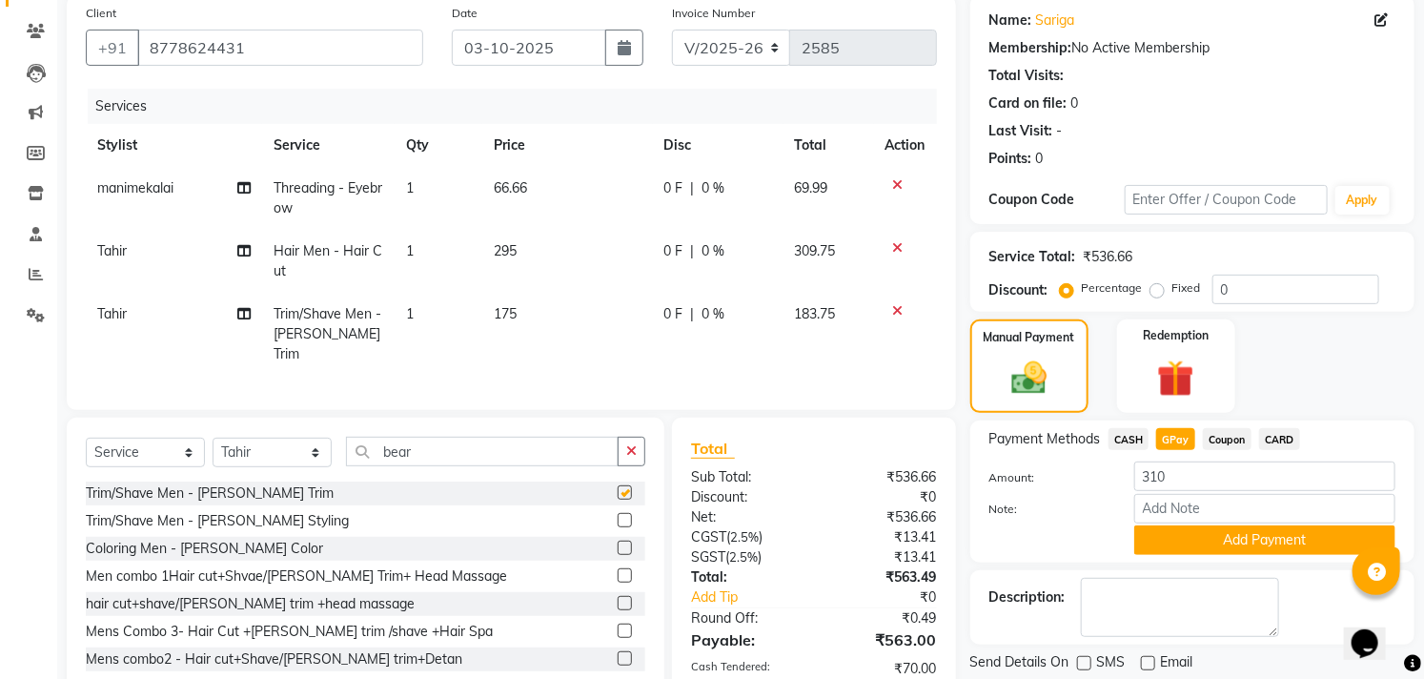
checkbox input "false"
click at [1282, 435] on span "CARD" at bounding box center [1279, 439] width 41 height 22
click at [1179, 432] on span "GPay" at bounding box center [1175, 439] width 39 height 22
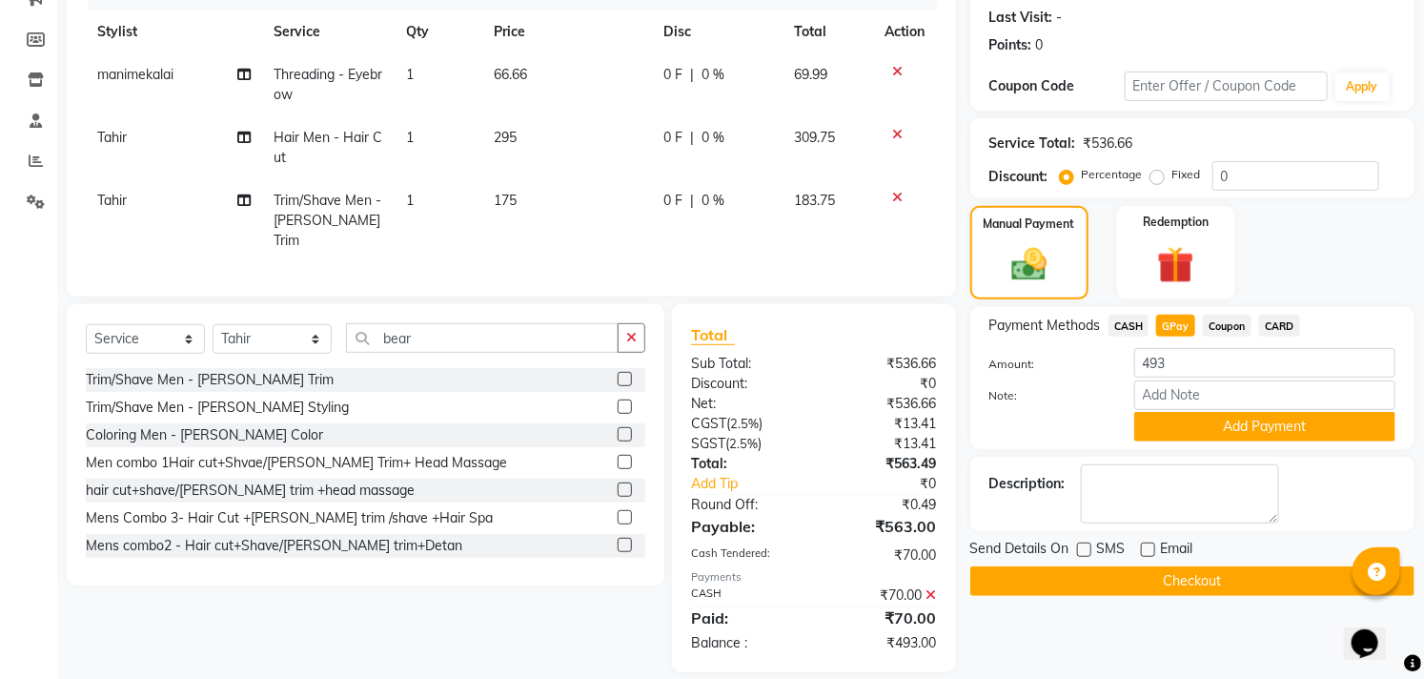
scroll to position [278, 0]
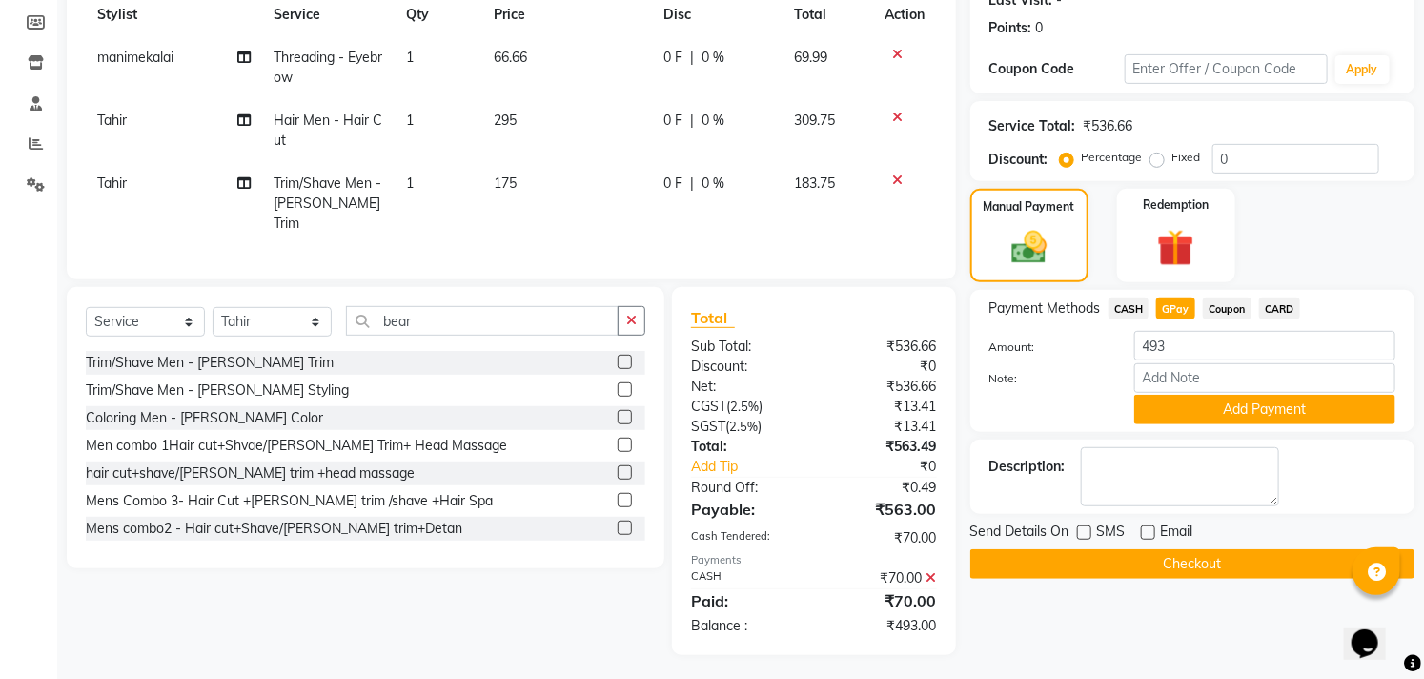
click at [931, 576] on icon at bounding box center [931, 577] width 10 height 13
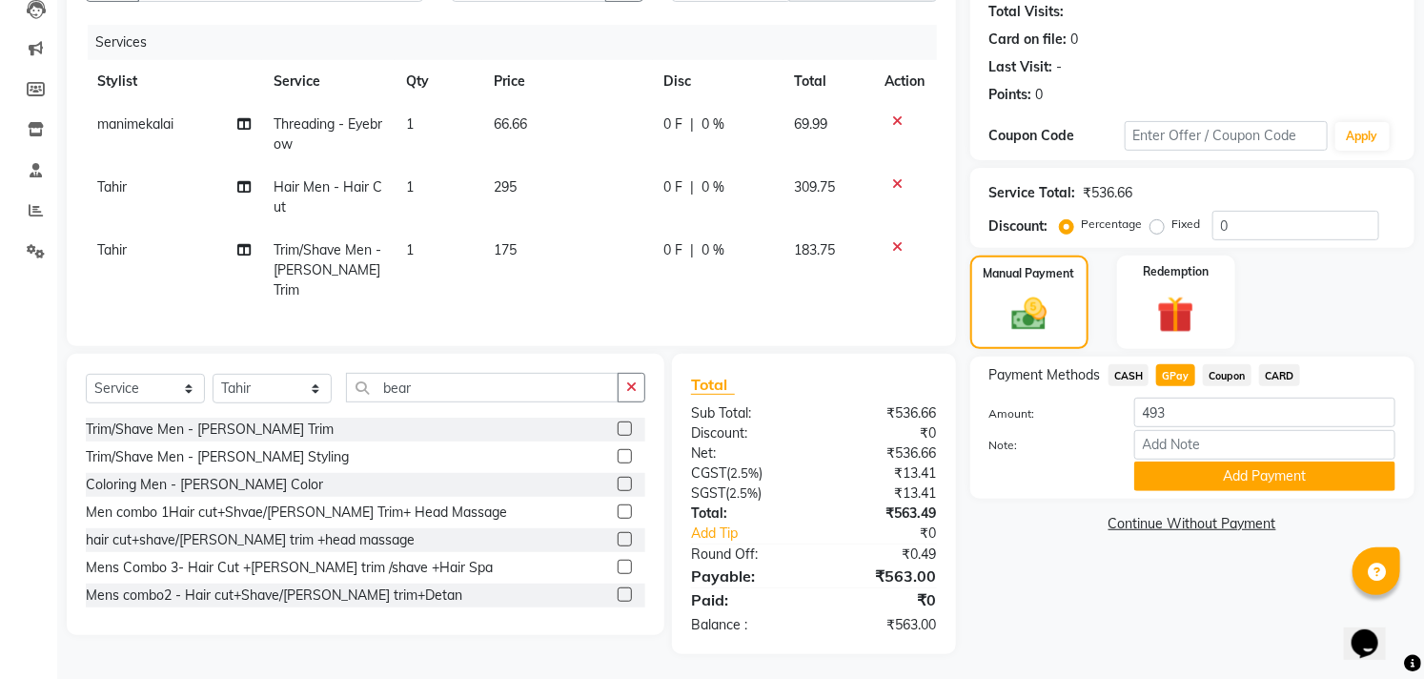
click at [1134, 377] on span "CASH" at bounding box center [1129, 375] width 41 height 22
type input "563"
drag, startPoint x: 1183, startPoint y: 404, endPoint x: 1090, endPoint y: 413, distance: 92.9
click at [1090, 413] on div "Amount: 563" at bounding box center [1192, 413] width 435 height 32
type input "70"
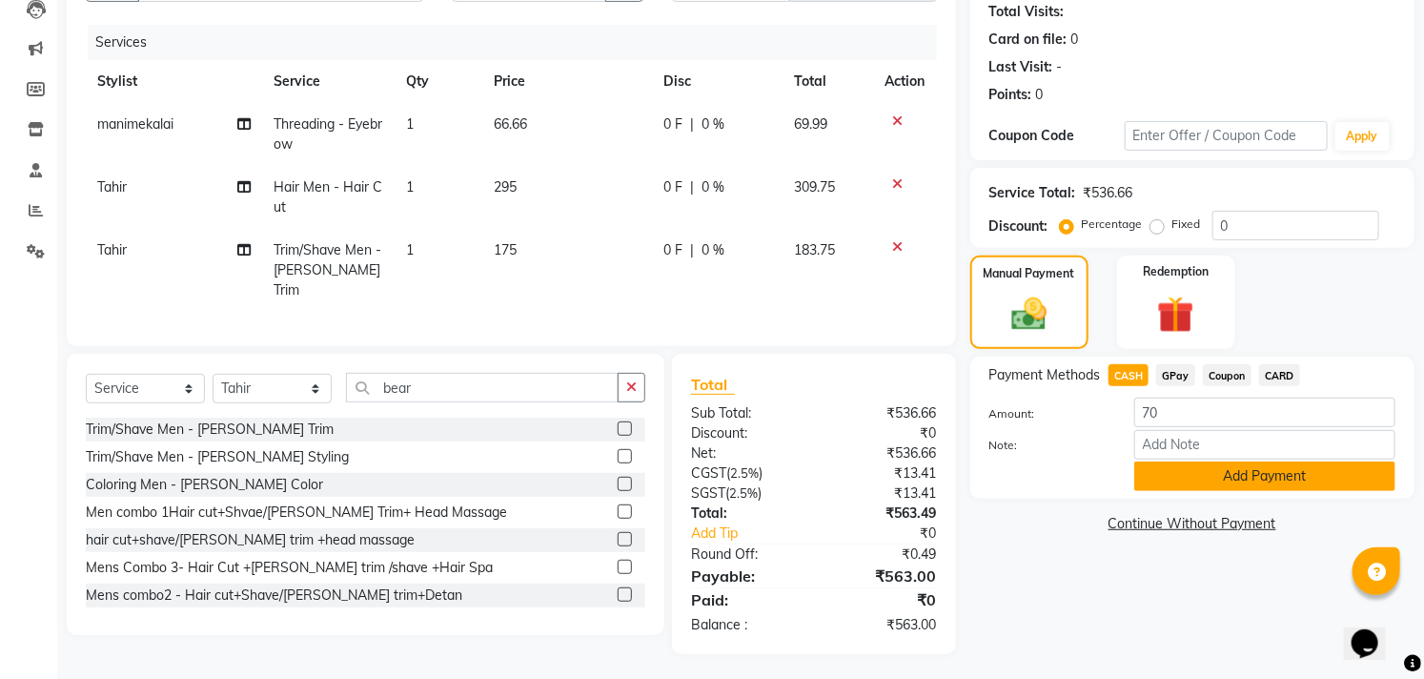
click at [1256, 475] on button "Add Payment" at bounding box center [1264, 476] width 261 height 30
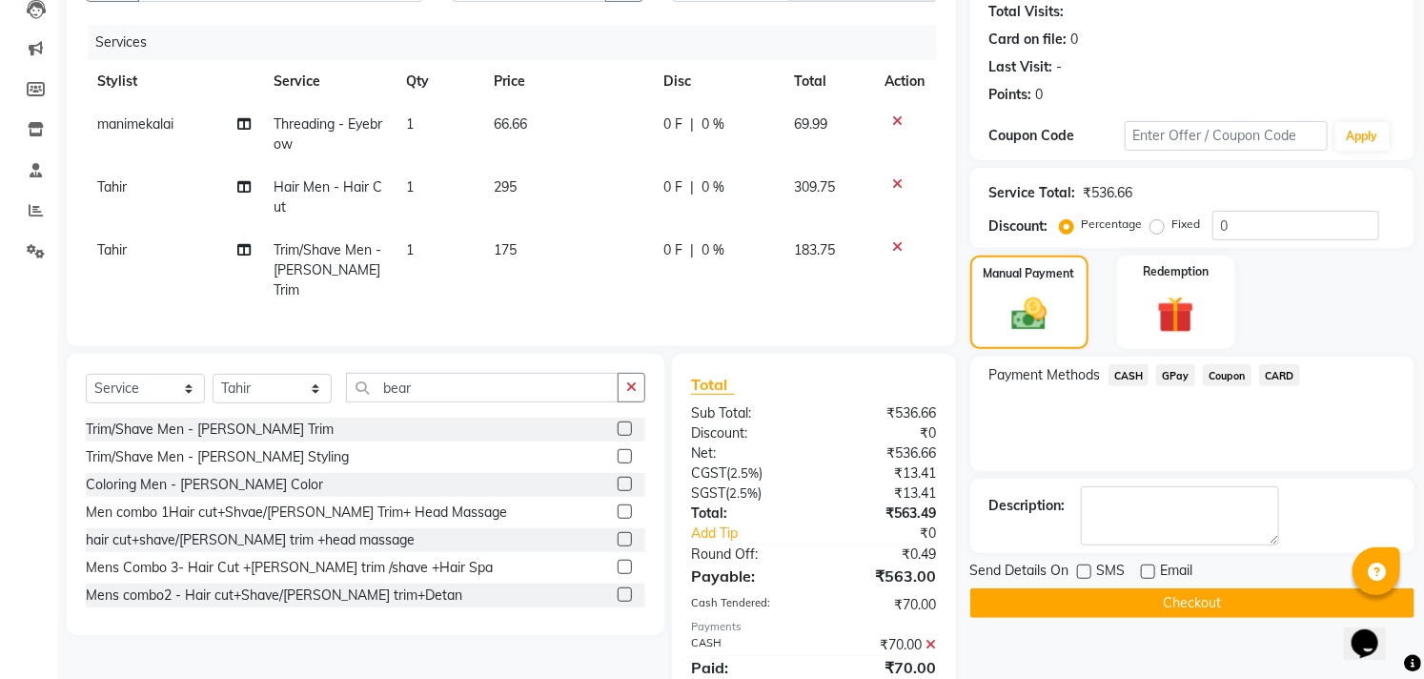
click at [1178, 373] on span "GPay" at bounding box center [1175, 375] width 39 height 22
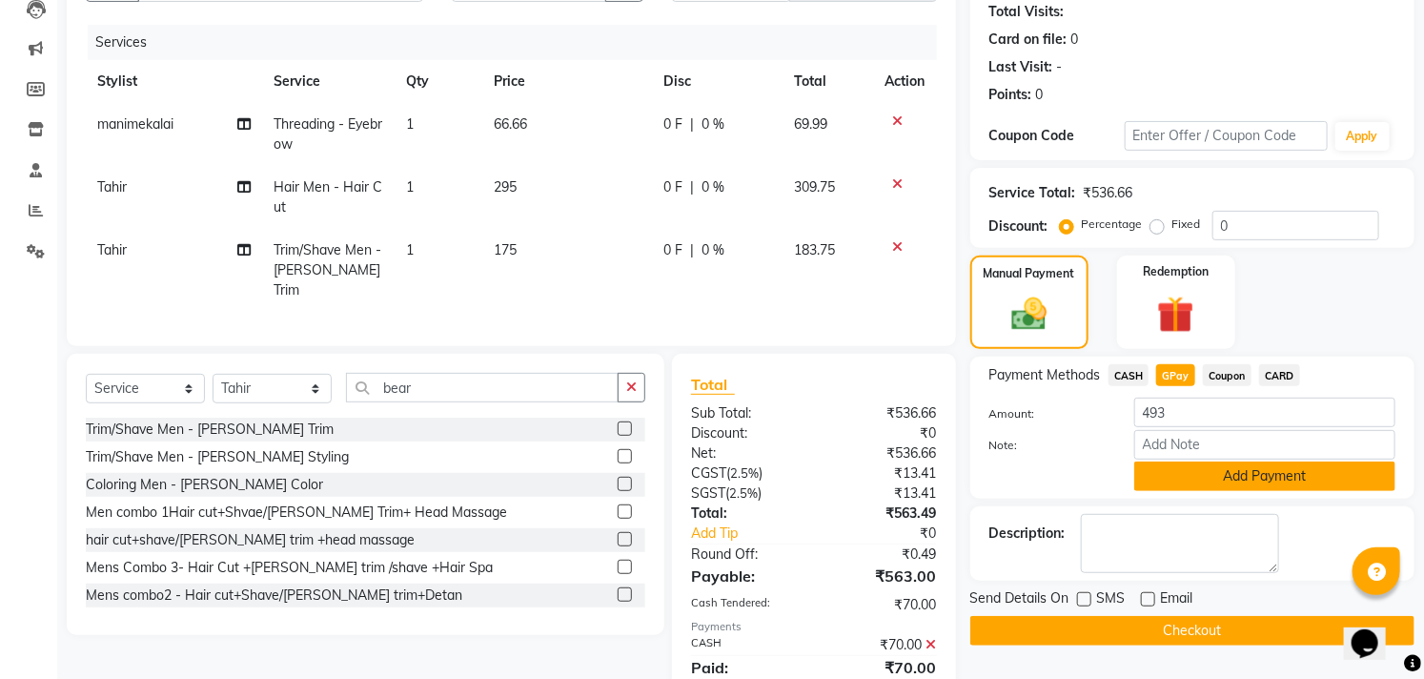
click at [1269, 470] on button "Add Payment" at bounding box center [1264, 476] width 261 height 30
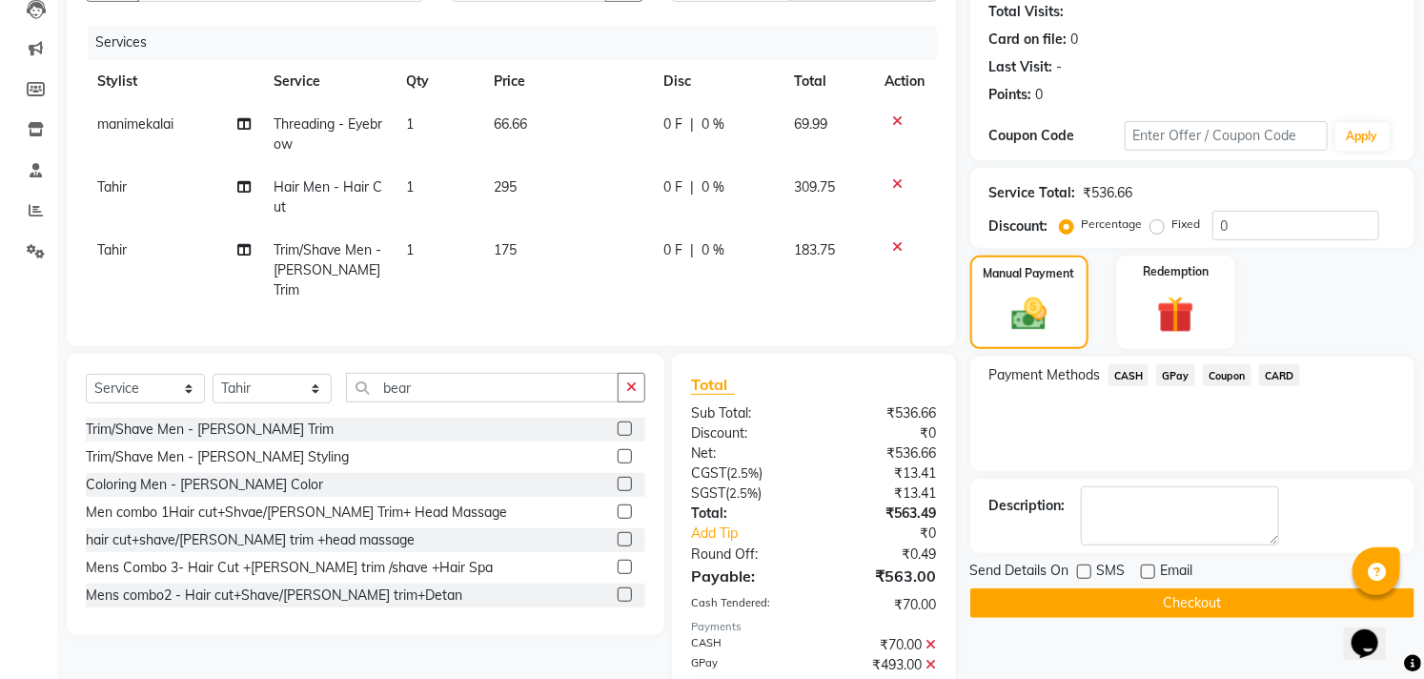
scroll to position [298, 0]
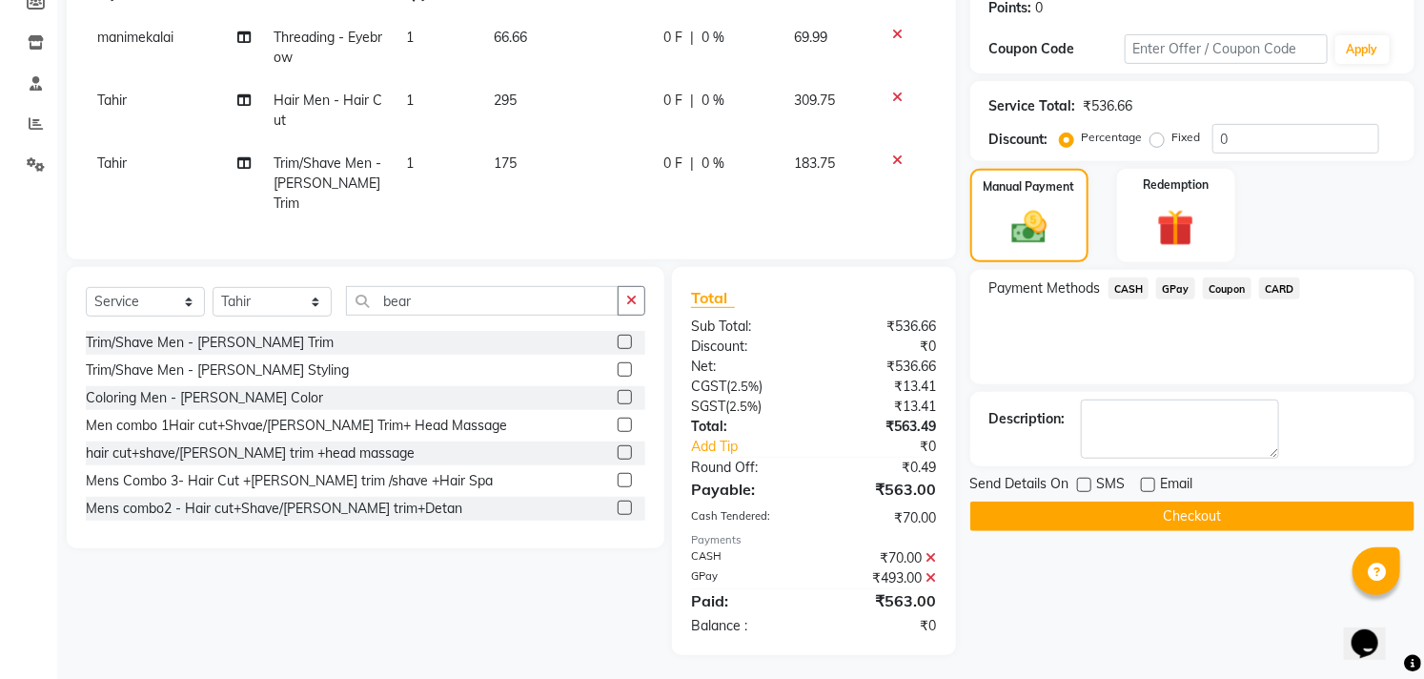
click at [1094, 518] on button "Checkout" at bounding box center [1192, 516] width 444 height 30
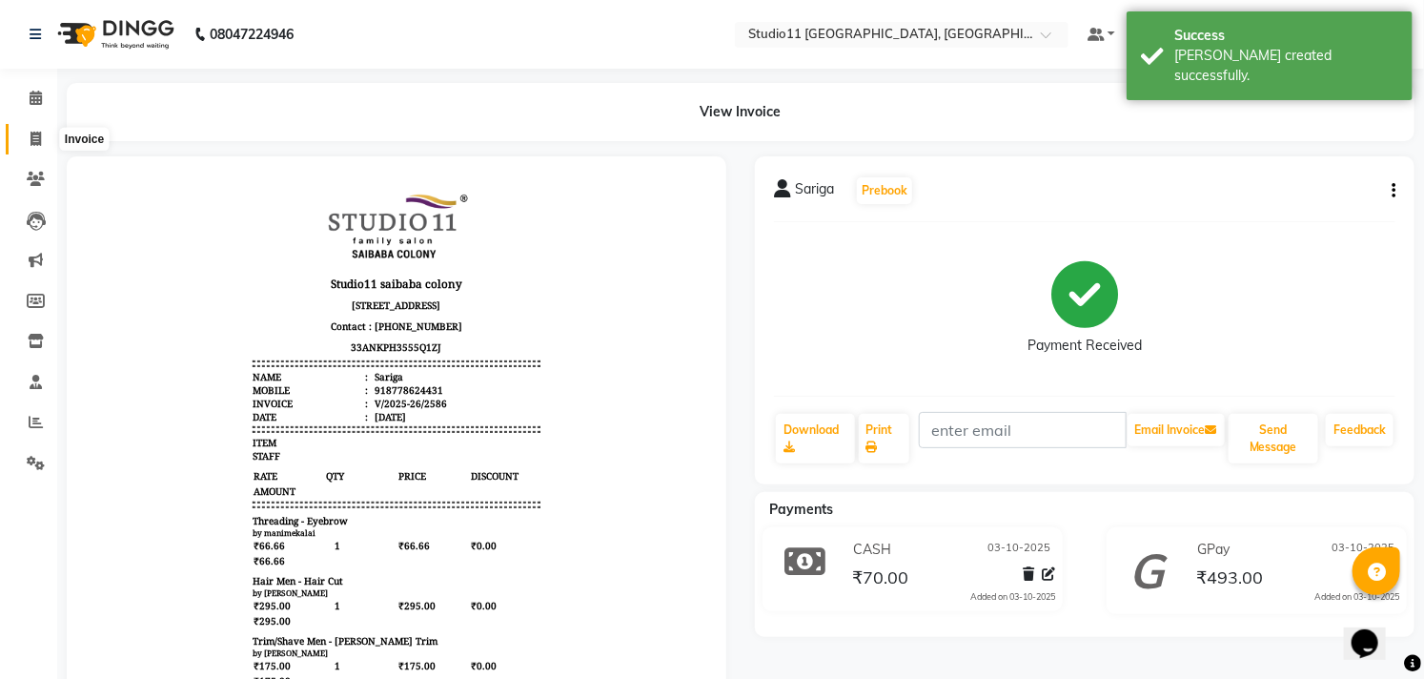
click at [31, 139] on icon at bounding box center [36, 139] width 10 height 14
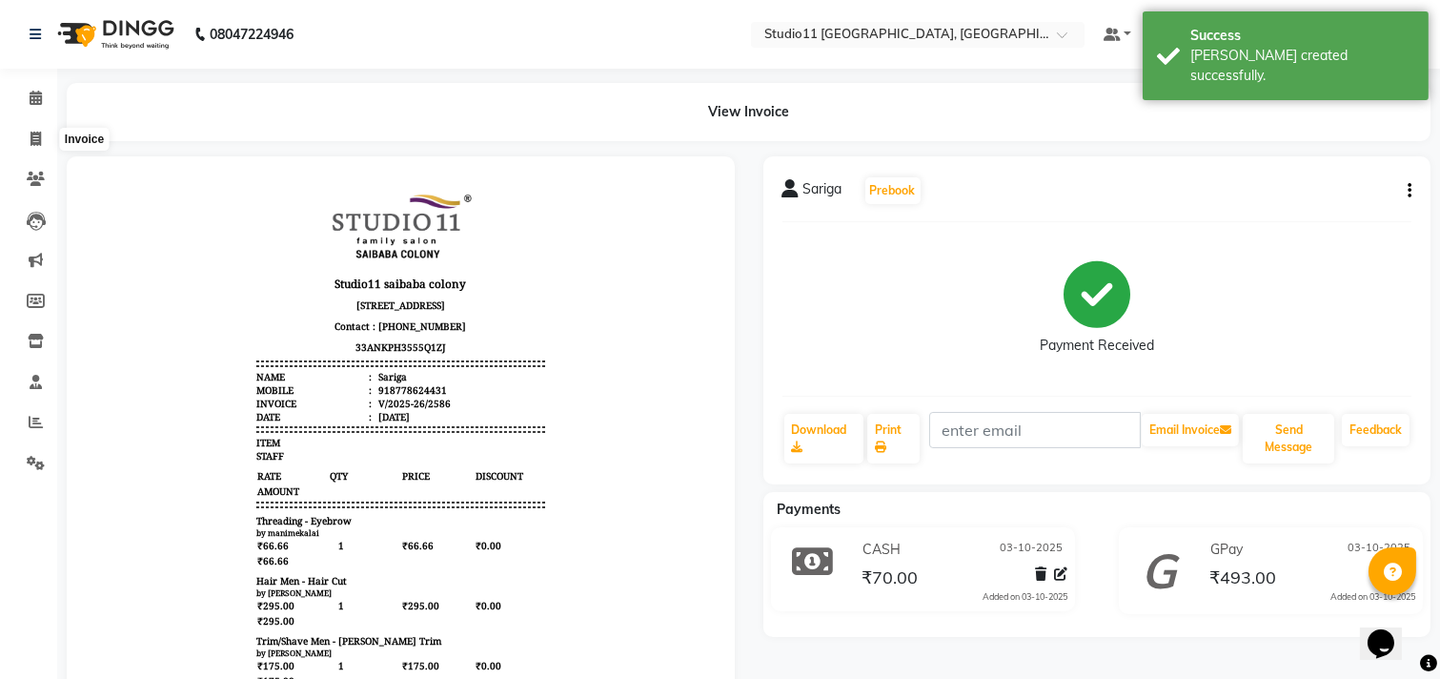
select select "7717"
select select "service"
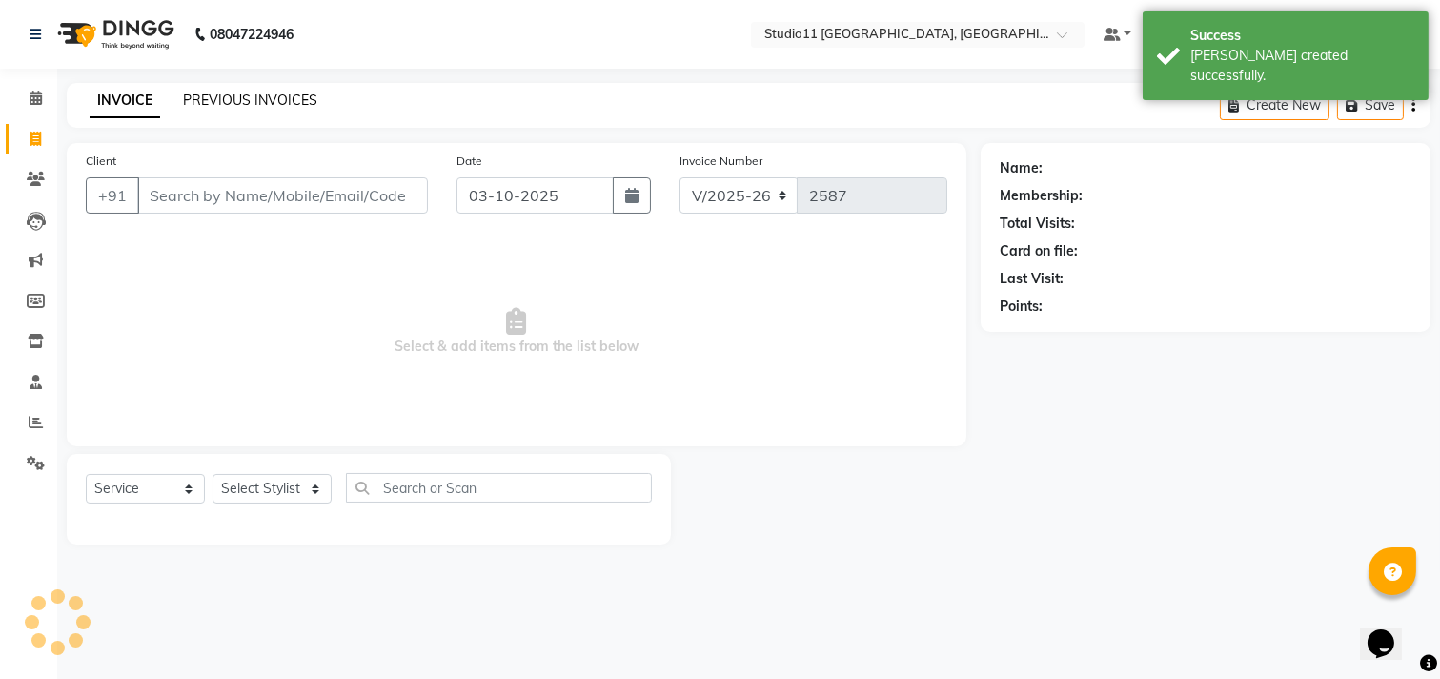
click at [244, 95] on link "PREVIOUS INVOICES" at bounding box center [250, 100] width 134 height 17
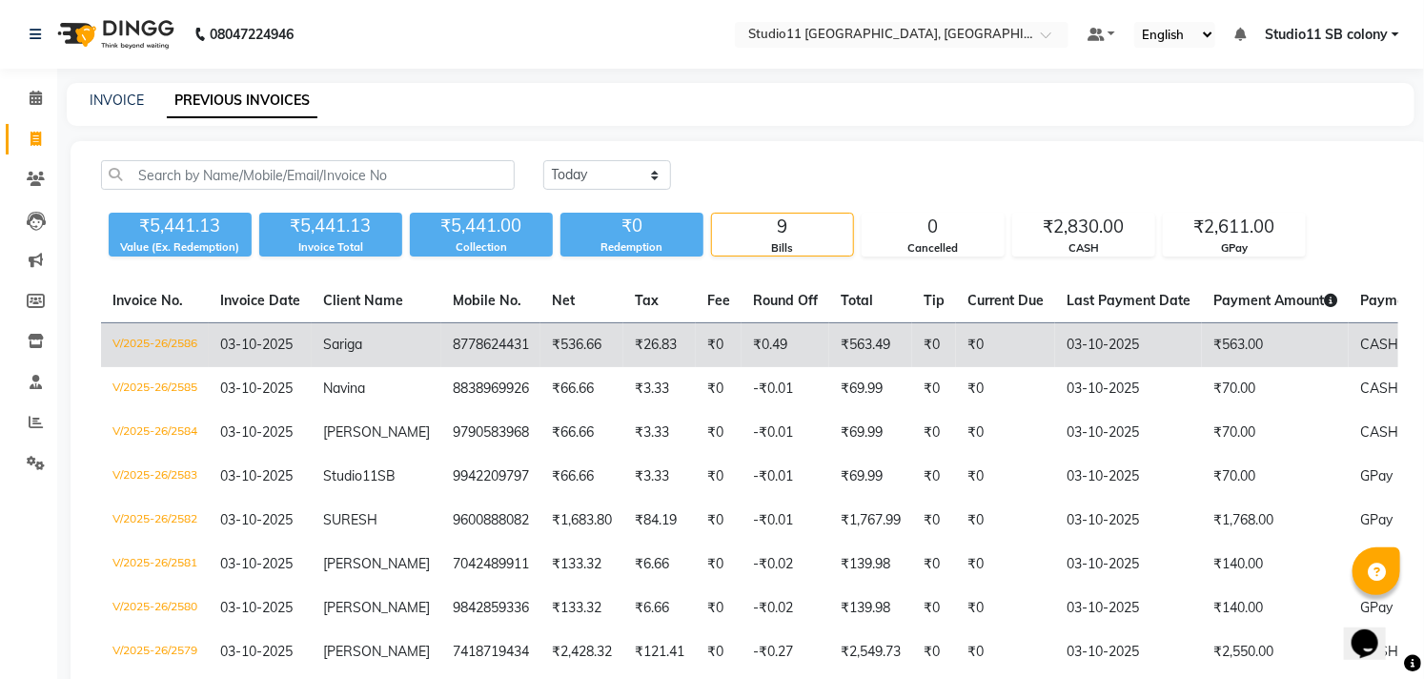
click at [1302, 349] on td "₹563.00" at bounding box center [1275, 345] width 147 height 45
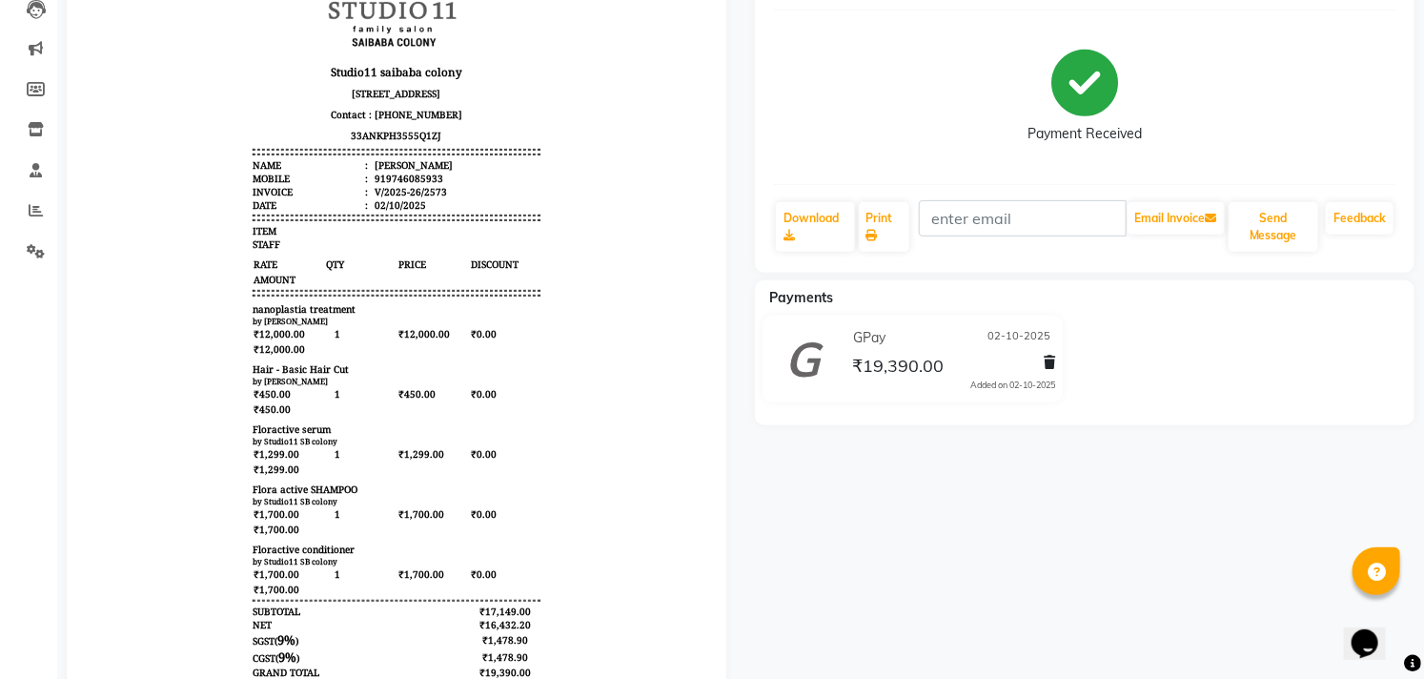
scroll to position [106, 0]
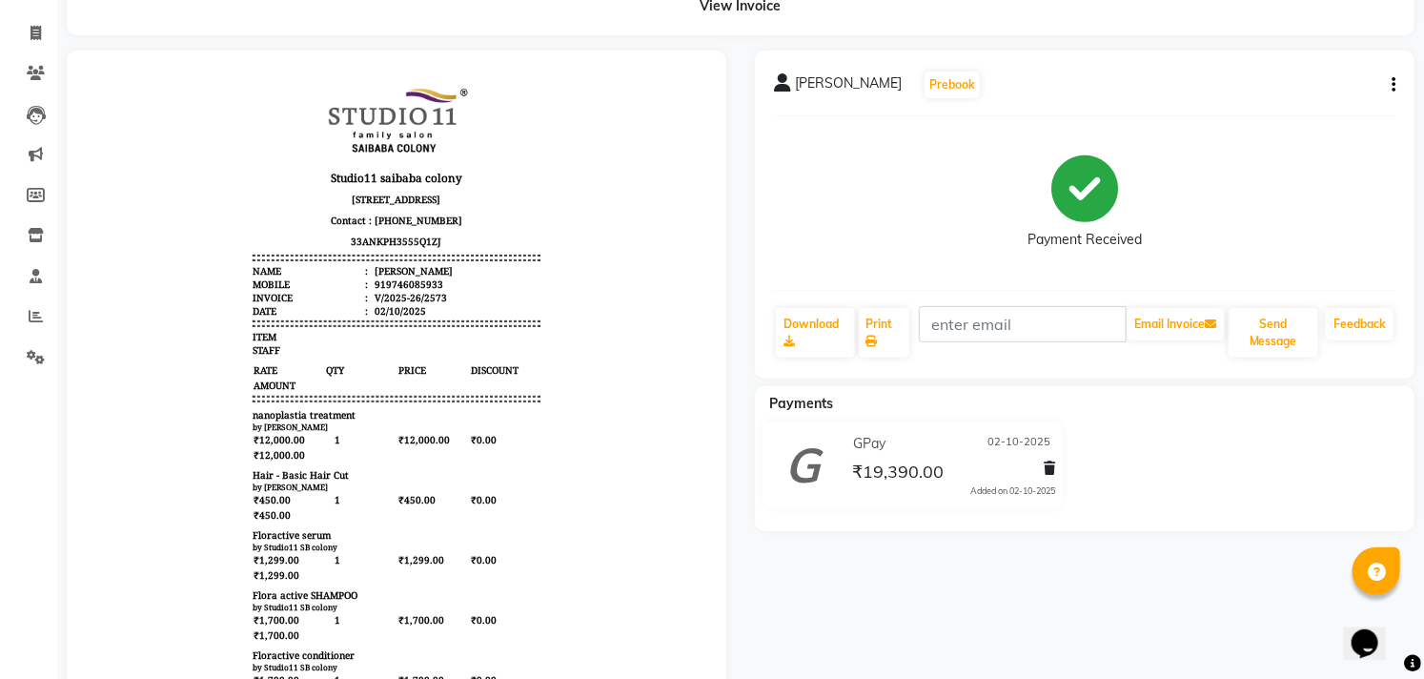
click at [1389, 82] on button "button" at bounding box center [1389, 85] width 11 height 20
click at [1388, 88] on button "button" at bounding box center [1389, 85] width 11 height 20
click at [1390, 89] on button "button" at bounding box center [1389, 85] width 11 height 20
click at [1280, 106] on div "Edit Invoice" at bounding box center [1298, 109] width 131 height 24
select select "service"
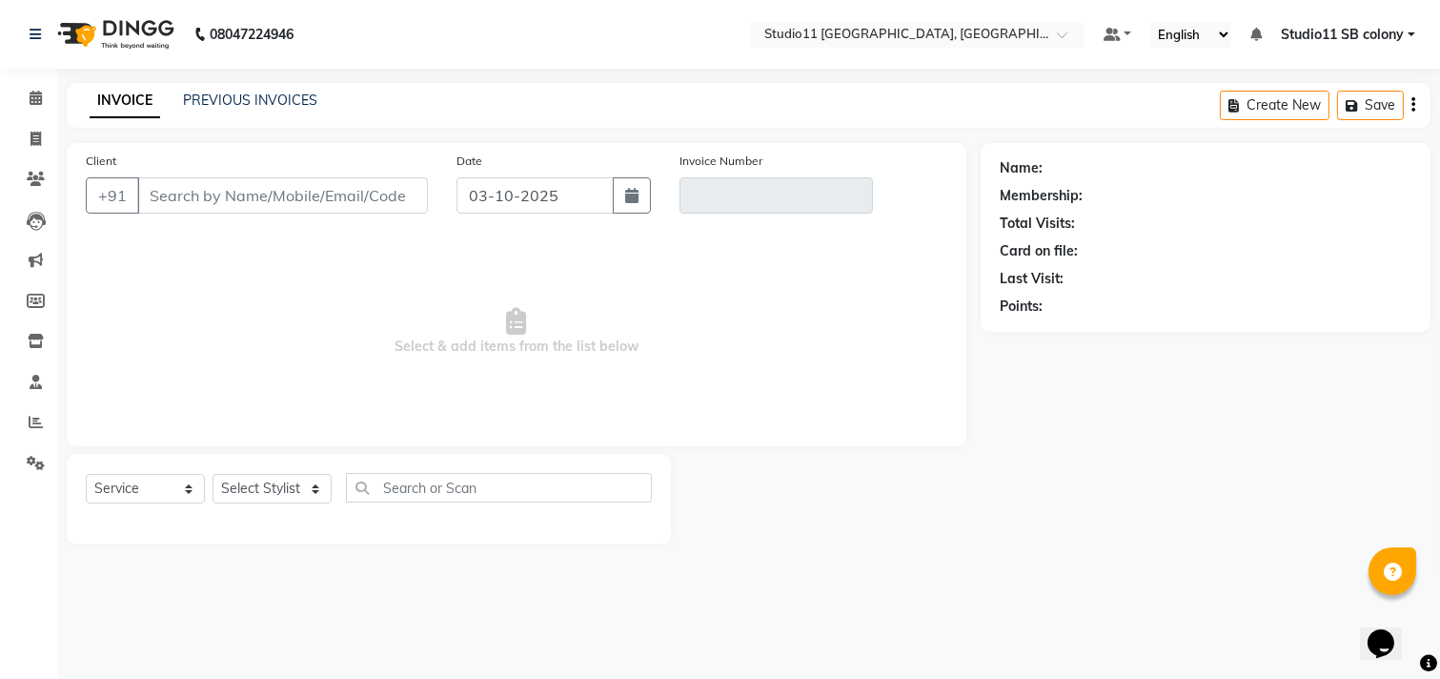
type input "9746085933"
type input "V/2025-26/2573"
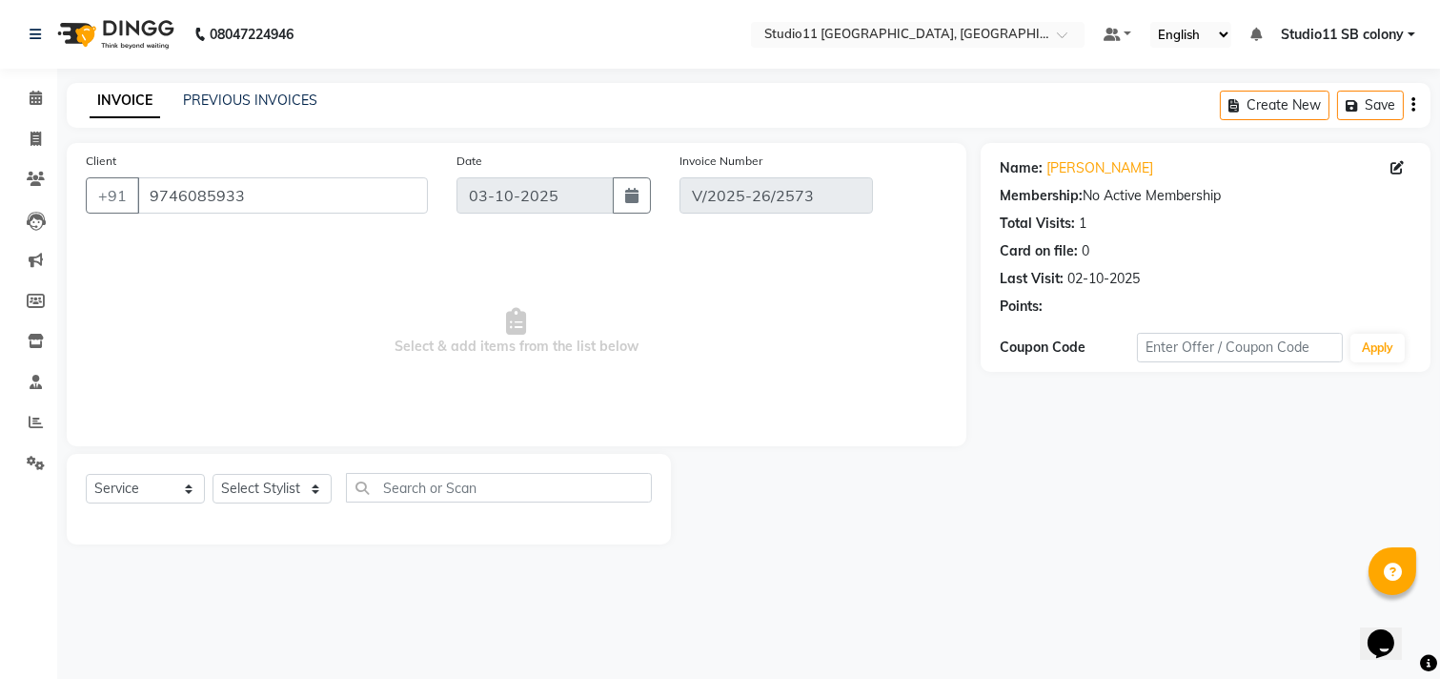
type input "02-10-2025"
select select "select"
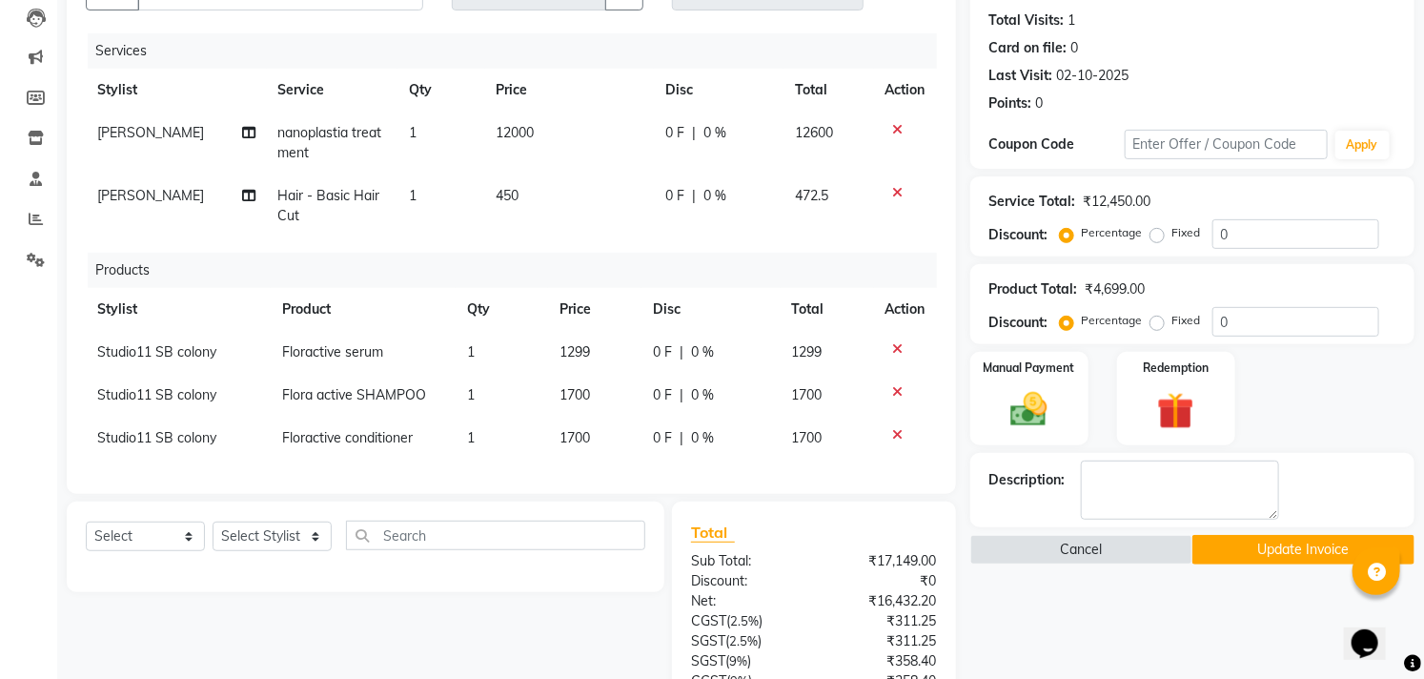
scroll to position [212, 0]
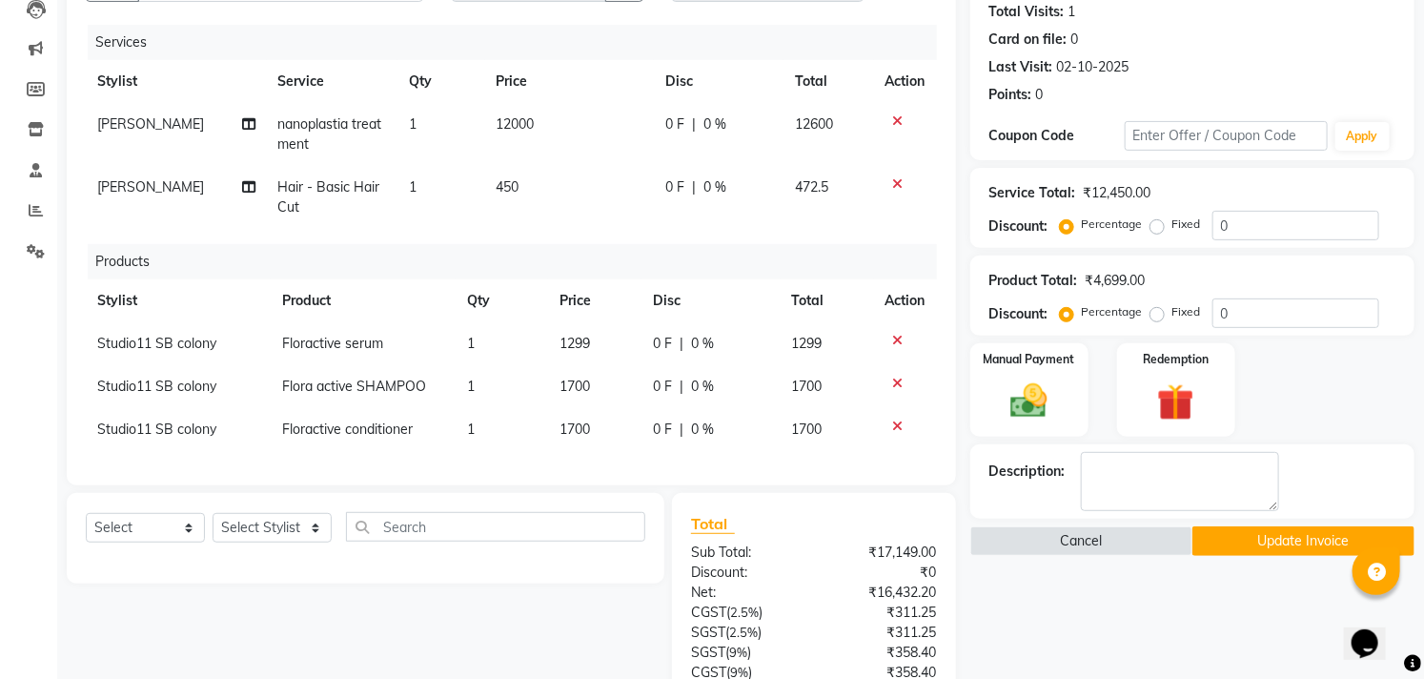
click at [156, 349] on span "Studio11 SB colony" at bounding box center [156, 343] width 119 height 17
select select "68830"
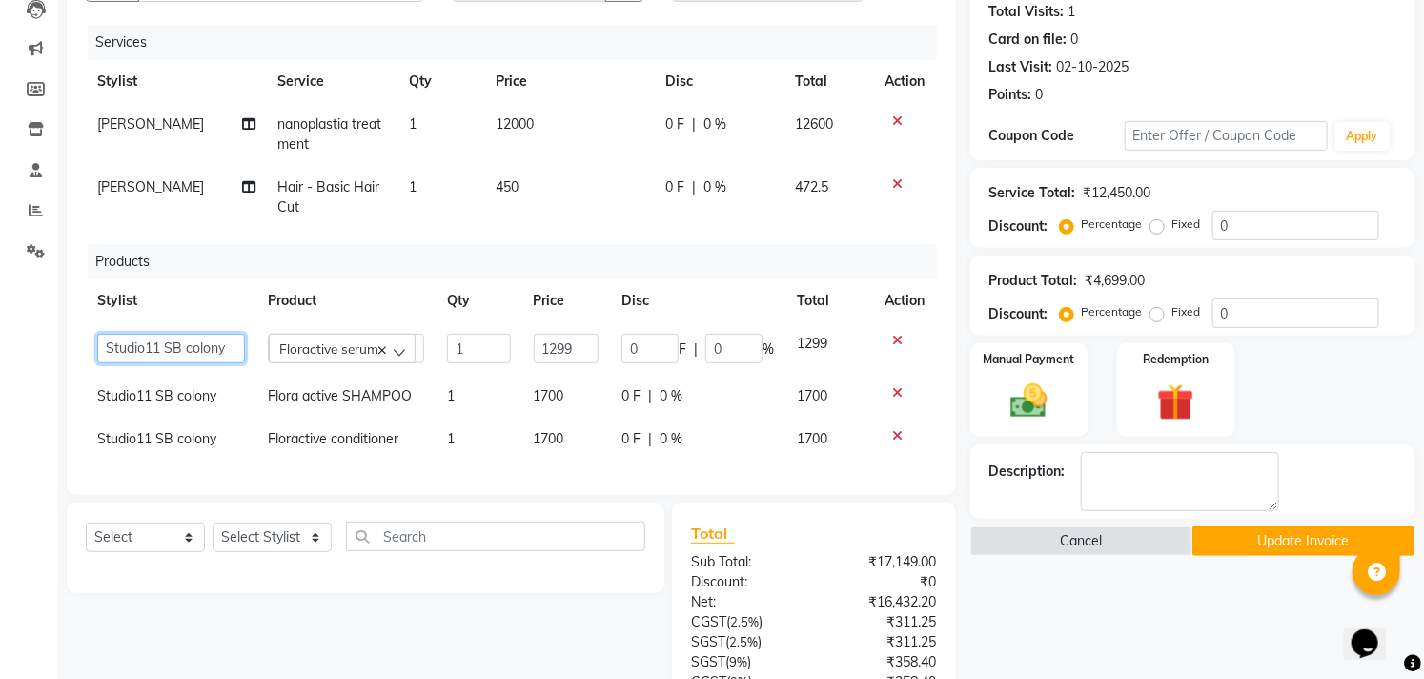
click at [166, 345] on select "Afzal Akbar Dani Jeni Josna kaif lavanya manimekalai Praveen Sonu Studio11 SB c…" at bounding box center [171, 349] width 148 height 30
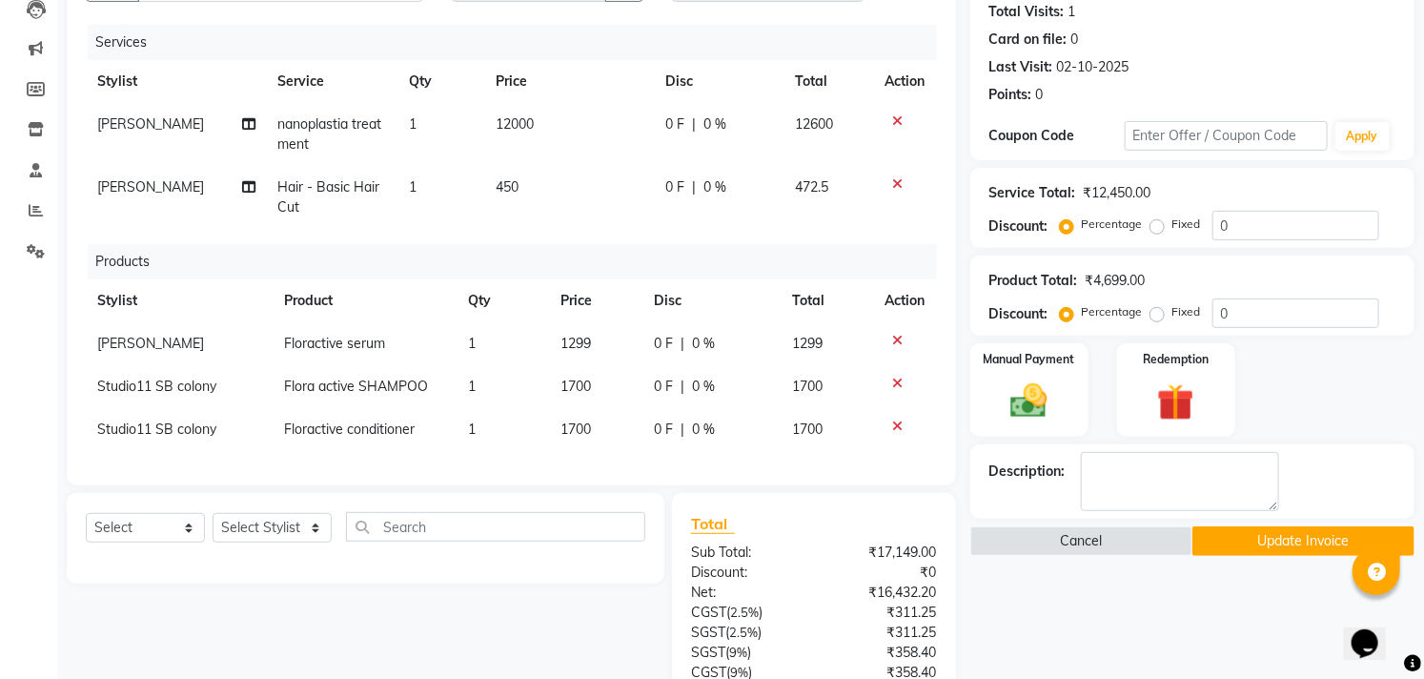
click at [160, 379] on span "Studio11 SB colony" at bounding box center [156, 385] width 119 height 17
select select "68830"
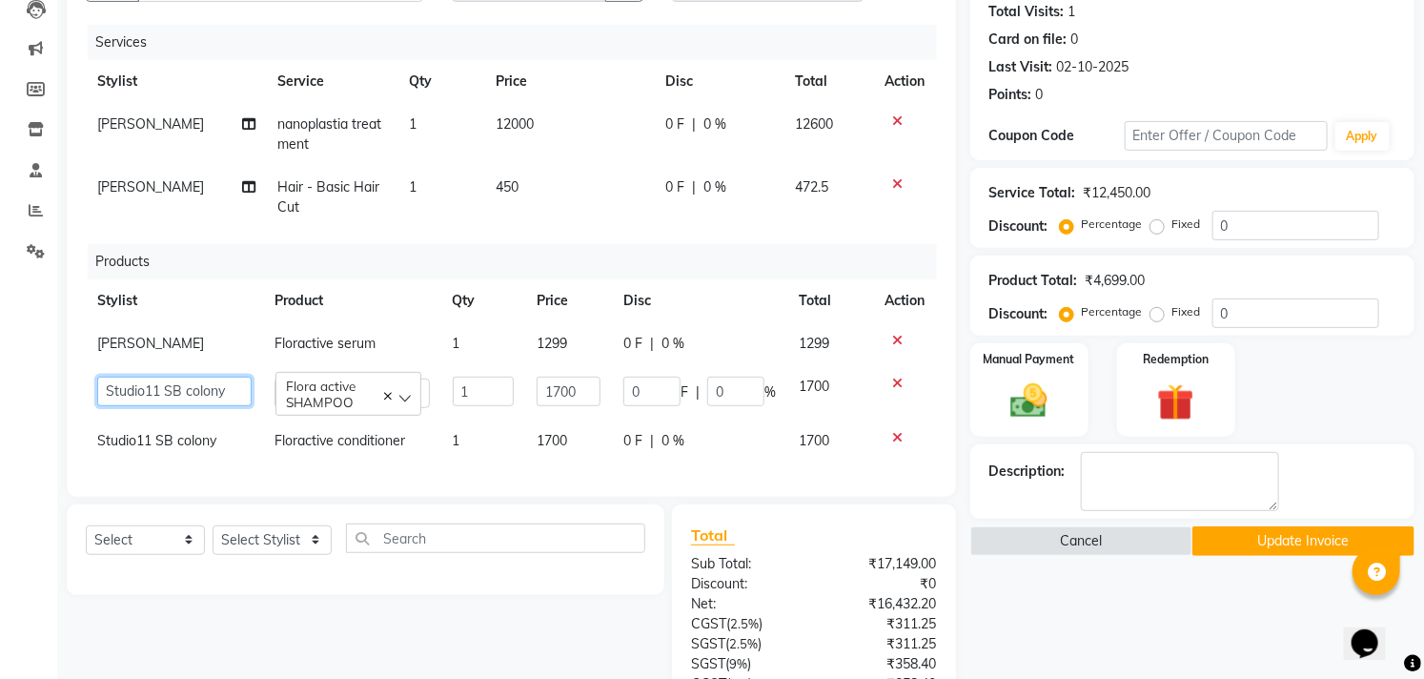
click at [160, 379] on select "Afzal Akbar Dani Jeni Josna kaif lavanya manimekalai Praveen Sonu Studio11 SB c…" at bounding box center [174, 392] width 154 height 30
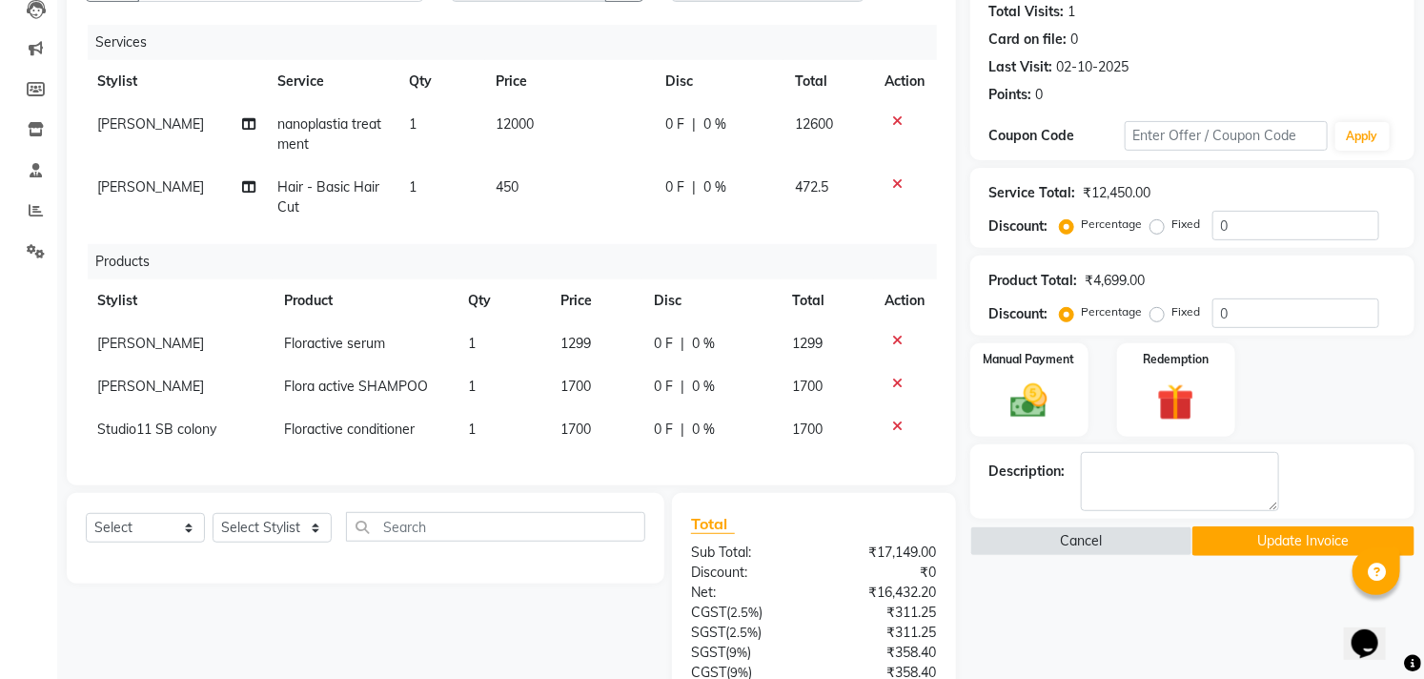
click at [162, 434] on span "Studio11 SB colony" at bounding box center [156, 428] width 119 height 17
select select "68830"
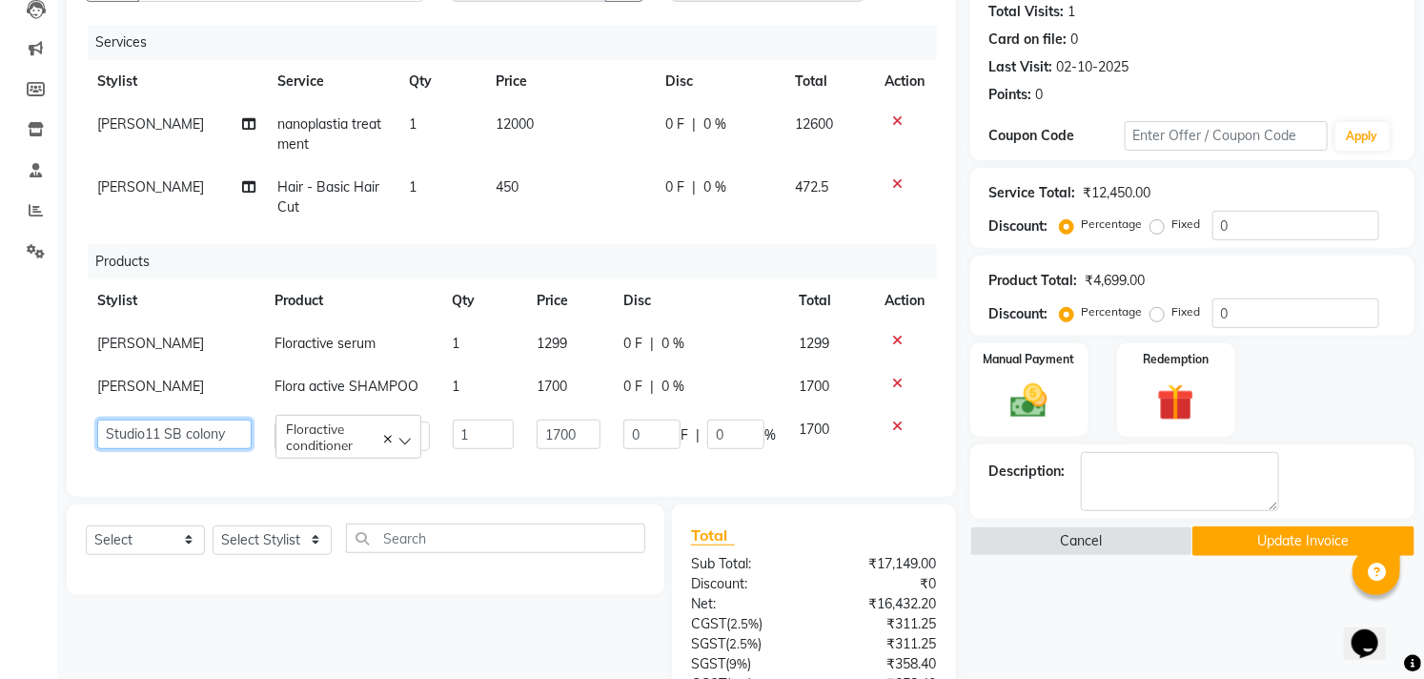
click at [162, 434] on select "Afzal Akbar Dani Jeni Josna kaif lavanya manimekalai Praveen Sonu Studio11 SB c…" at bounding box center [174, 434] width 154 height 30
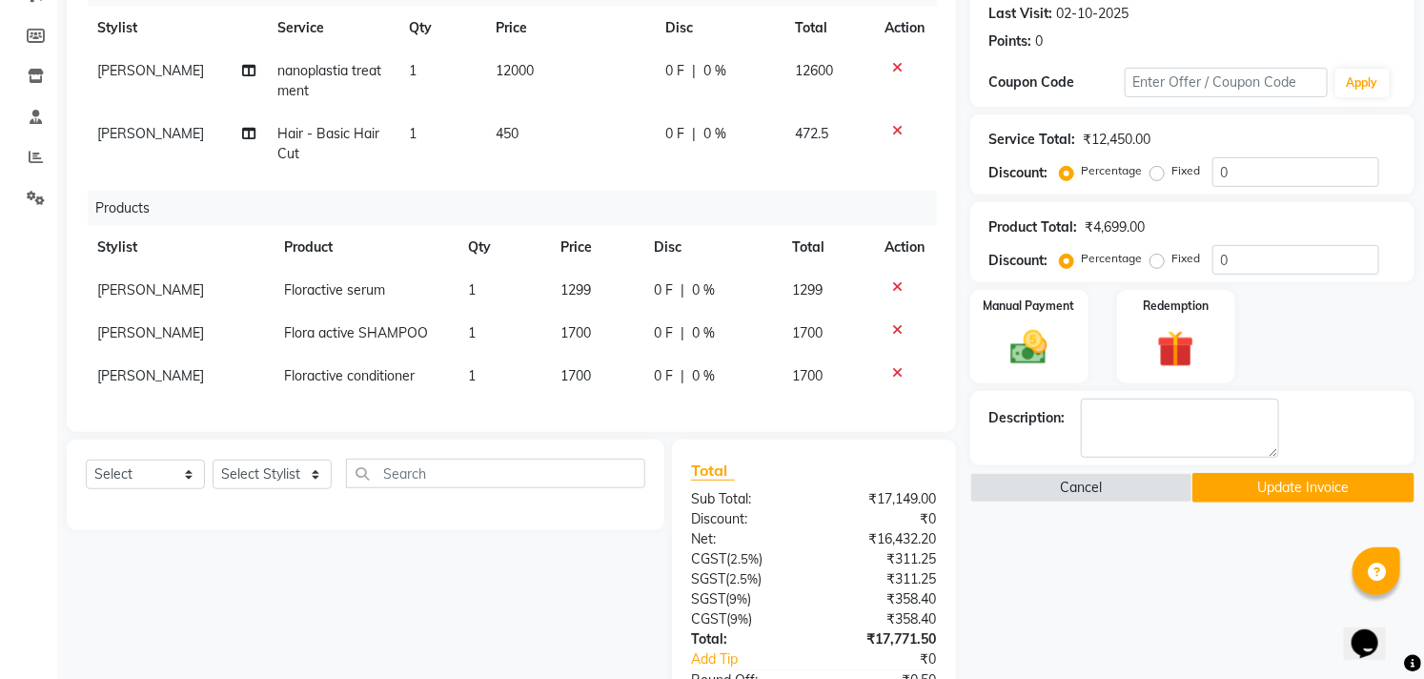
scroll to position [423, 0]
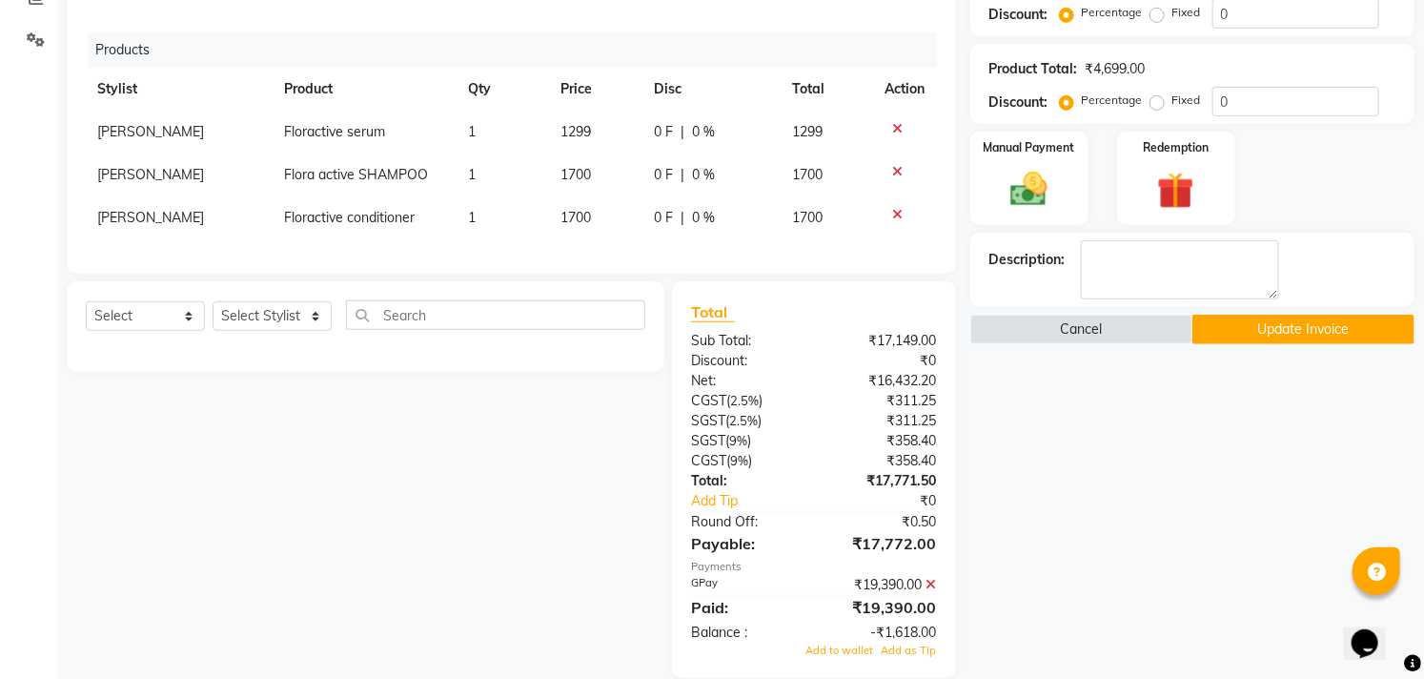
click at [1227, 325] on button "Update Invoice" at bounding box center [1303, 330] width 222 height 30
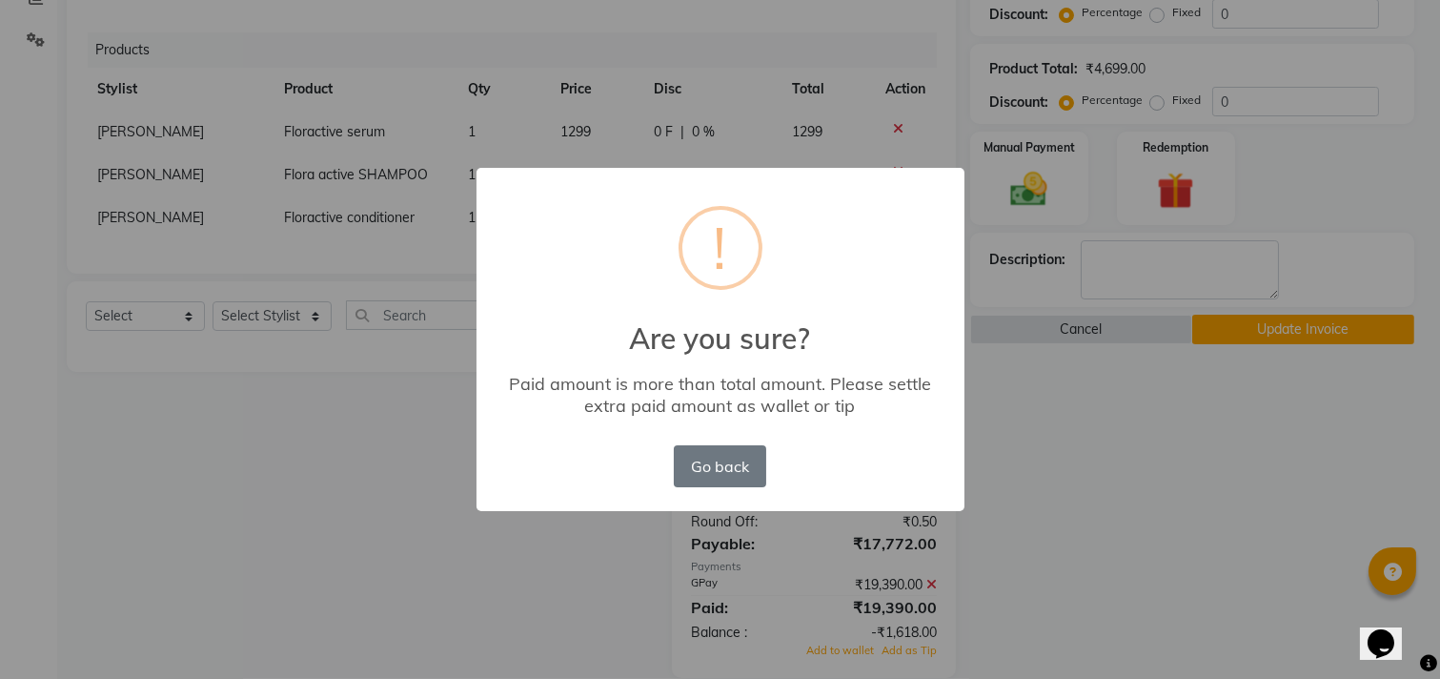
click at [1127, 478] on div "× ! Are you sure? Paid amount is more than total amount. Please settle extra pa…" at bounding box center [720, 339] width 1440 height 679
click at [734, 453] on button "Go back" at bounding box center [720, 466] width 92 height 42
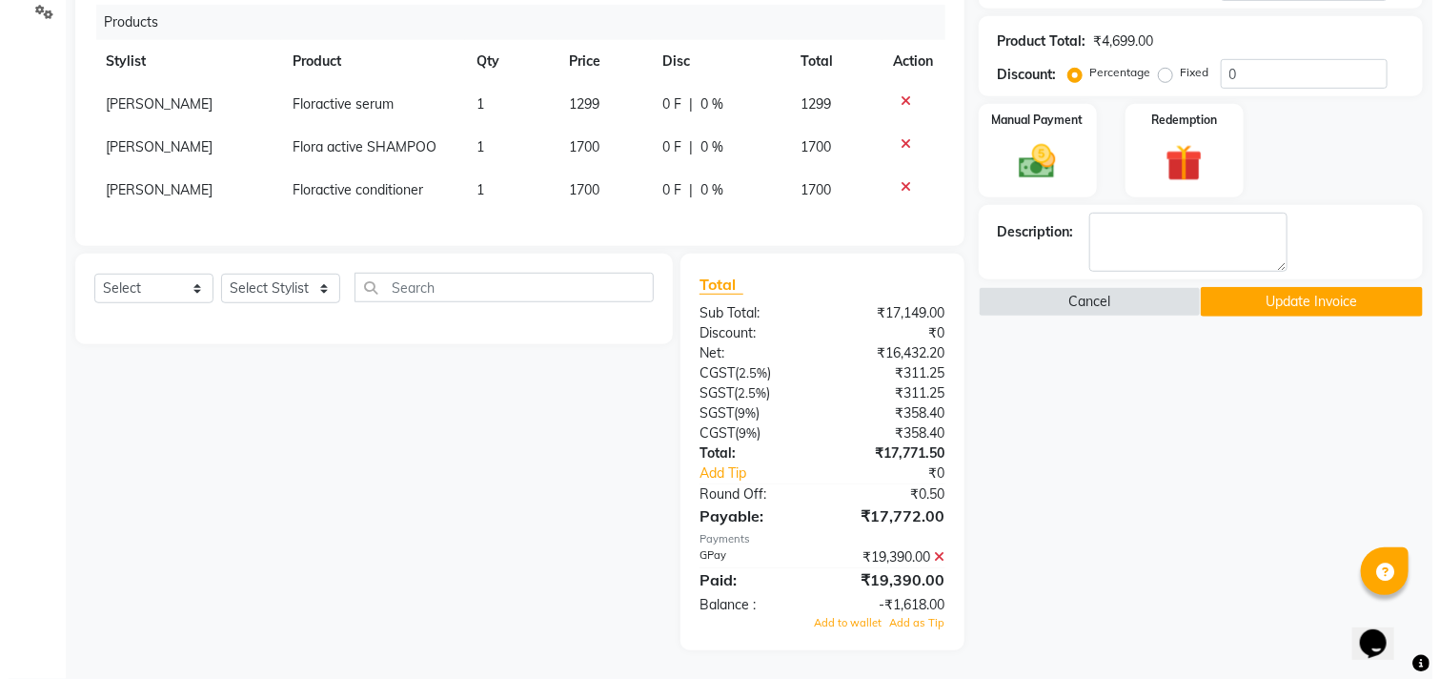
scroll to position [465, 0]
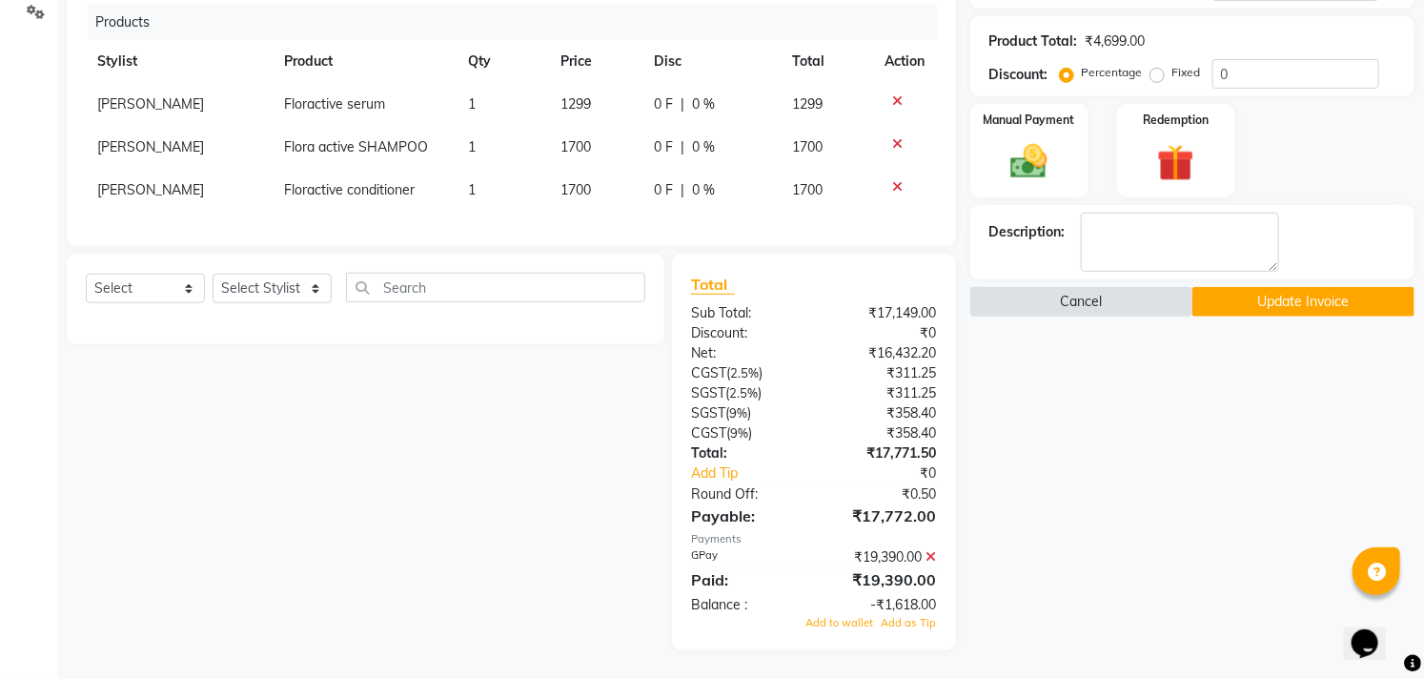
click at [1113, 294] on button "Cancel" at bounding box center [1081, 302] width 222 height 30
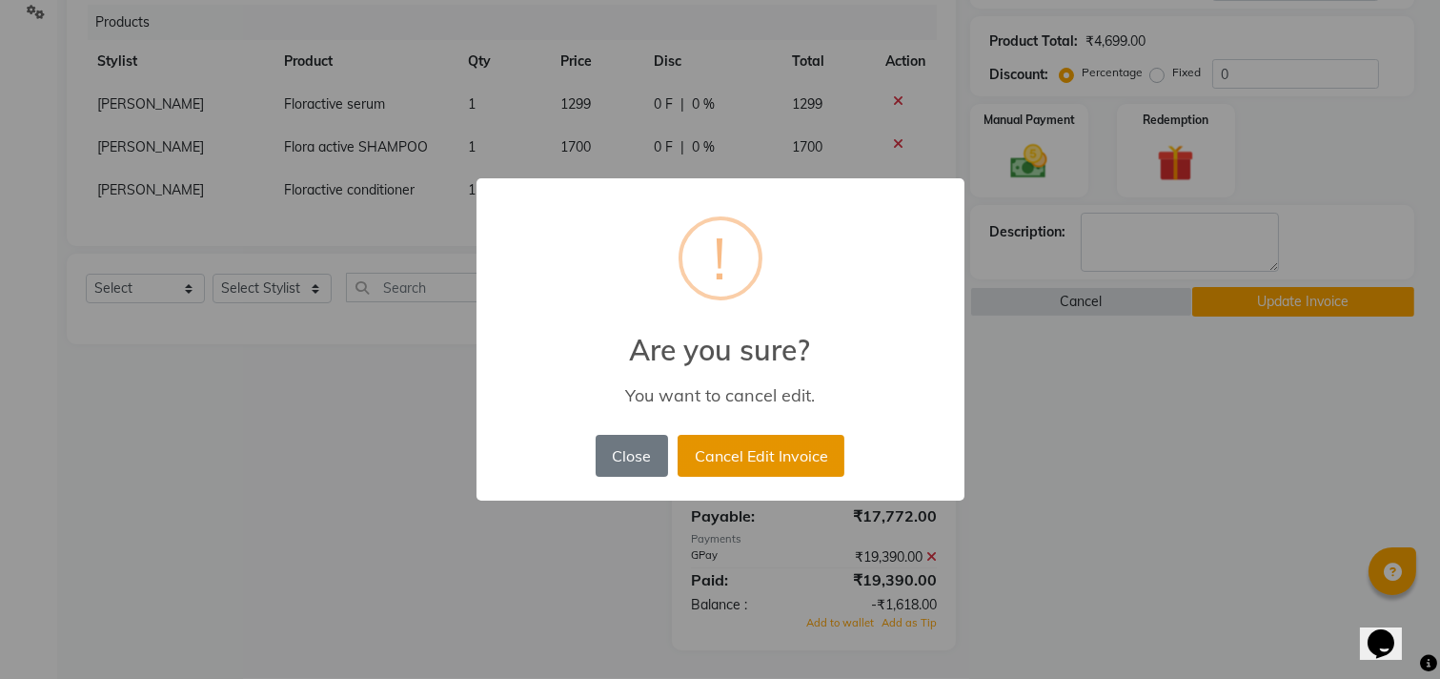
click at [741, 446] on button "Cancel Edit Invoice" at bounding box center [761, 456] width 167 height 42
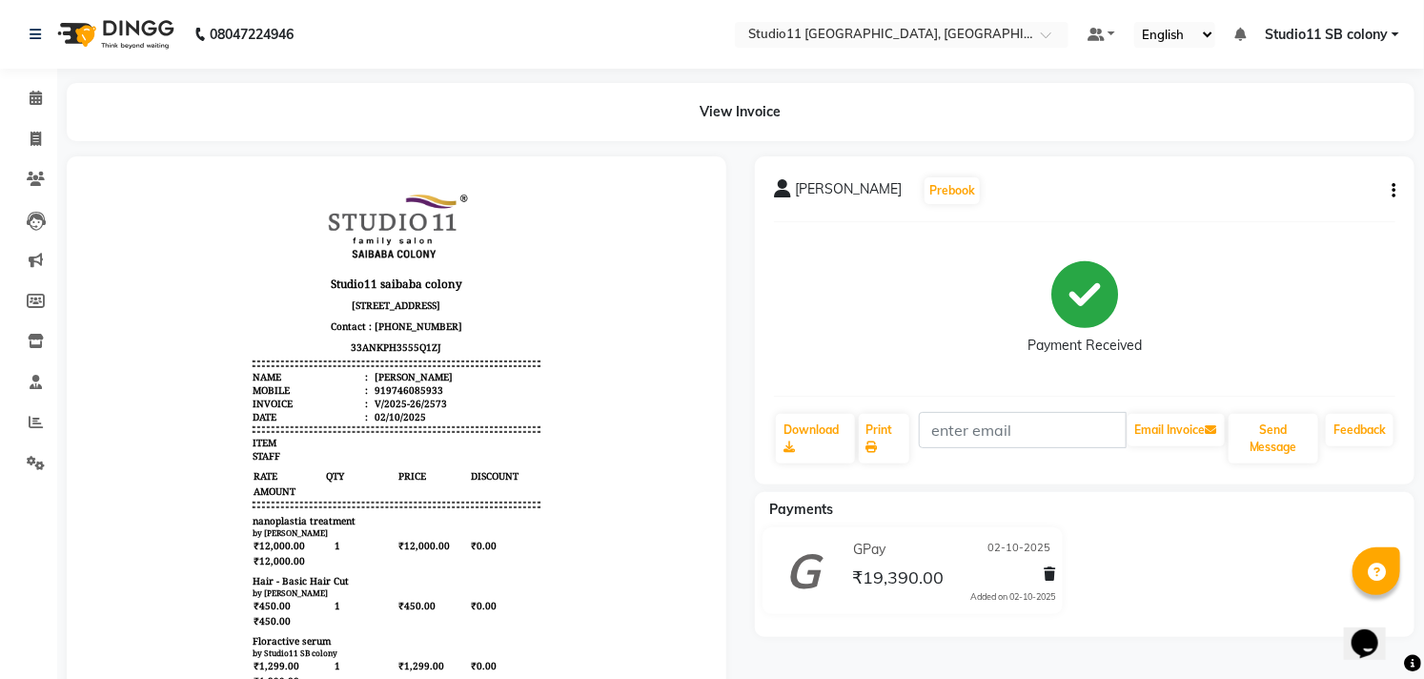
click at [54, 141] on li "Invoice" at bounding box center [28, 139] width 57 height 41
click at [43, 141] on span at bounding box center [35, 140] width 33 height 22
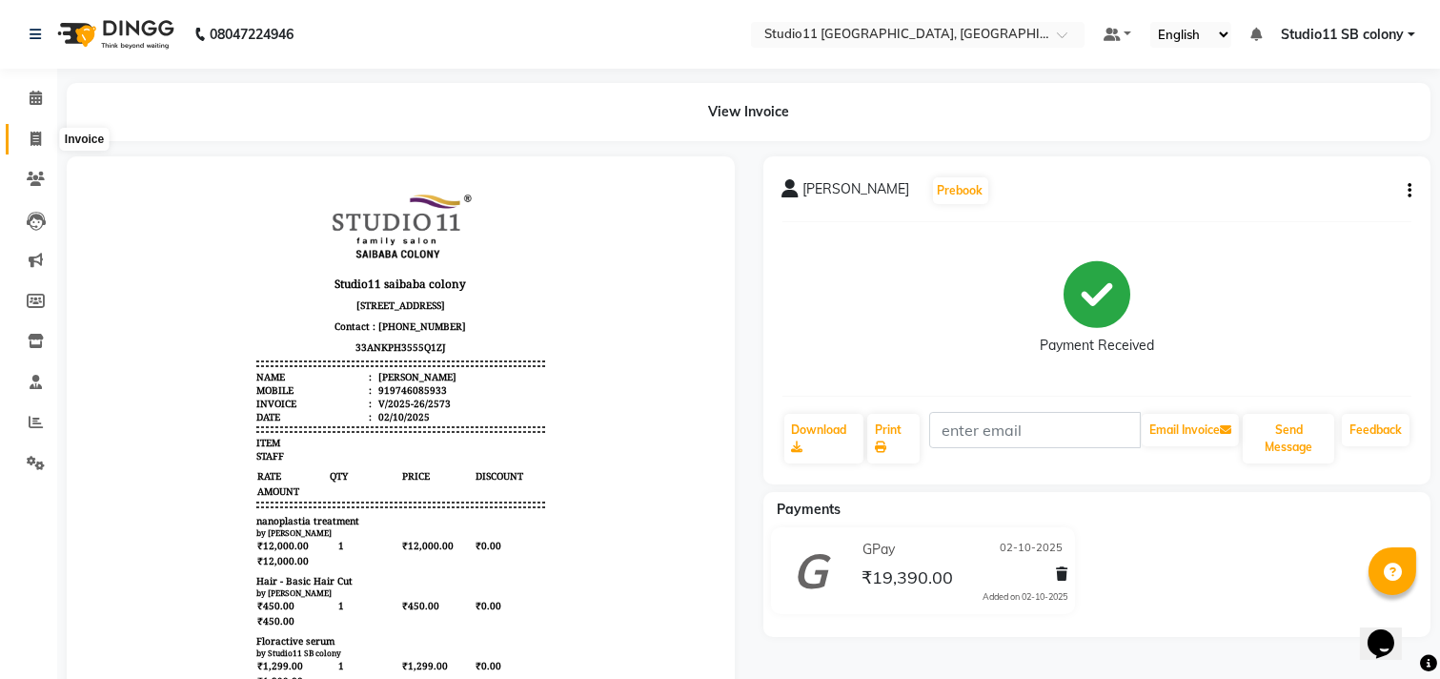
select select "service"
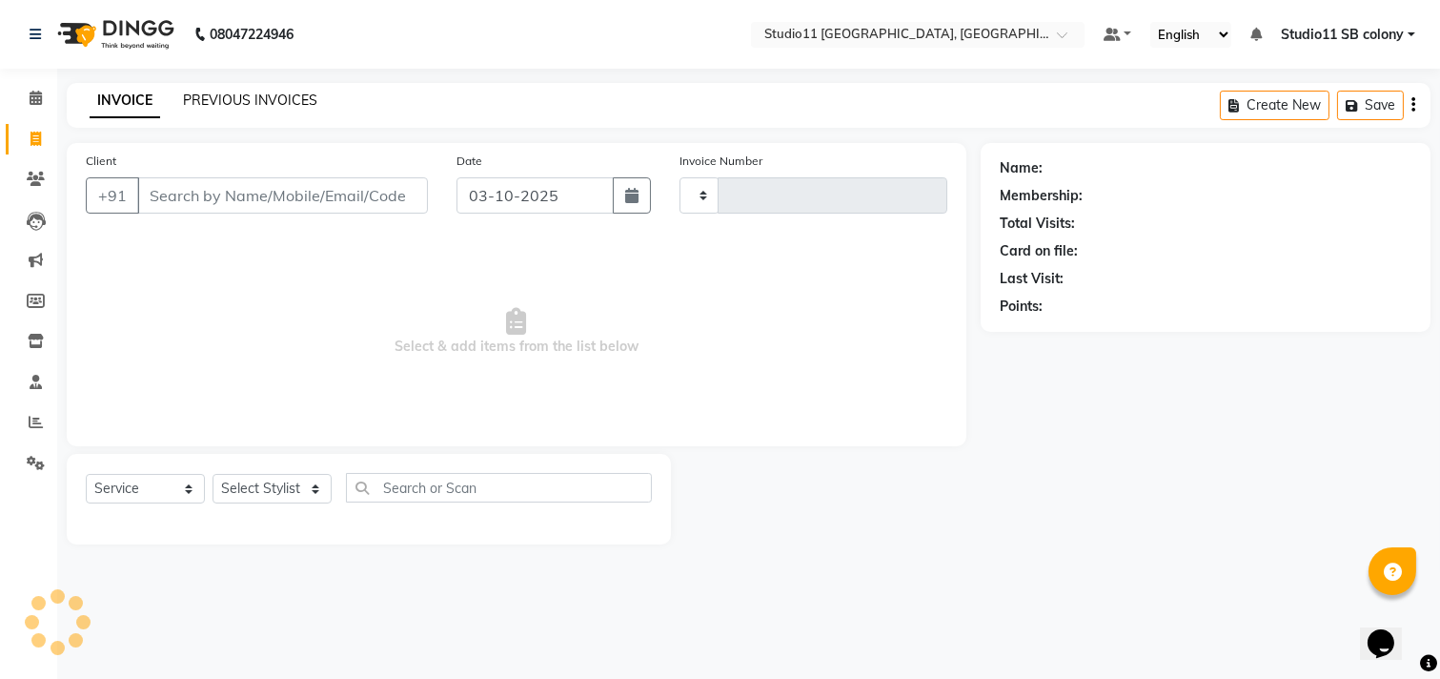
type input "2584"
click at [284, 92] on link "PREVIOUS INVOICES" at bounding box center [250, 100] width 134 height 17
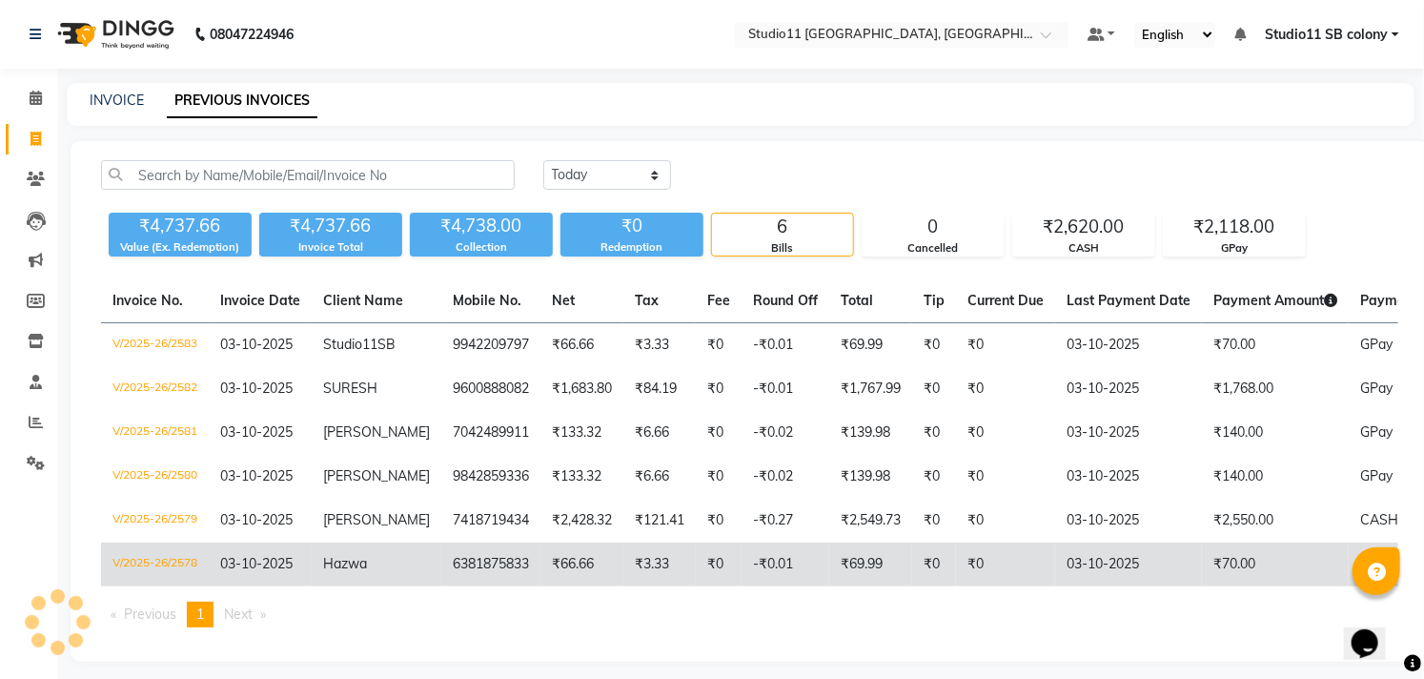
click at [1017, 550] on td "₹0" at bounding box center [1005, 564] width 99 height 44
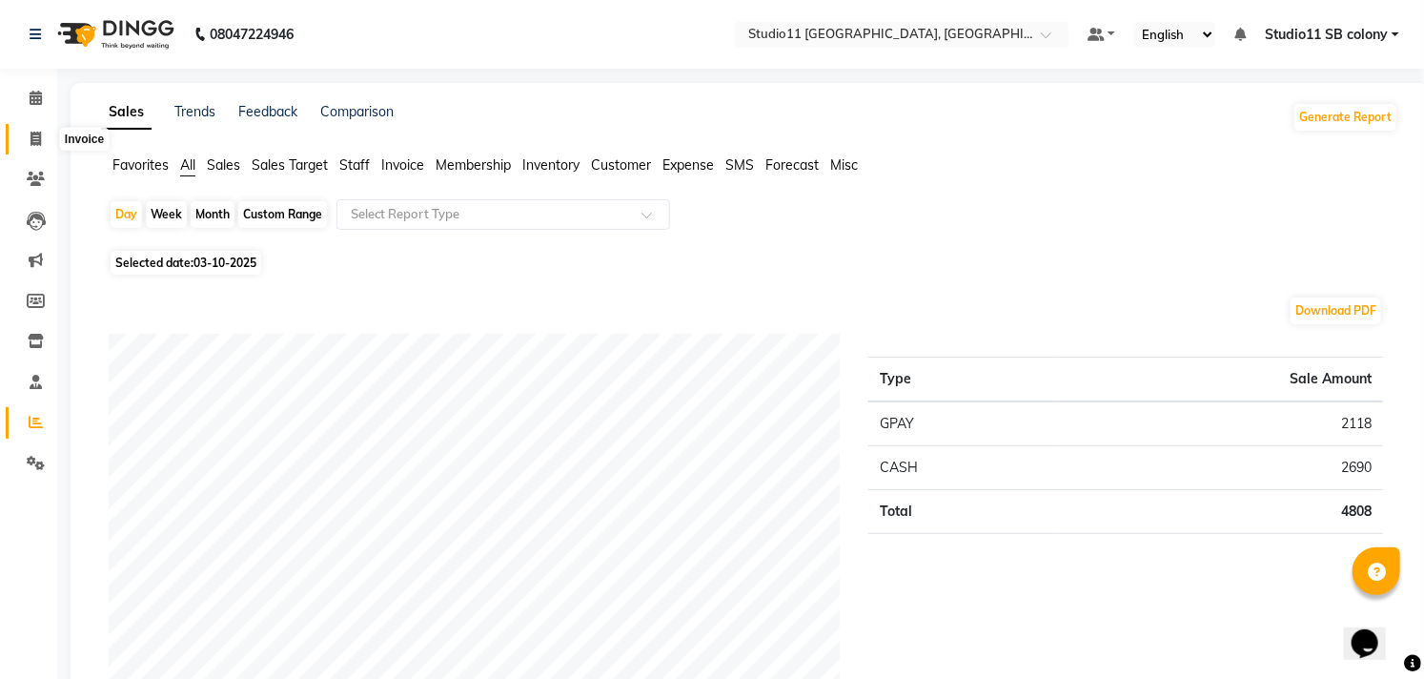
click at [34, 137] on icon at bounding box center [36, 139] width 10 height 14
select select "service"
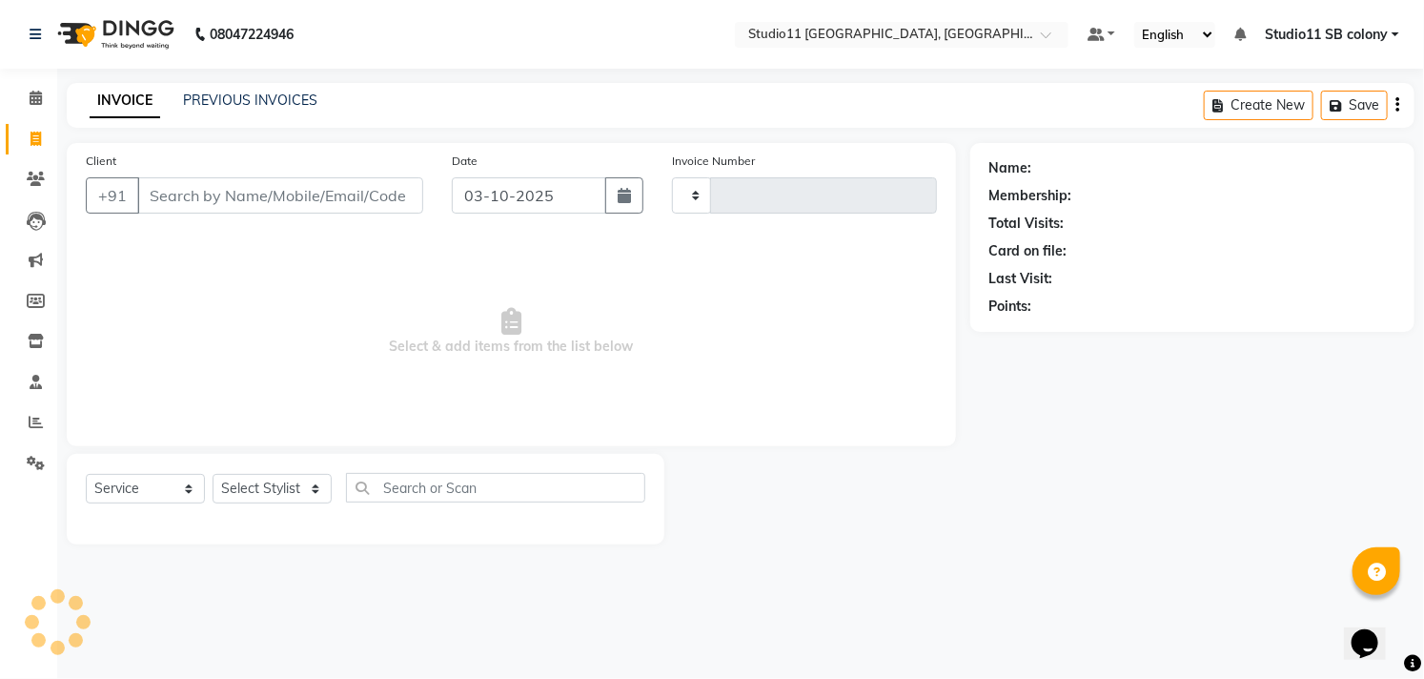
type input "2585"
select select "7717"
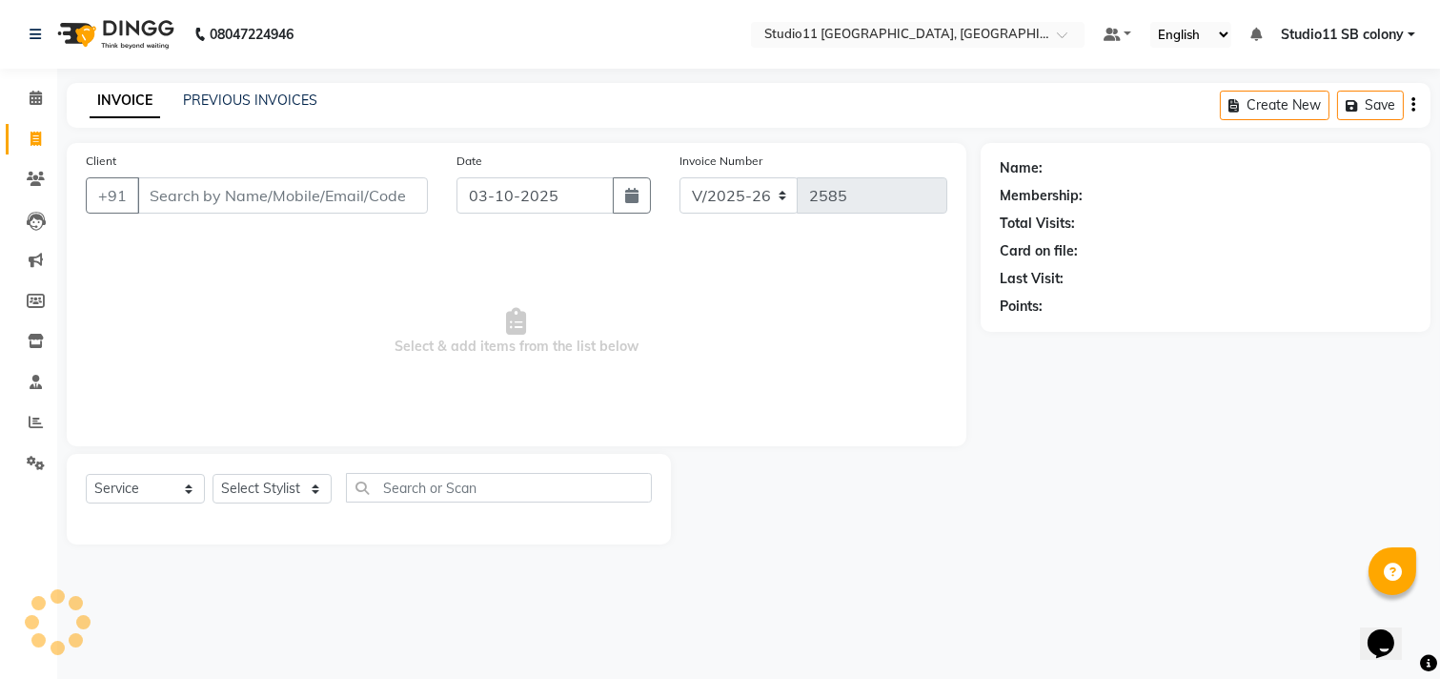
click at [184, 191] on input "Client" at bounding box center [282, 195] width 291 height 36
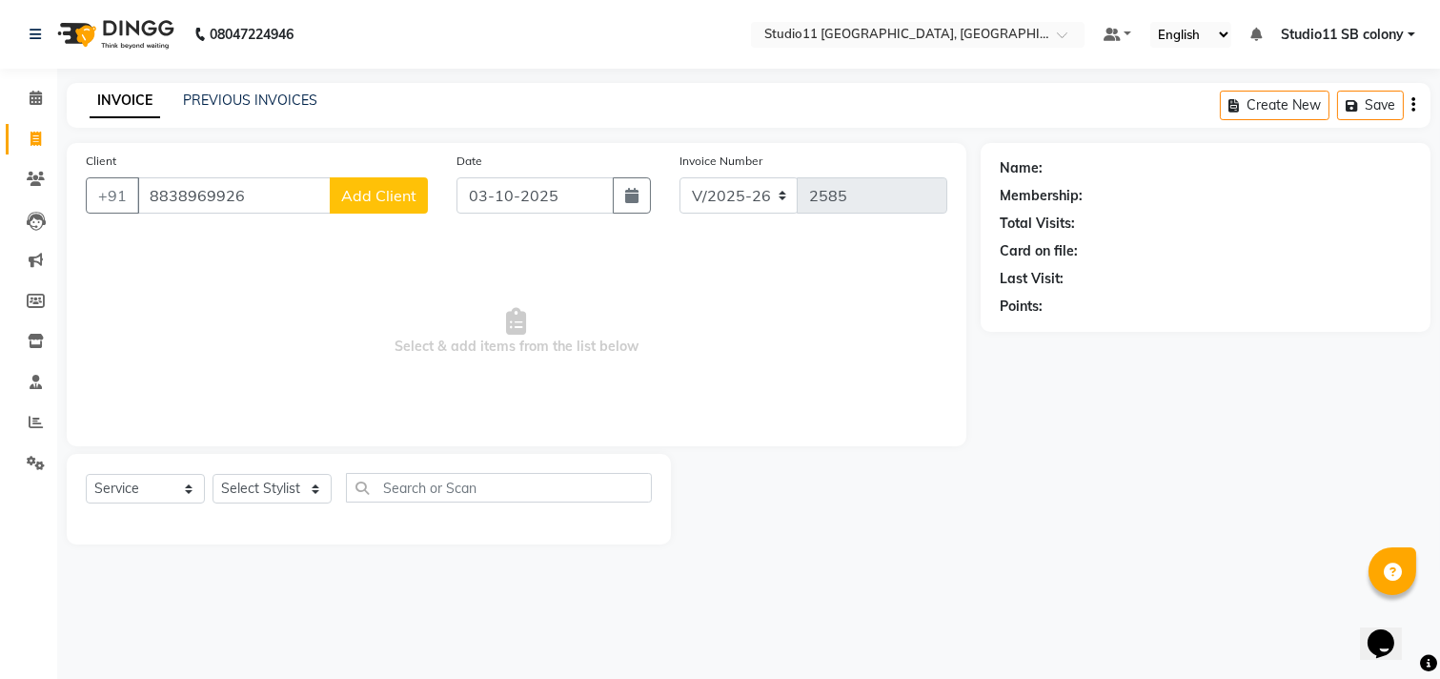
drag, startPoint x: 291, startPoint y: 204, endPoint x: 112, endPoint y: 262, distance: 187.5
click at [112, 262] on div "Client +91 8838969926 Add Client Date 03-10-2025 Invoice Number V/2025 V/2025-2…" at bounding box center [517, 294] width 900 height 303
type input "8838969926"
click at [363, 191] on span "Add Client" at bounding box center [378, 195] width 75 height 19
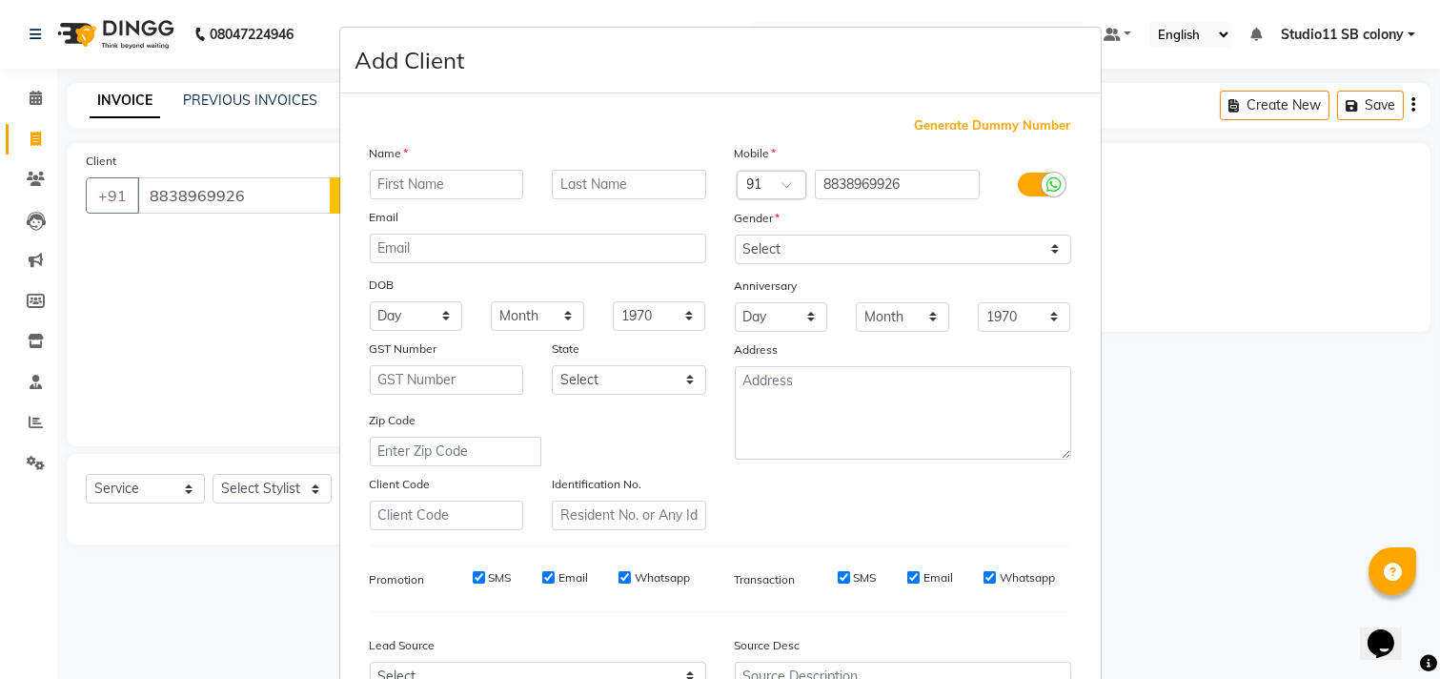
click at [434, 182] on input "text" at bounding box center [447, 185] width 154 height 30
type input "Navina"
click at [811, 233] on div "Gender" at bounding box center [903, 221] width 365 height 27
drag, startPoint x: 810, startPoint y: 239, endPoint x: 812, endPoint y: 262, distance: 23.0
click at [810, 240] on select "Select Male Female Other Prefer Not To Say" at bounding box center [903, 249] width 336 height 30
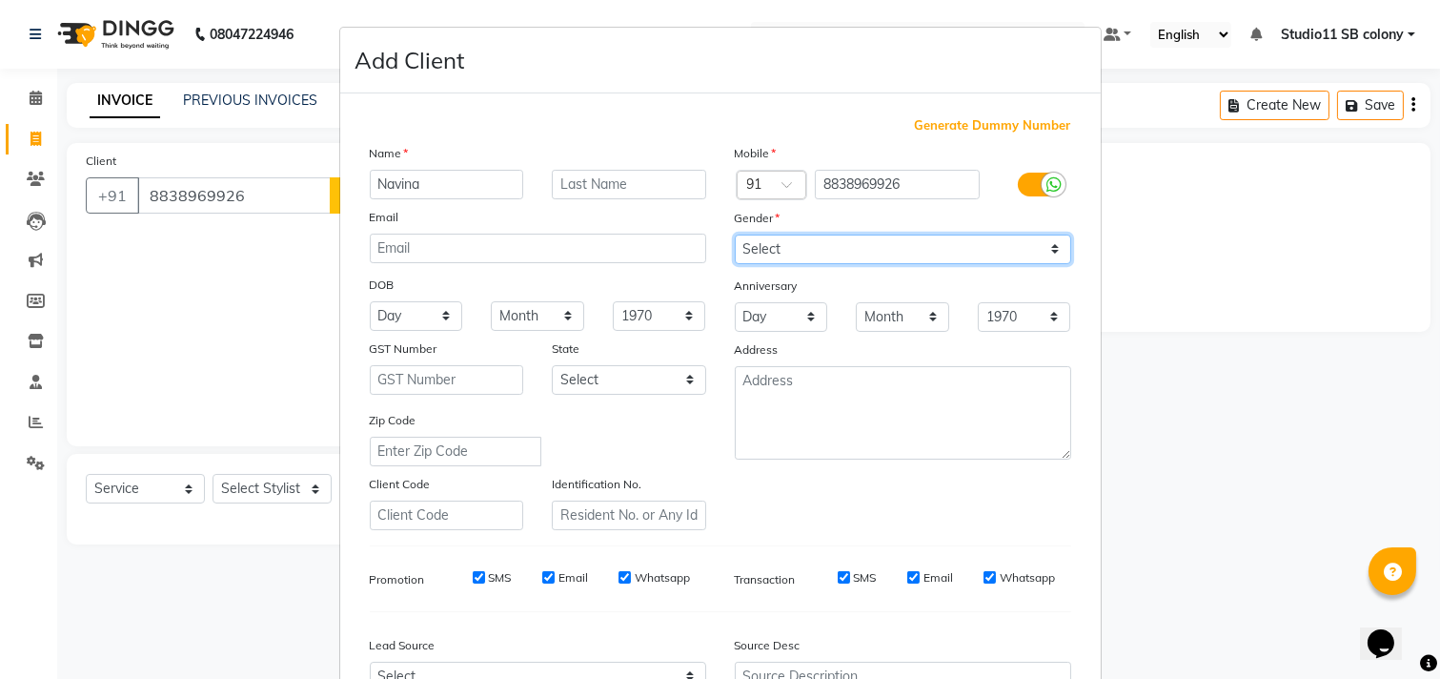
select select "female"
click at [735, 234] on select "Select Male Female Other Prefer Not To Say" at bounding box center [903, 249] width 336 height 30
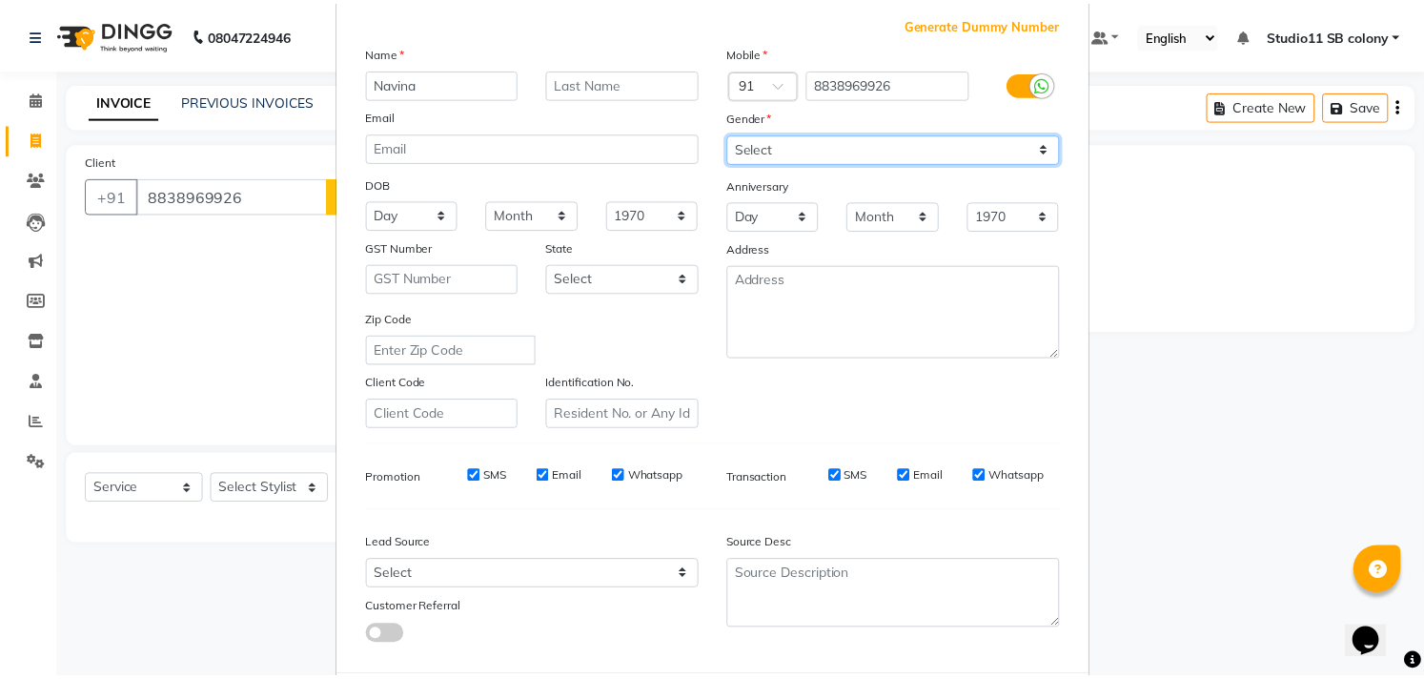
scroll to position [202, 0]
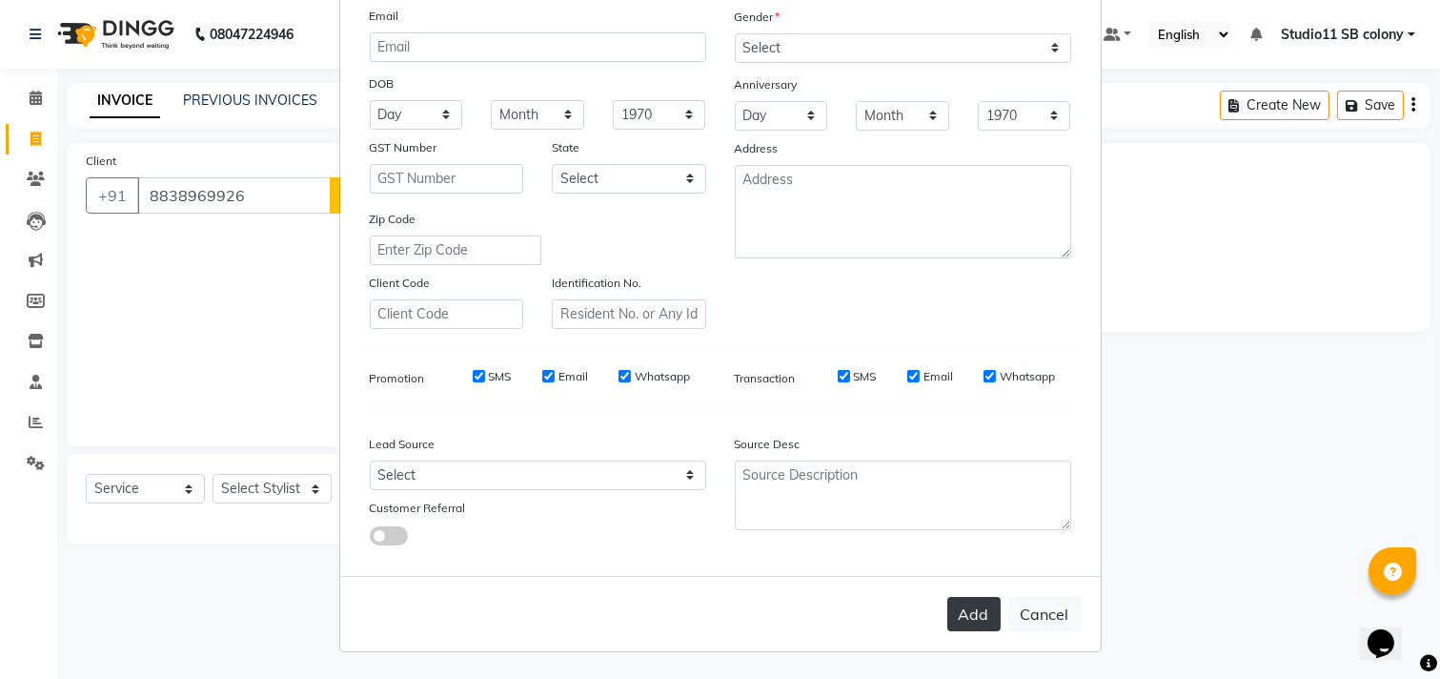
click at [949, 597] on button "Add" at bounding box center [973, 614] width 53 height 34
select select
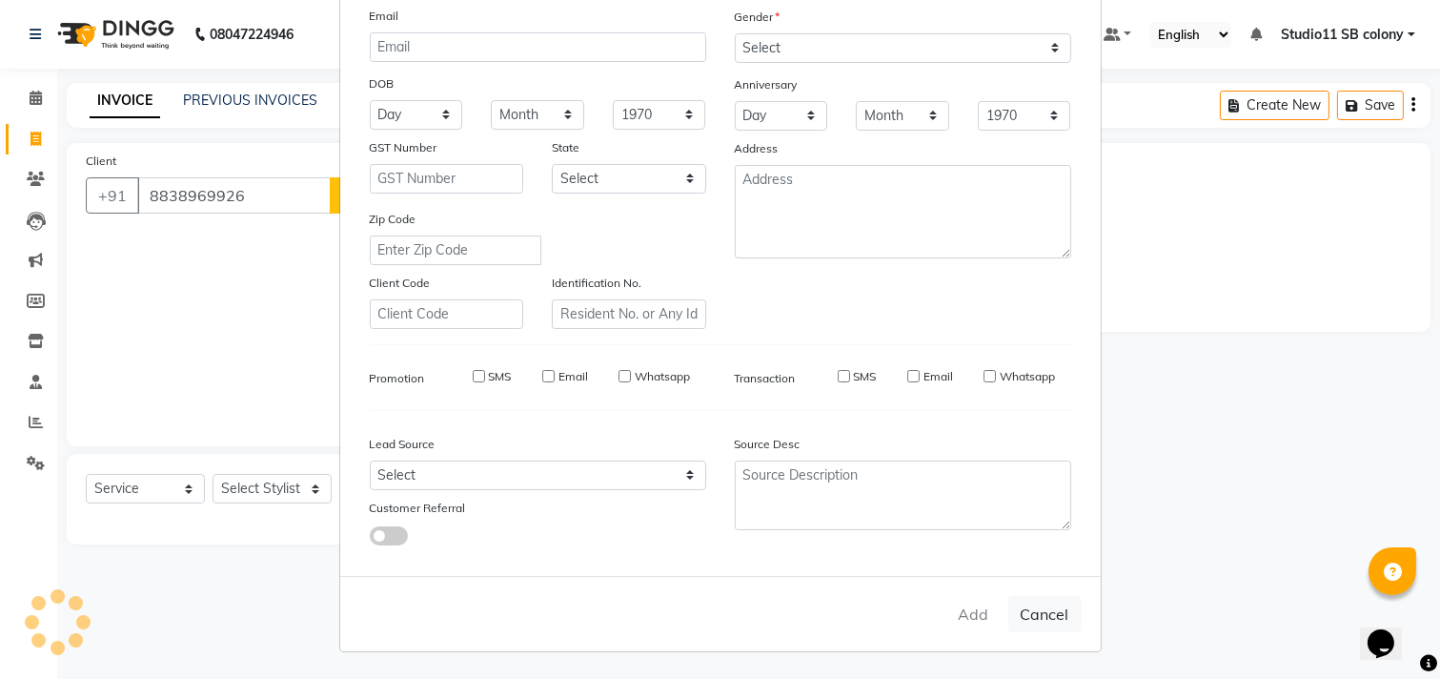
select select
checkbox input "false"
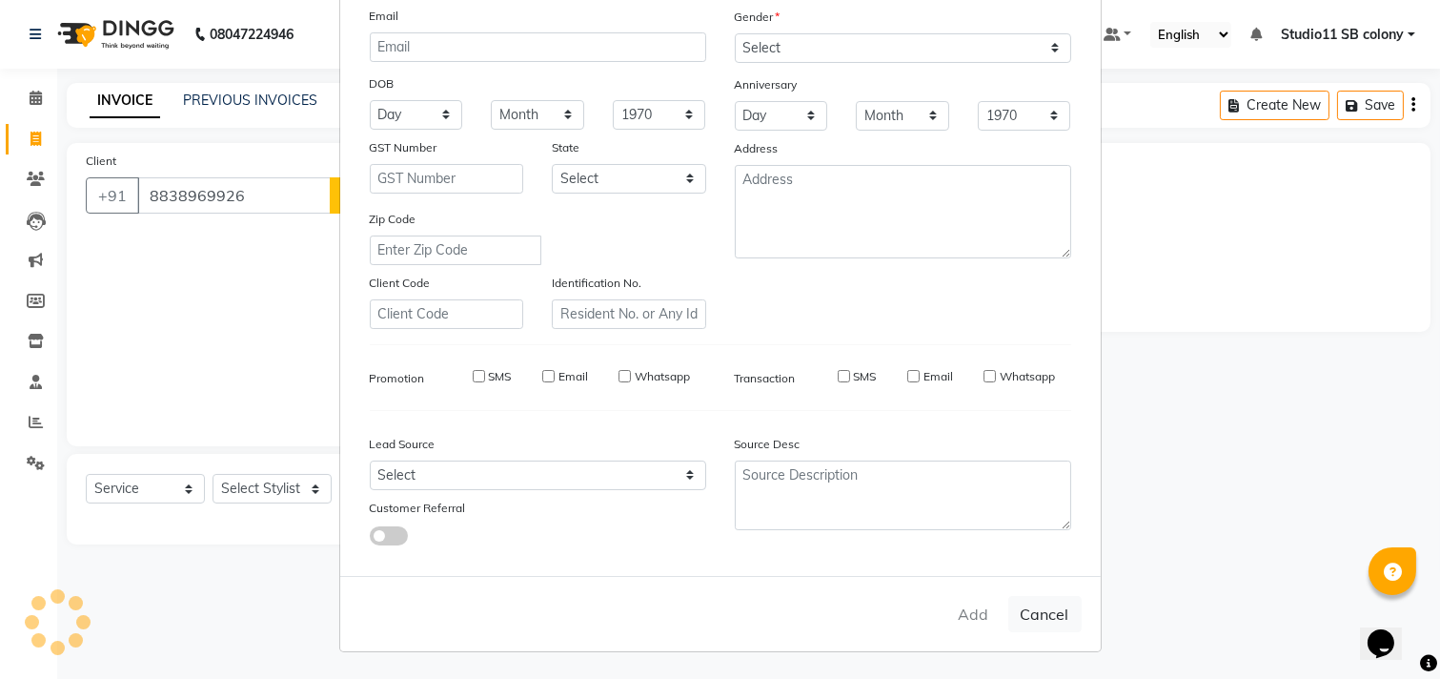
checkbox input "false"
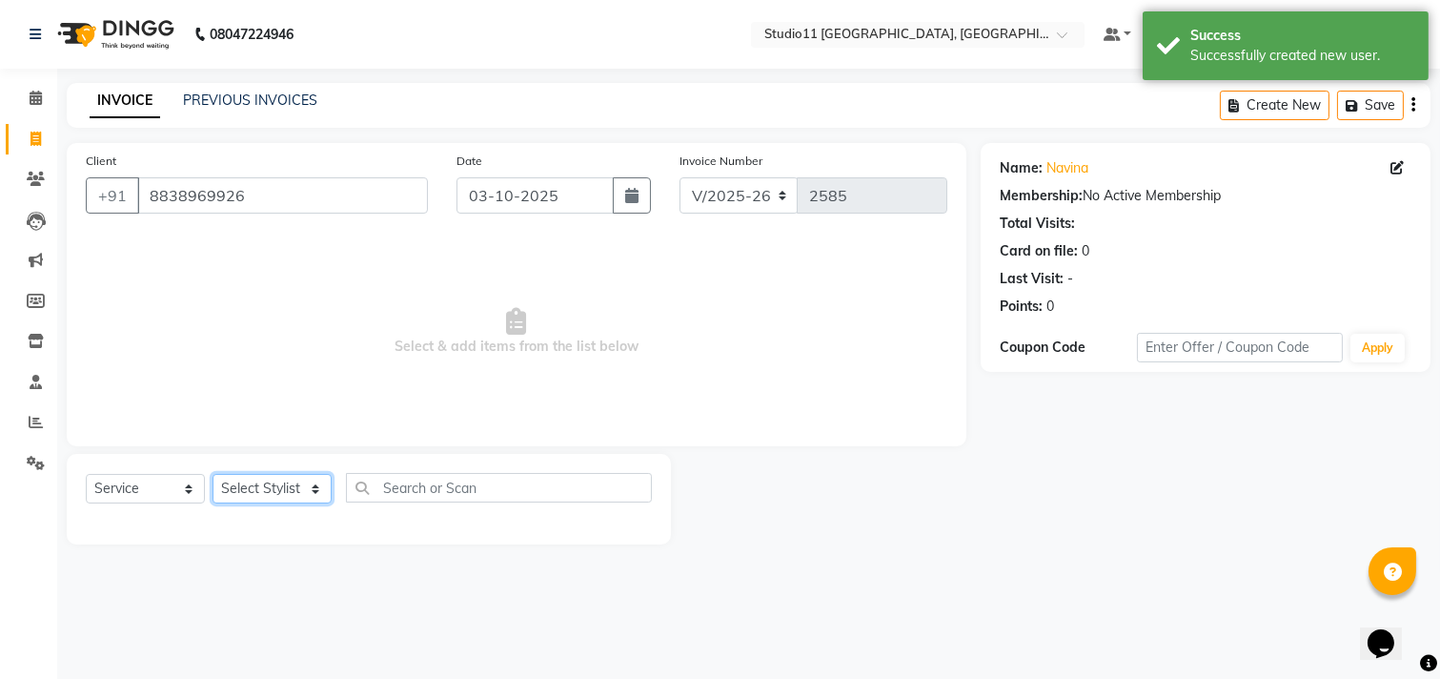
click at [243, 486] on select "Select Stylist Afzal Akbar Dani Jeni Josna kaif lavanya manimekalai Praveen Son…" at bounding box center [272, 489] width 119 height 30
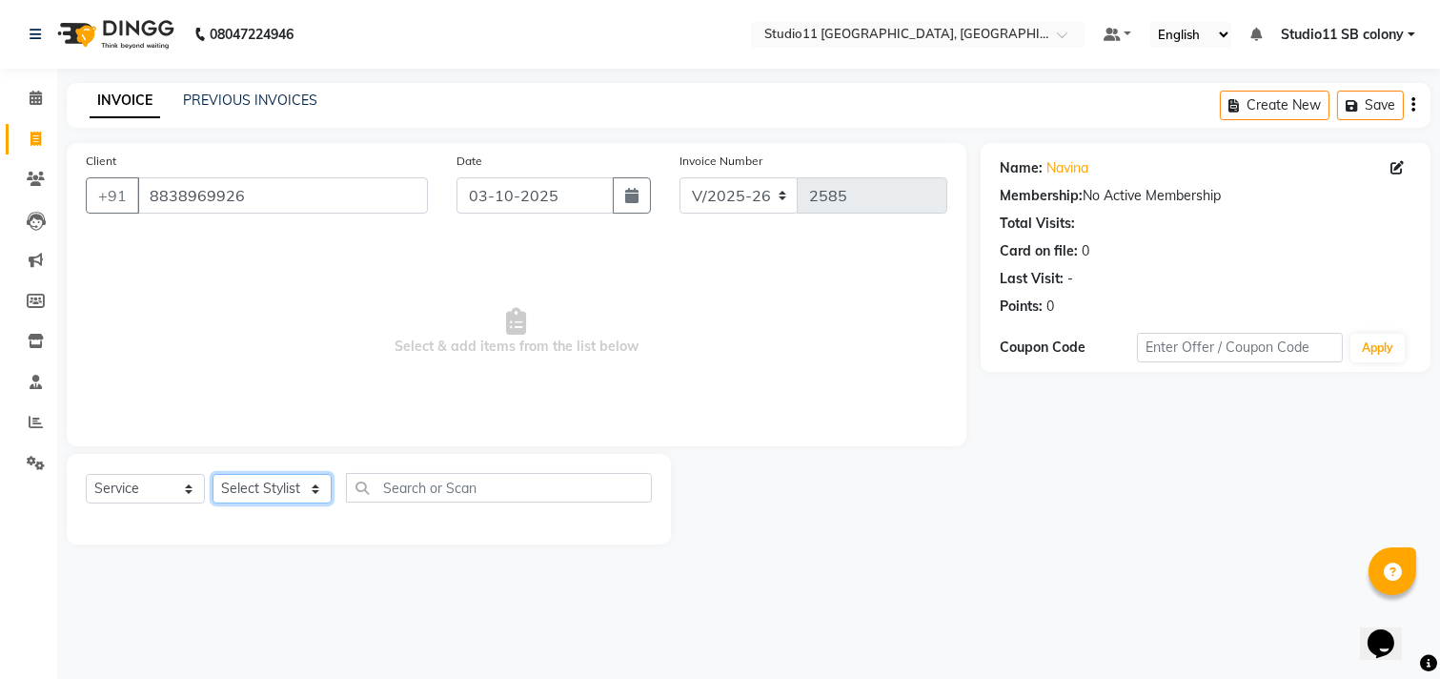
select select "69390"
click at [213, 475] on select "Select Stylist Afzal Akbar Dani Jeni Josna kaif lavanya manimekalai Praveen Son…" at bounding box center [272, 489] width 119 height 30
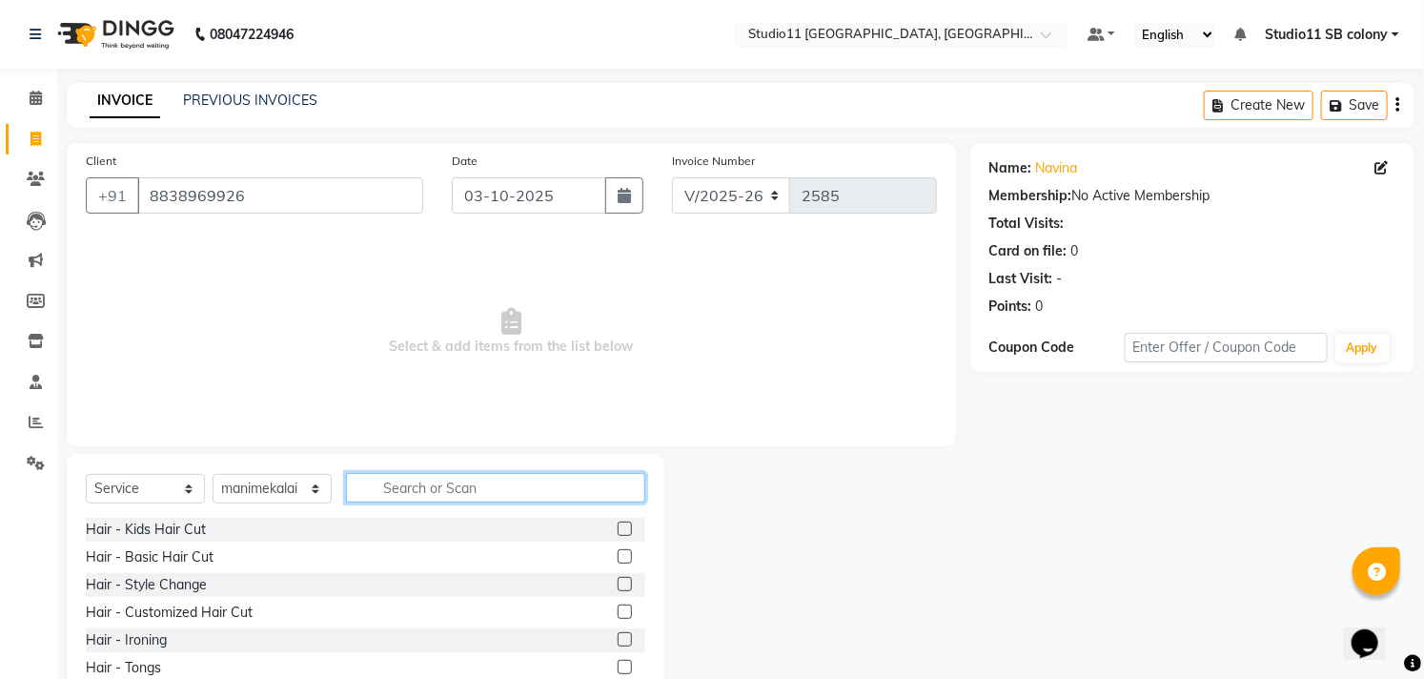
click at [472, 490] on input "text" at bounding box center [495, 488] width 299 height 30
type input "thre"
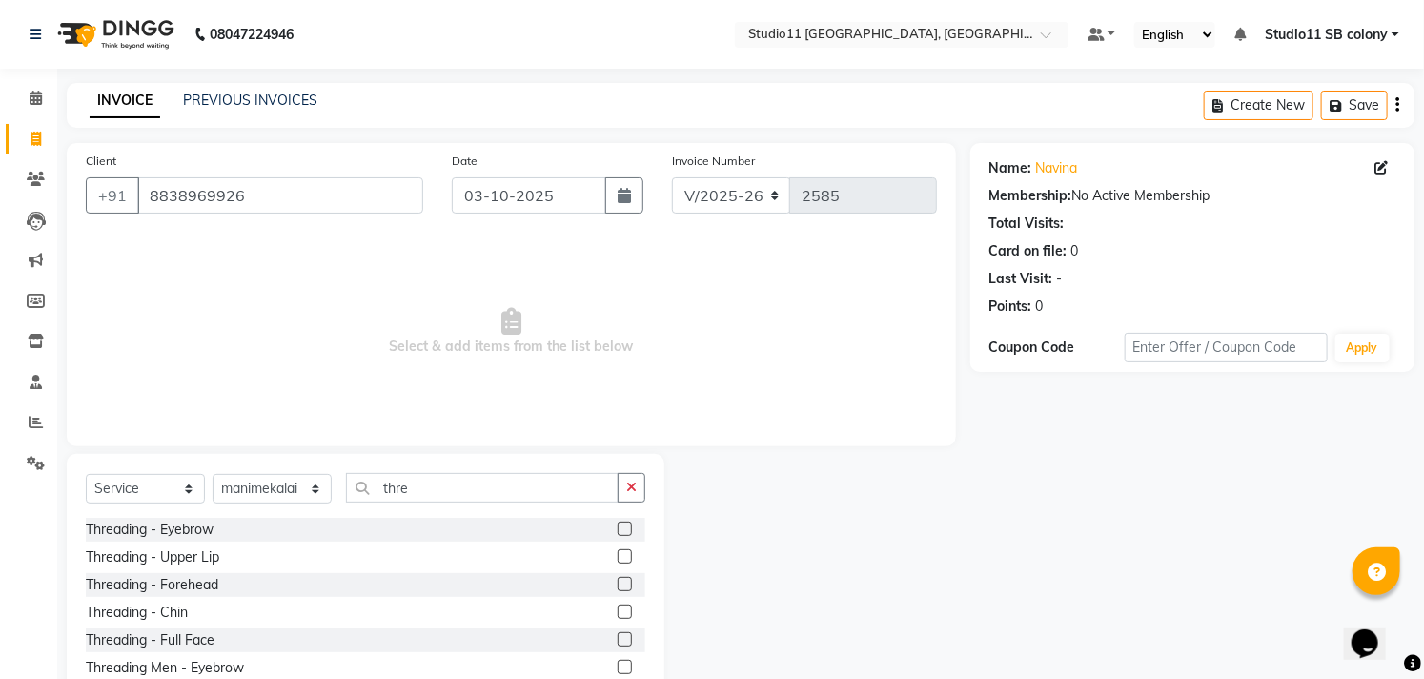
click at [618, 527] on div at bounding box center [632, 530] width 28 height 24
click at [618, 526] on label at bounding box center [625, 528] width 14 height 14
click at [618, 526] on input "checkbox" at bounding box center [624, 529] width 12 height 12
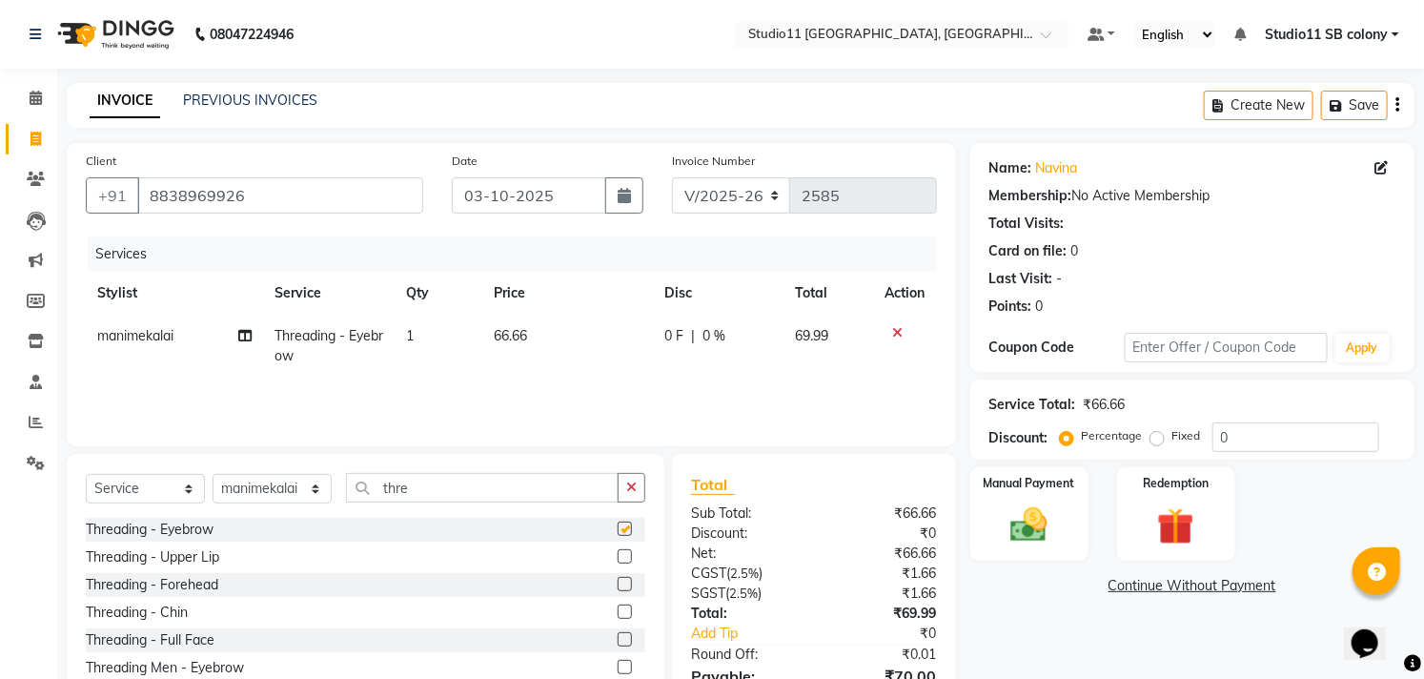
checkbox input "false"
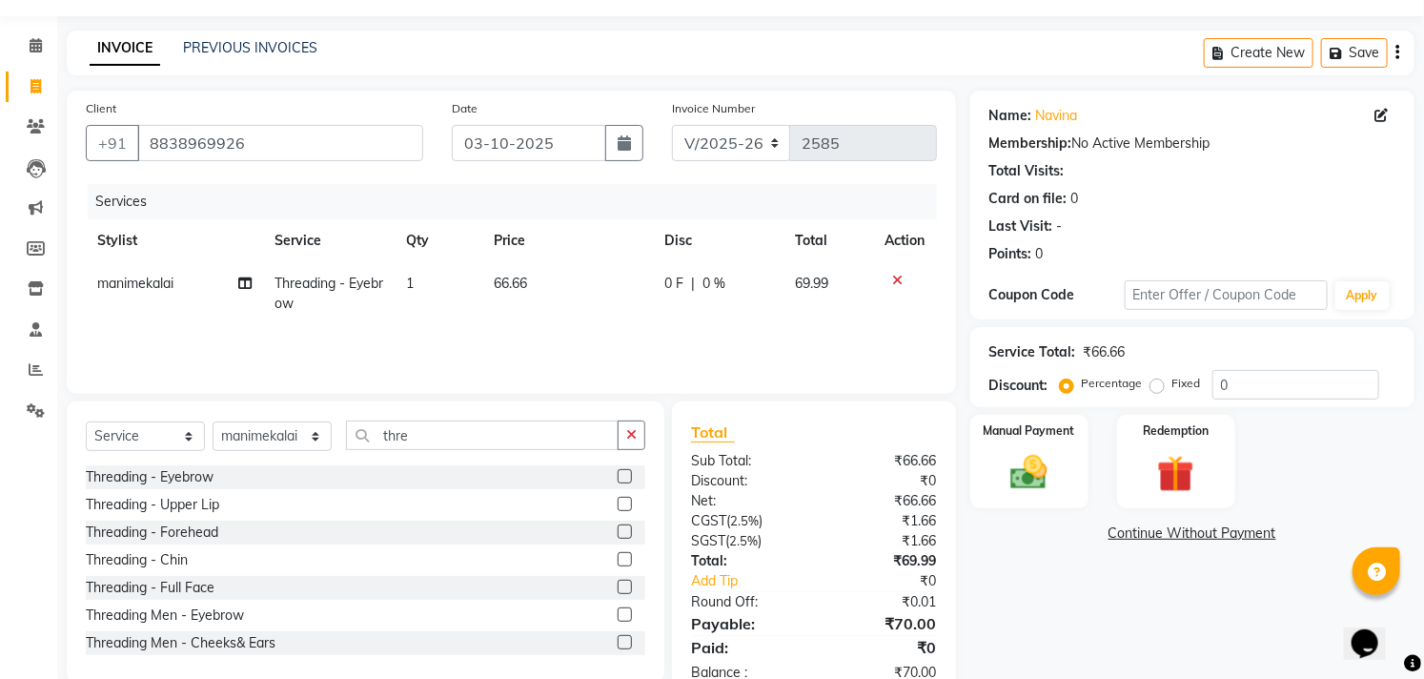
scroll to position [103, 0]
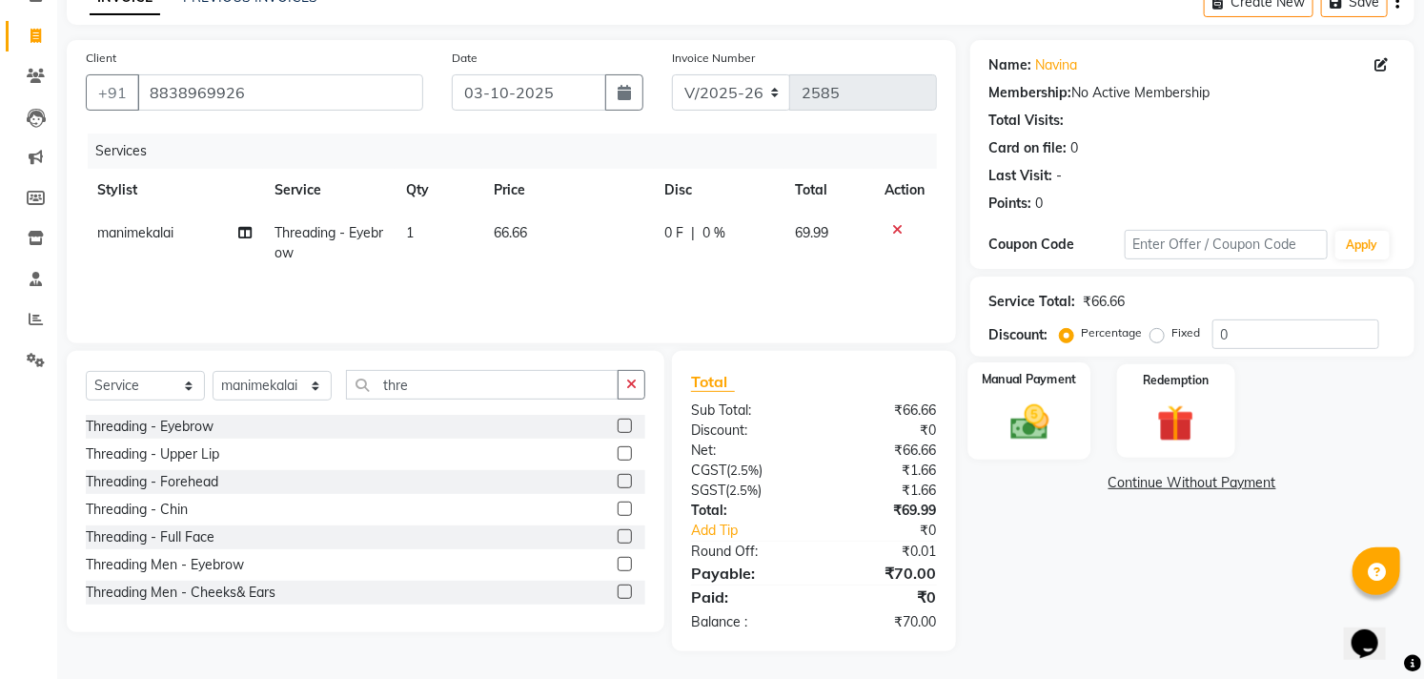
click at [1037, 438] on img at bounding box center [1029, 422] width 63 height 44
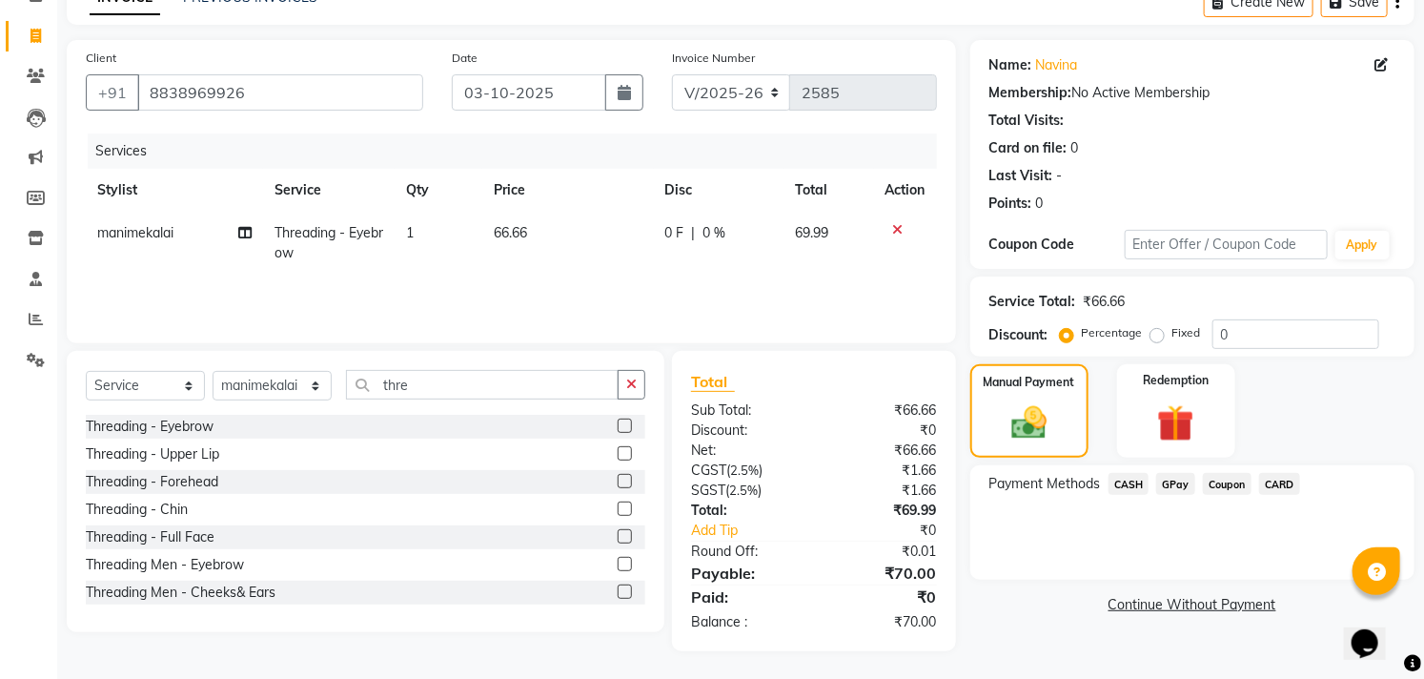
click at [1140, 479] on span "CASH" at bounding box center [1129, 484] width 41 height 22
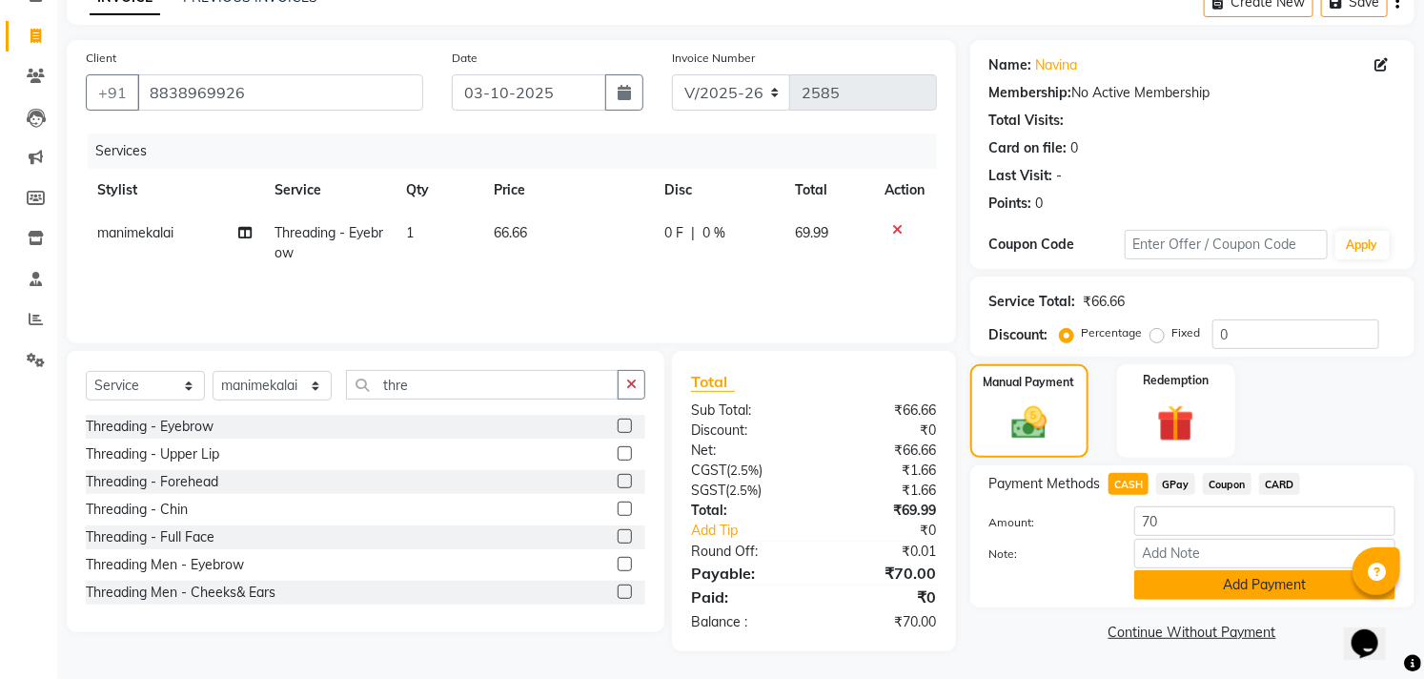
click at [1196, 589] on button "Add Payment" at bounding box center [1264, 585] width 261 height 30
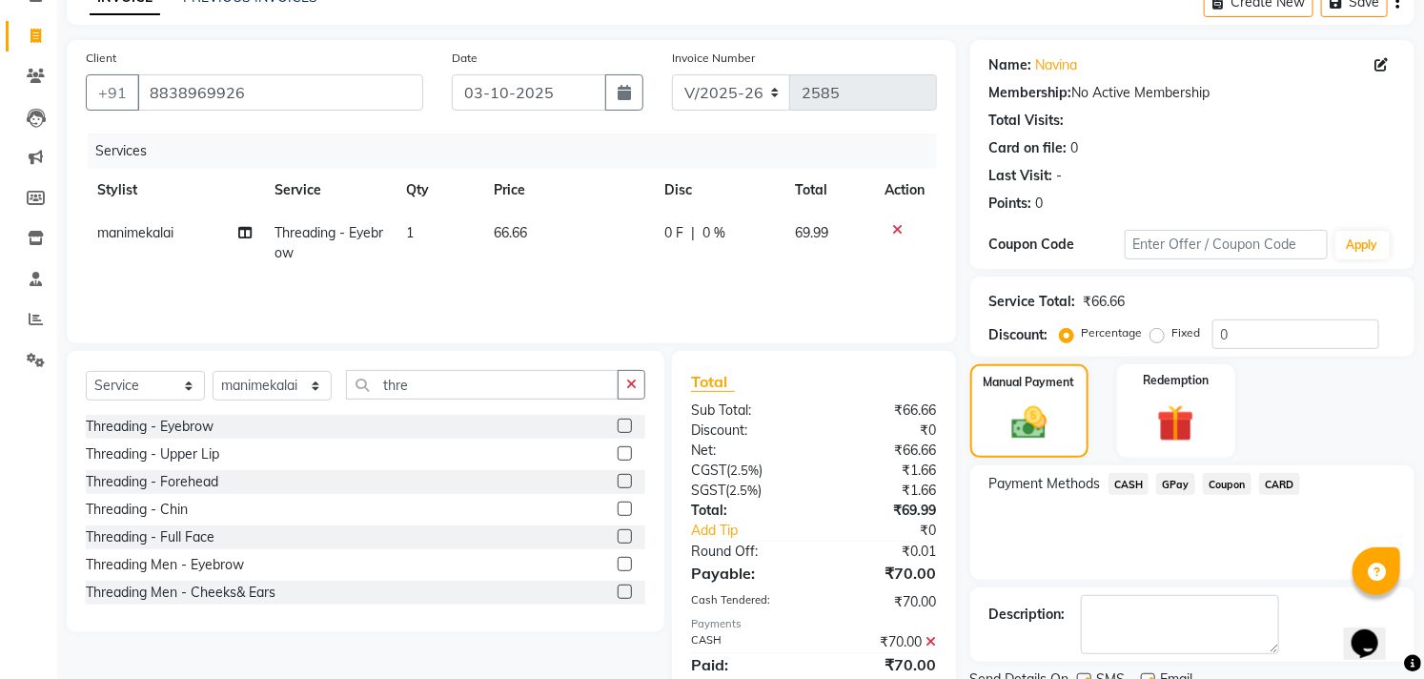
scroll to position [178, 0]
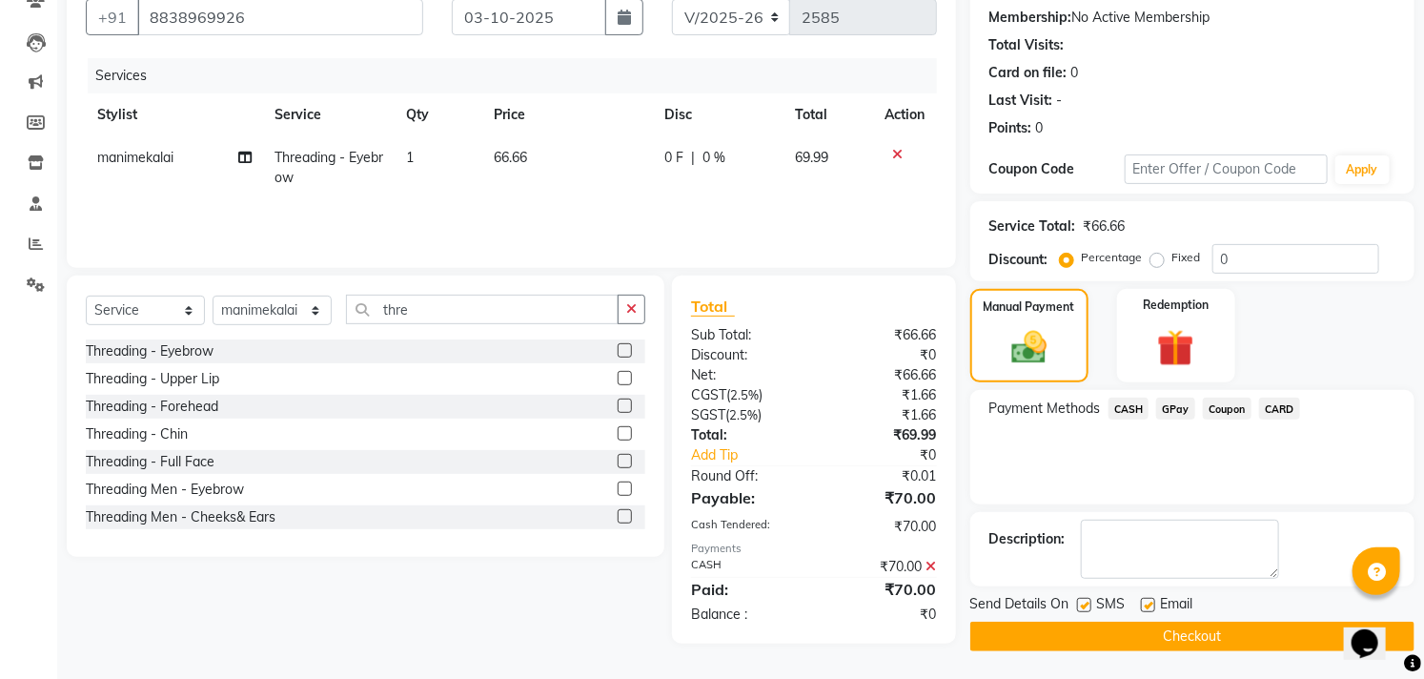
click at [1148, 602] on label at bounding box center [1148, 605] width 14 height 14
click at [1148, 602] on input "checkbox" at bounding box center [1147, 606] width 12 height 12
checkbox input "false"
click at [1077, 604] on div "Send Details On SMS Email" at bounding box center [1192, 606] width 444 height 24
click at [1084, 604] on label at bounding box center [1084, 605] width 14 height 14
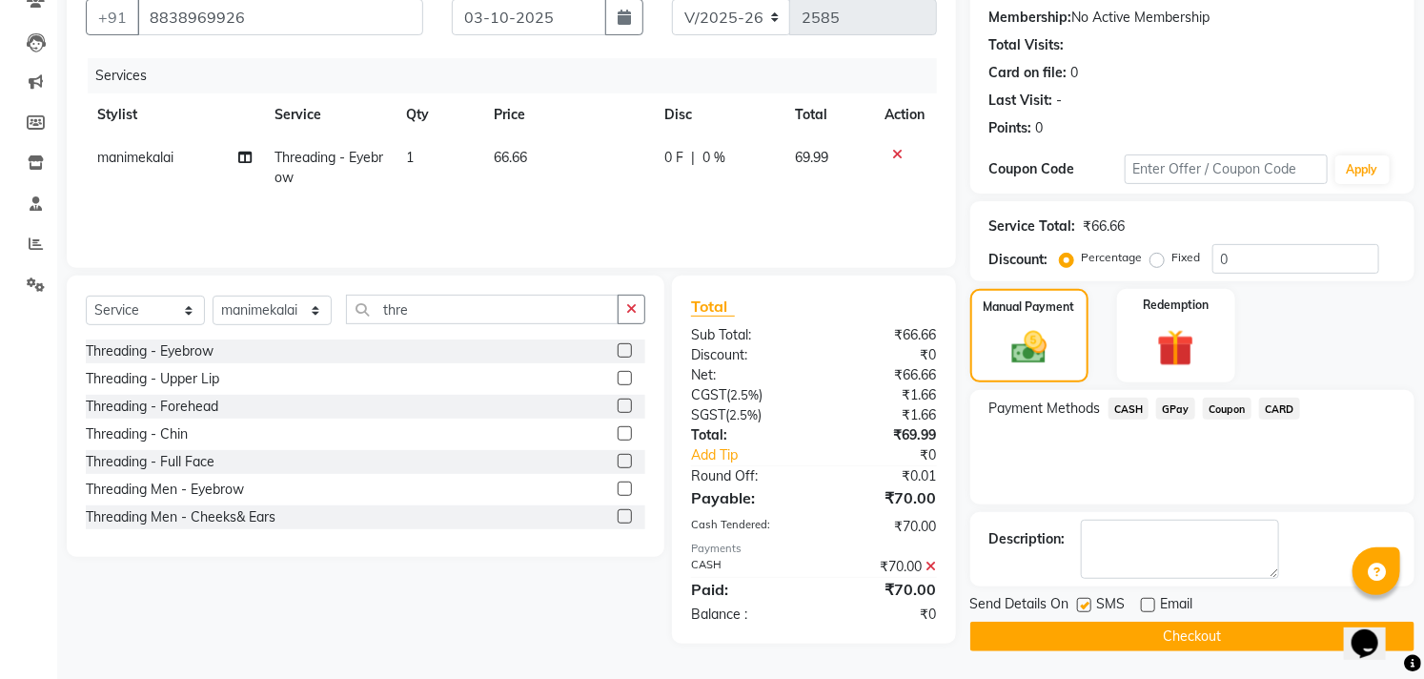
click at [1084, 604] on input "checkbox" at bounding box center [1083, 606] width 12 height 12
checkbox input "false"
click at [1093, 634] on button "Checkout" at bounding box center [1192, 636] width 444 height 30
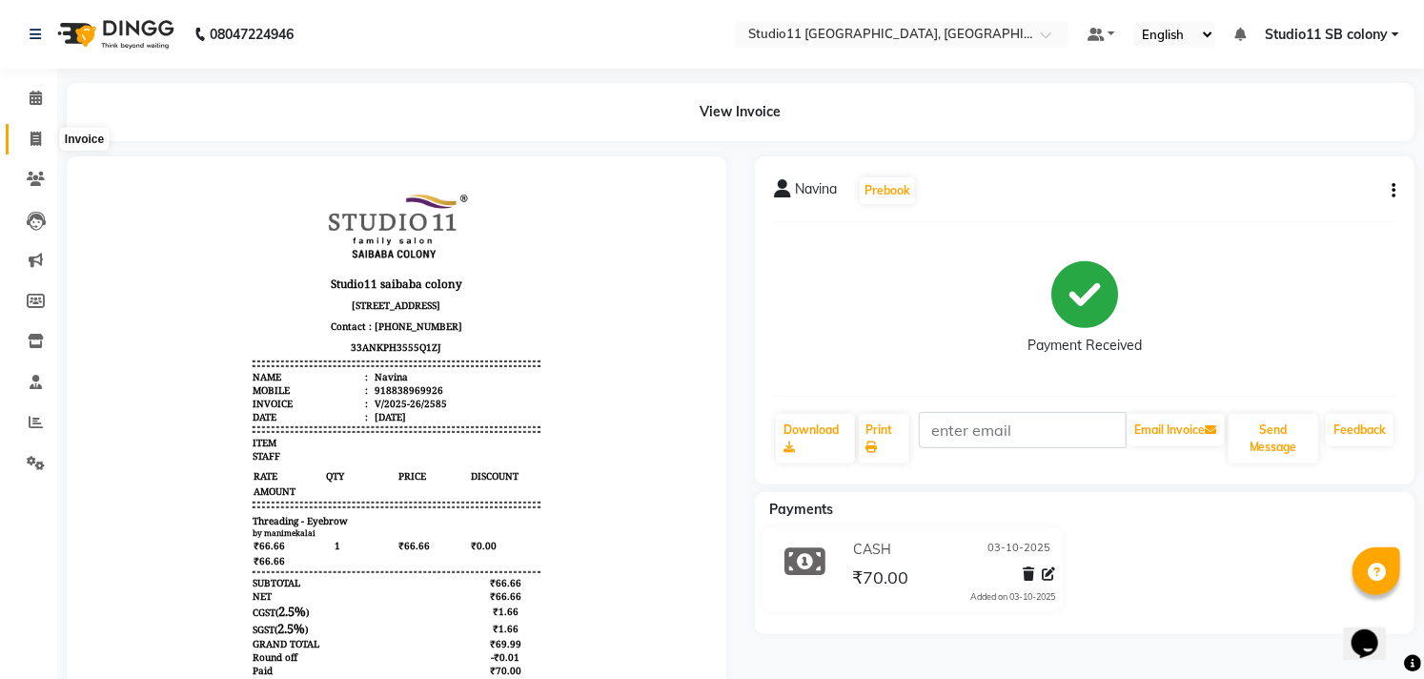
click at [31, 136] on icon at bounding box center [36, 139] width 10 height 14
select select "service"
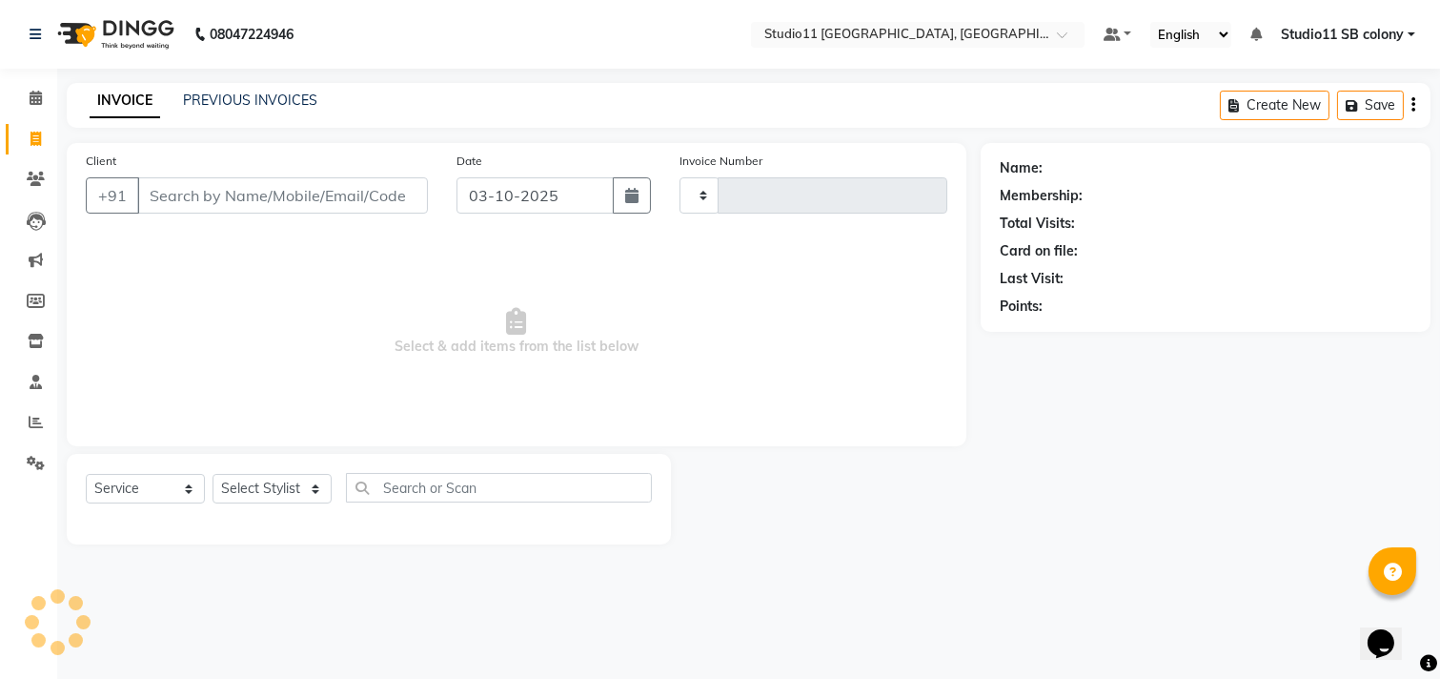
type input "2586"
select select "7717"
click at [254, 93] on link "PREVIOUS INVOICES" at bounding box center [250, 100] width 134 height 17
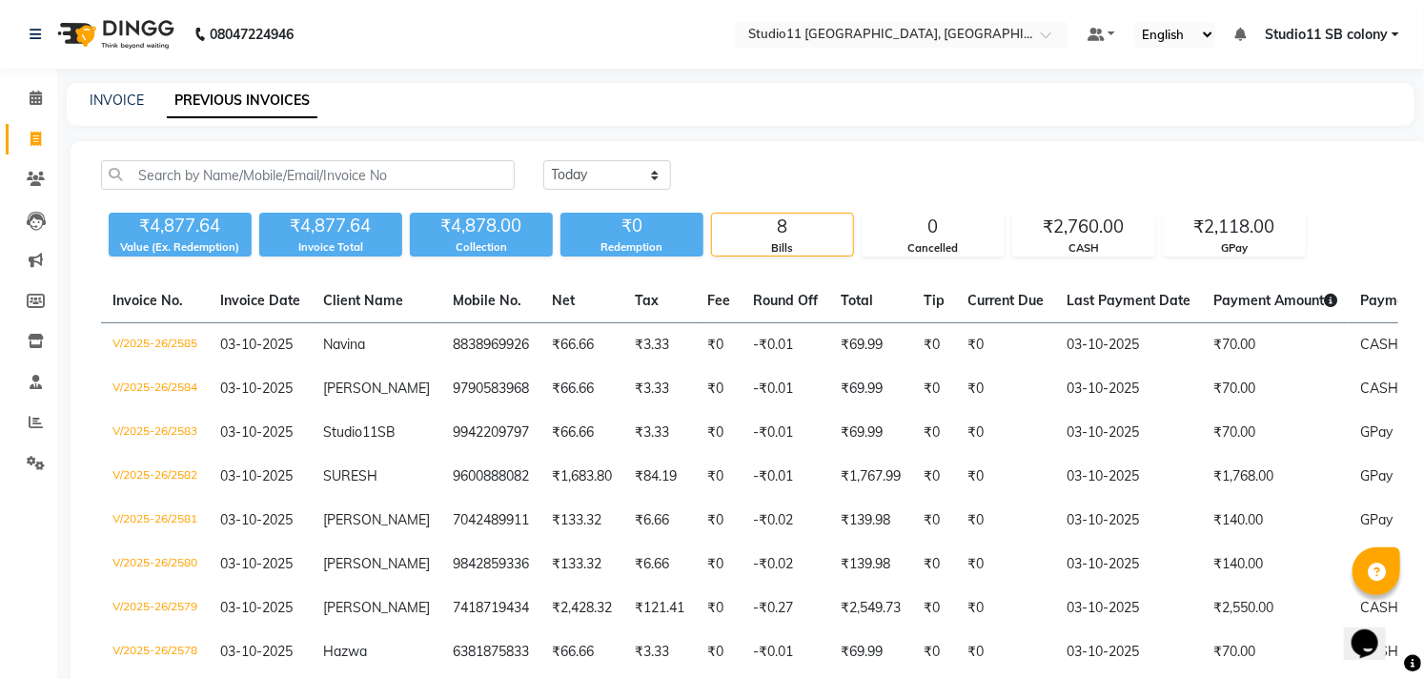
click at [958, 129] on main "INVOICE PREVIOUS INVOICES Today Yesterday Custom Range ₹4,877.64 Value (Ex. Red…" at bounding box center [740, 430] width 1367 height 695
click at [134, 96] on link "INVOICE" at bounding box center [117, 100] width 54 height 17
select select "service"
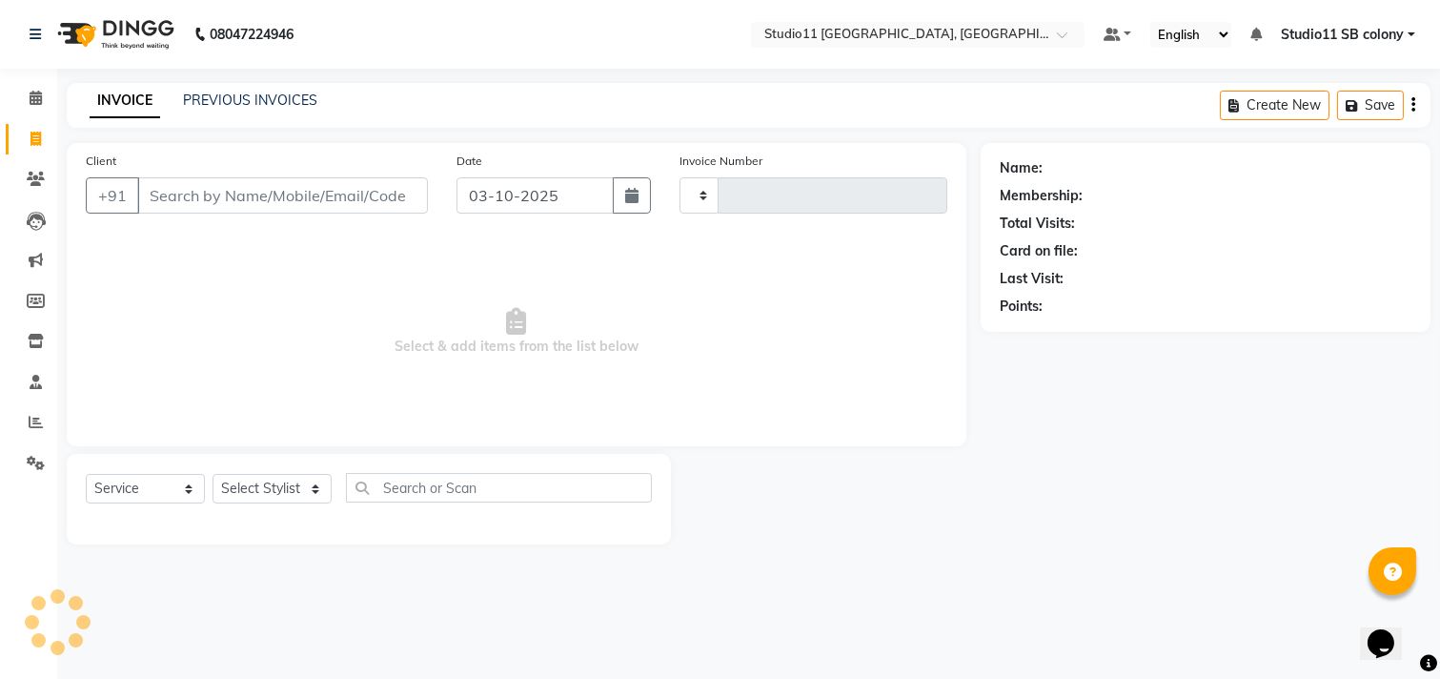
type input "2586"
select select "7717"
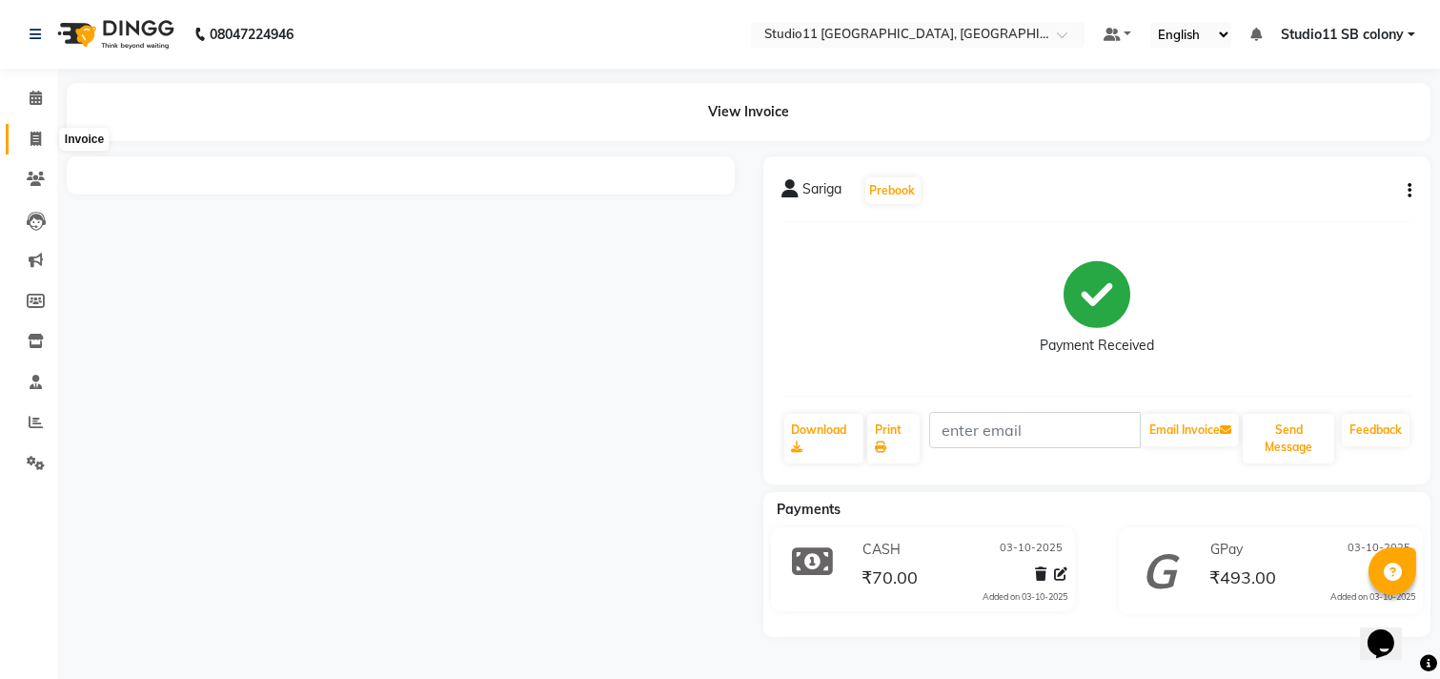
click at [31, 139] on icon at bounding box center [36, 139] width 10 height 14
select select "service"
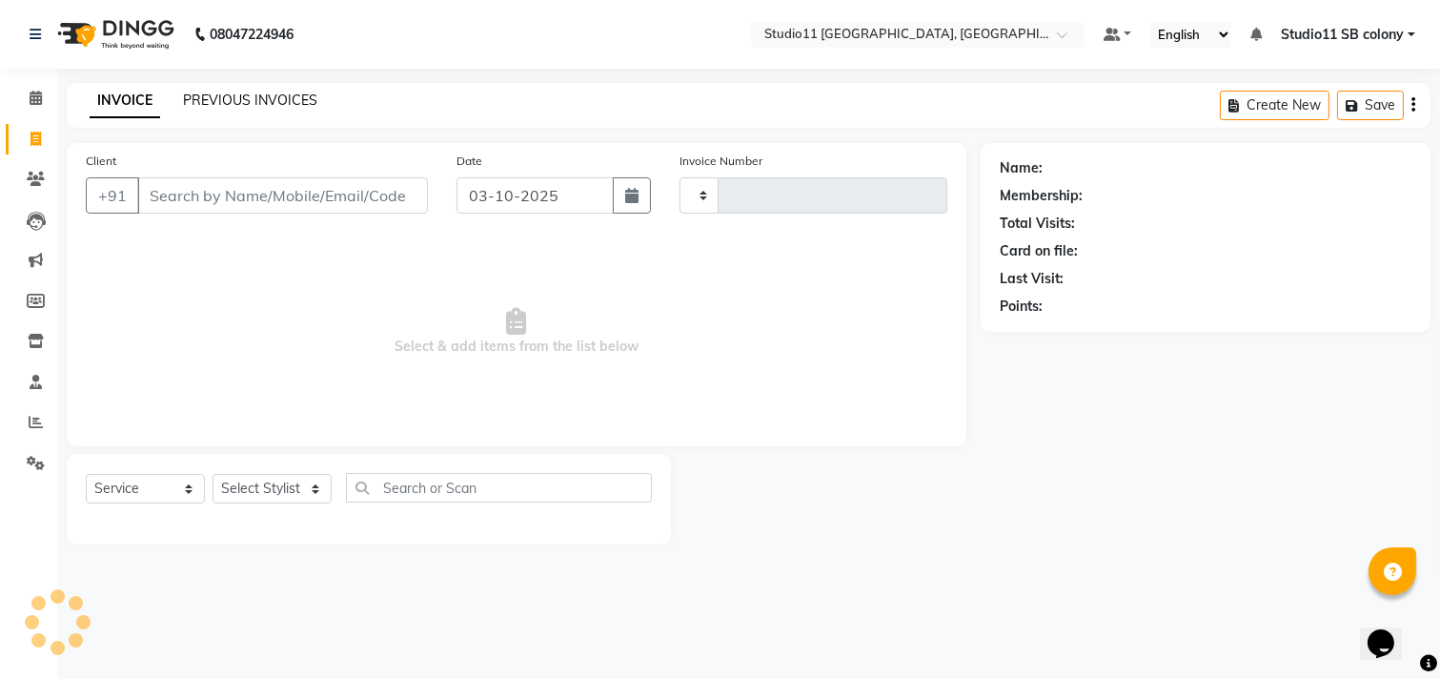
type input "2587"
select select "7717"
click at [255, 93] on link "PREVIOUS INVOICES" at bounding box center [250, 100] width 134 height 17
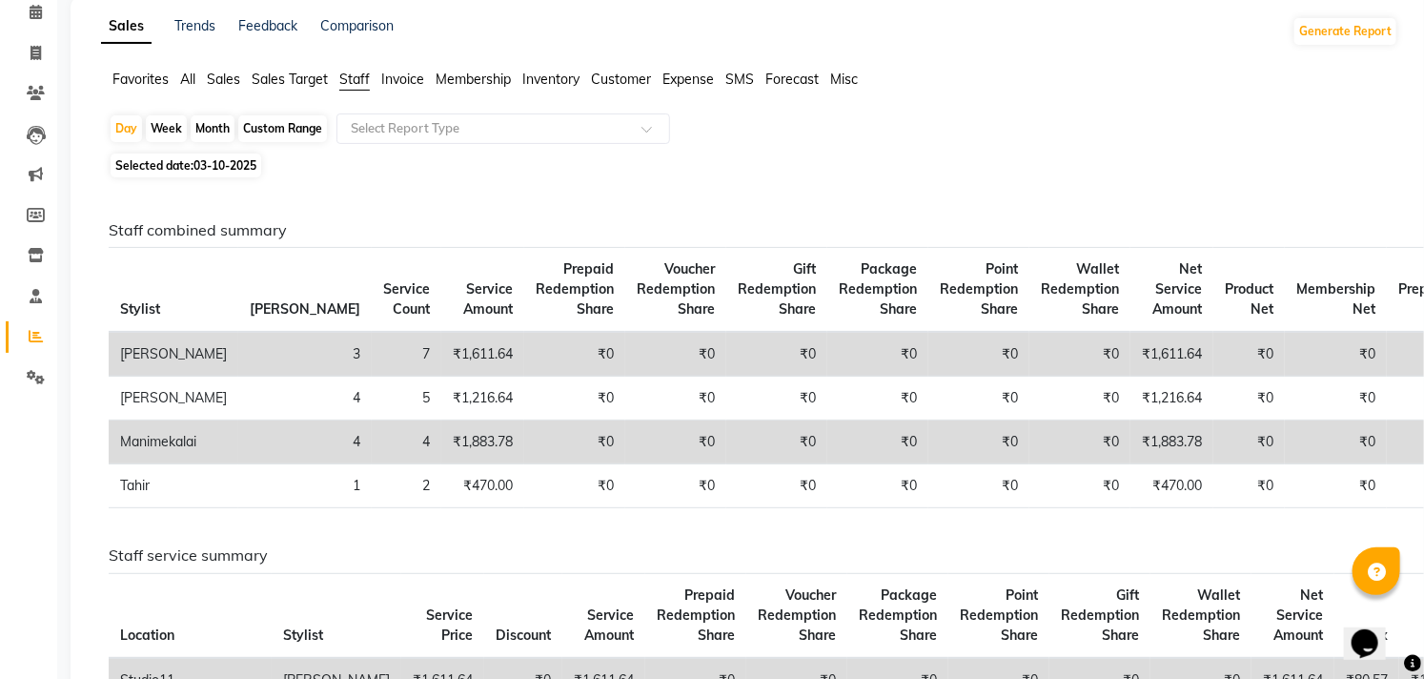
scroll to position [106, 0]
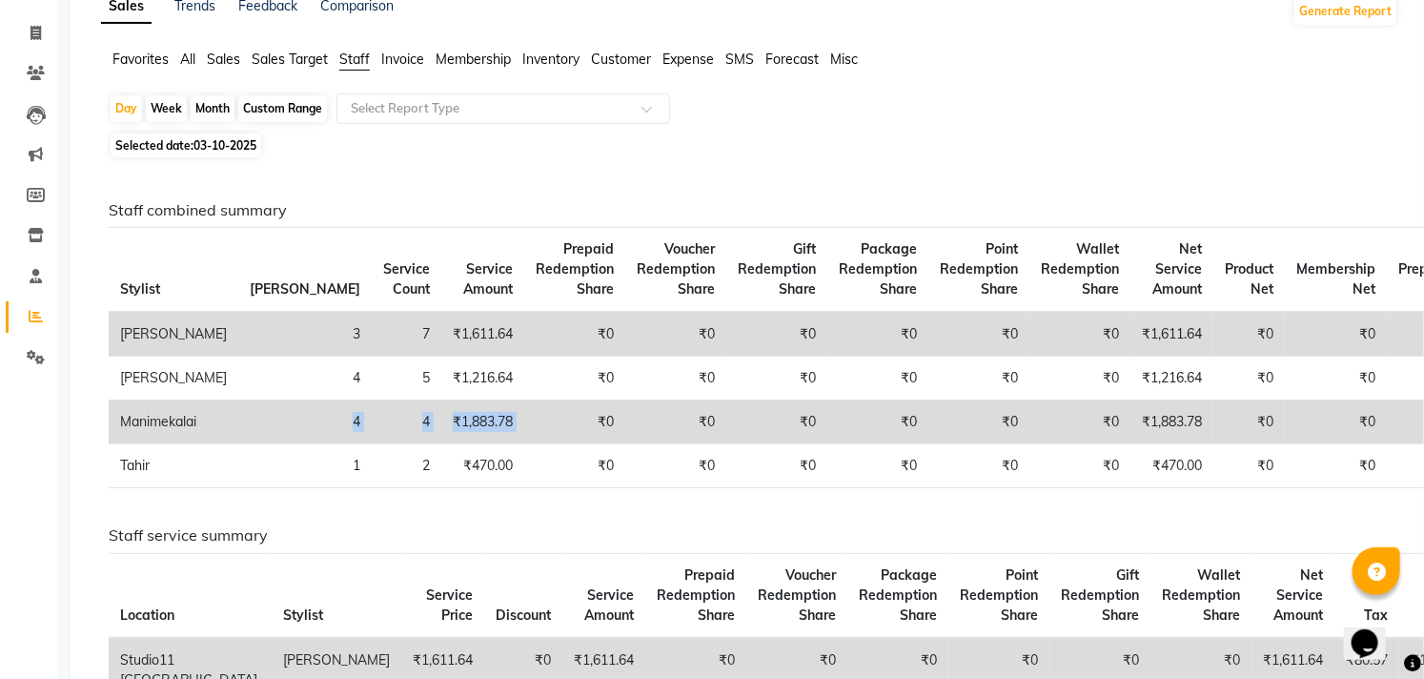
drag, startPoint x: 424, startPoint y: 417, endPoint x: 245, endPoint y: 437, distance: 180.3
click at [245, 437] on tr "Manimekalai 4 4 ₹1,883.78 ₹0 ₹0 ₹0 ₹0 ₹0 ₹0 ₹1,883.78 ₹0 ₹0 ₹0 ₹0 ₹0 ₹0" at bounding box center [884, 422] width 1550 height 44
